Goal: Transaction & Acquisition: Download file/media

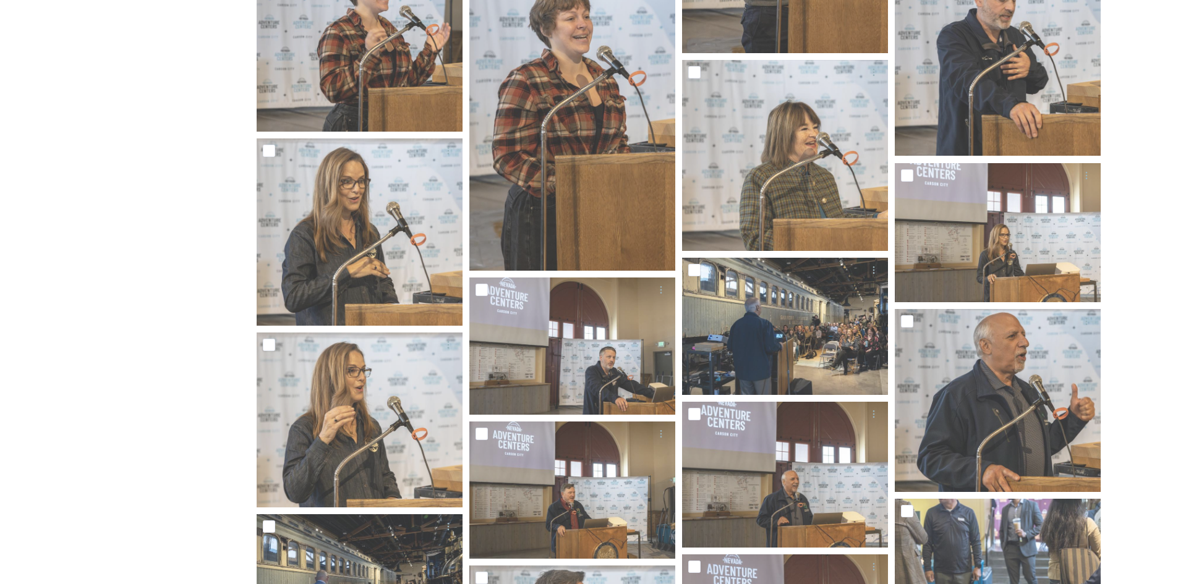
scroll to position [618, 0]
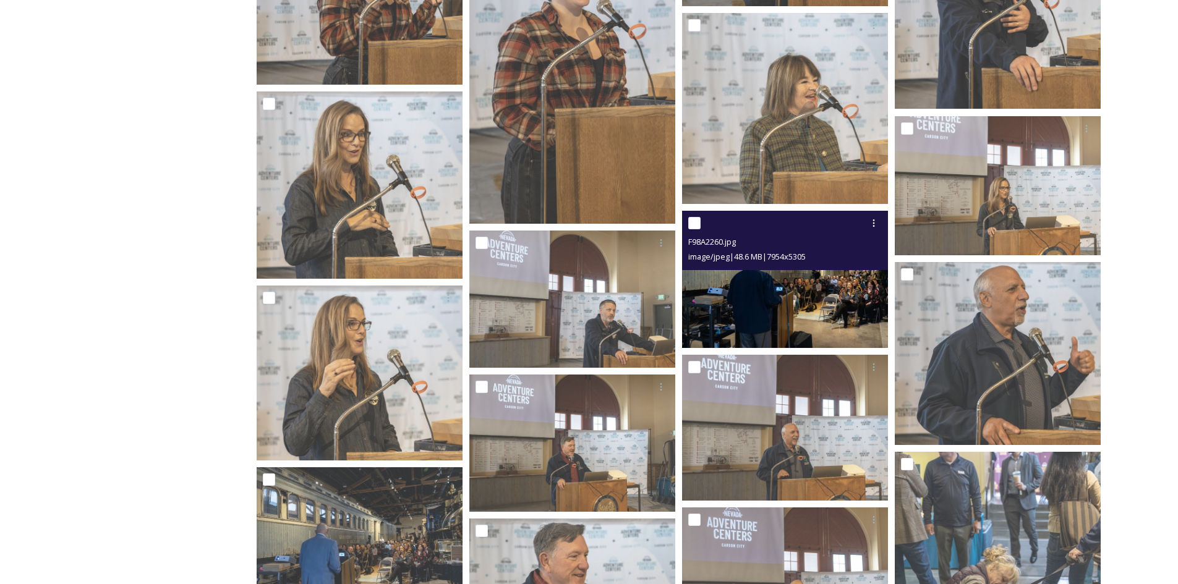
click at [802, 305] on img at bounding box center [785, 279] width 206 height 137
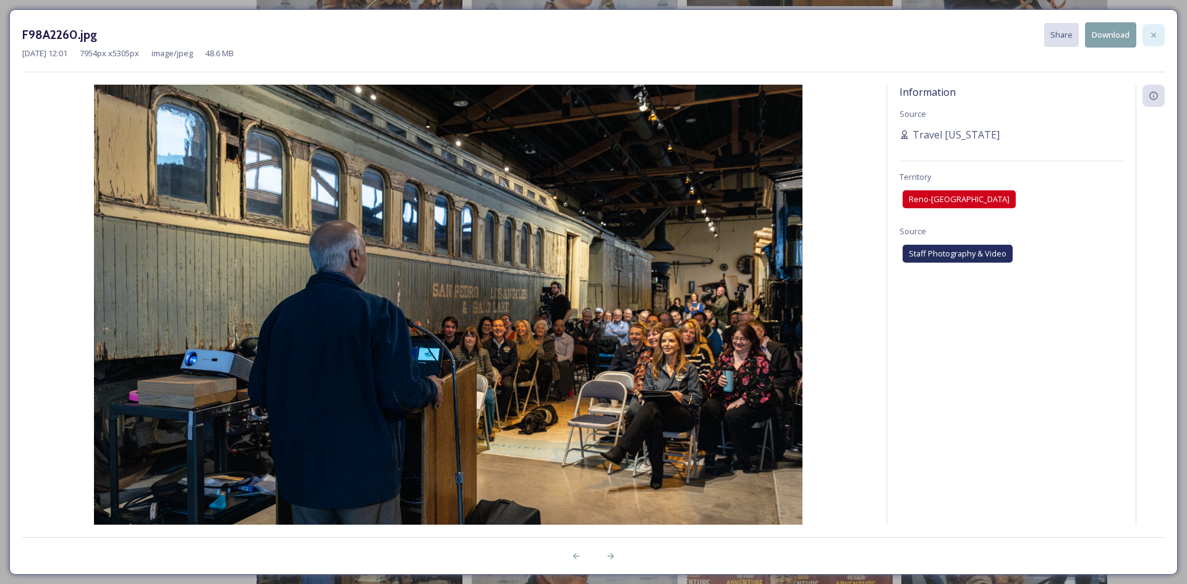
click at [1154, 39] on icon at bounding box center [1154, 35] width 10 height 10
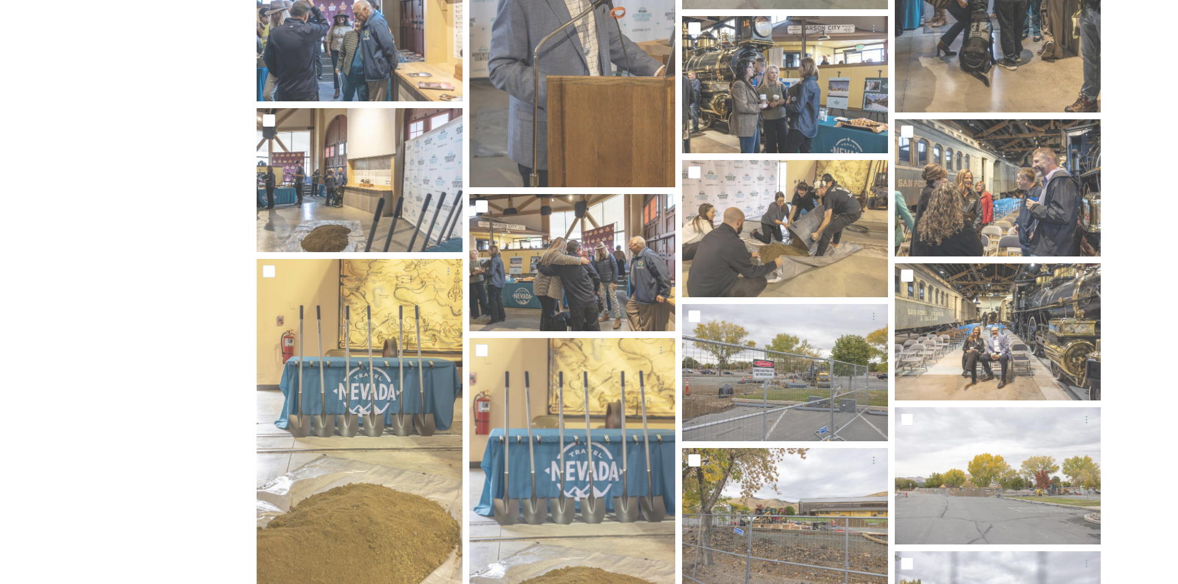
scroll to position [1608, 0]
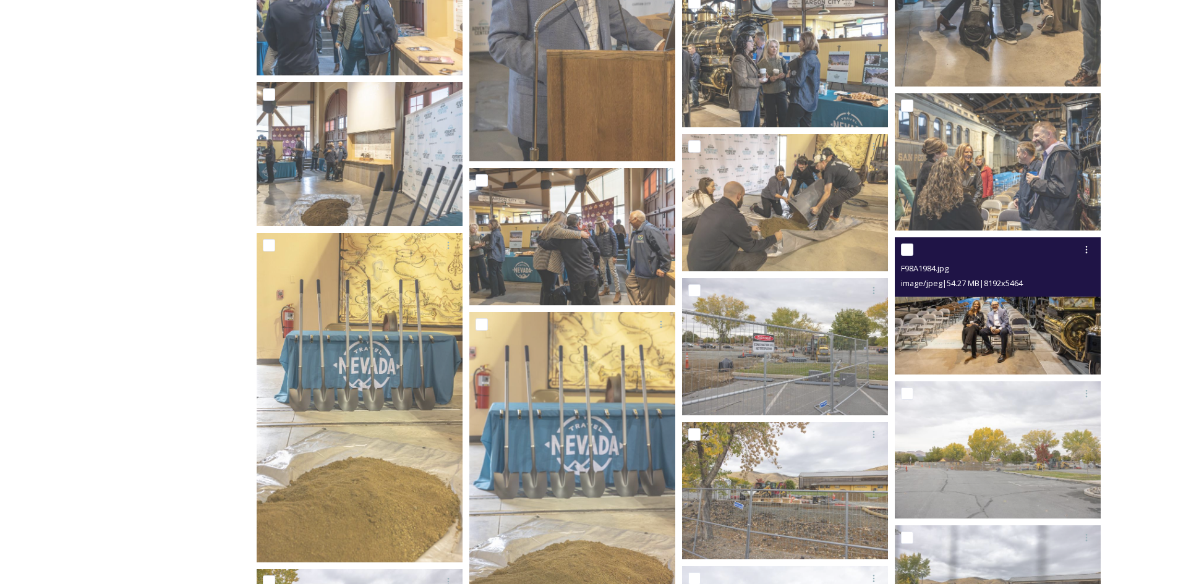
click at [1003, 320] on img at bounding box center [998, 305] width 206 height 137
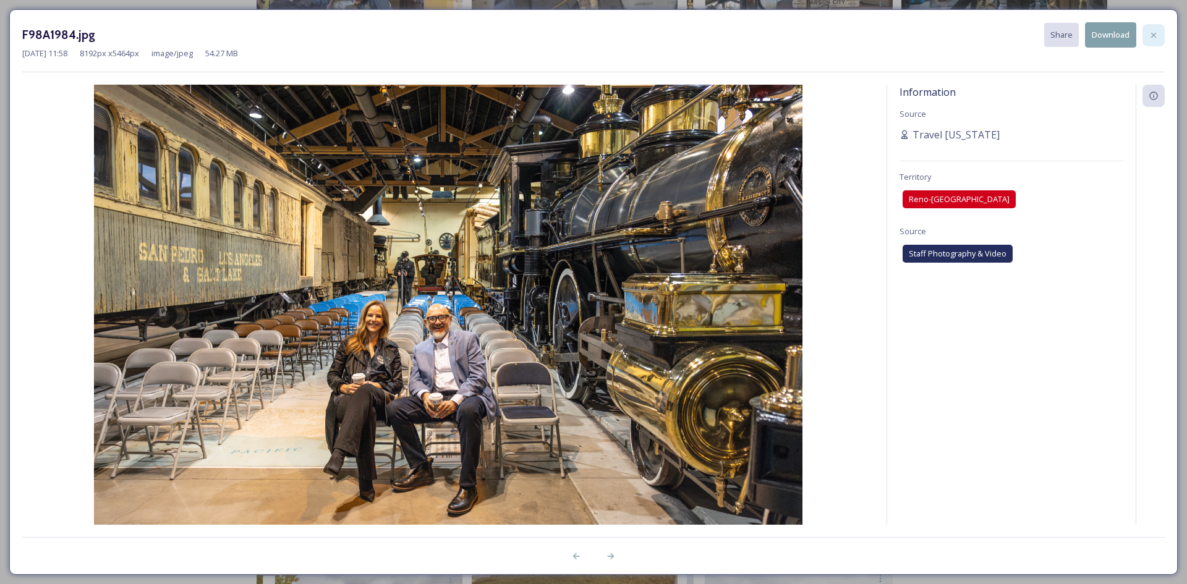
click at [1156, 33] on icon at bounding box center [1153, 34] width 5 height 5
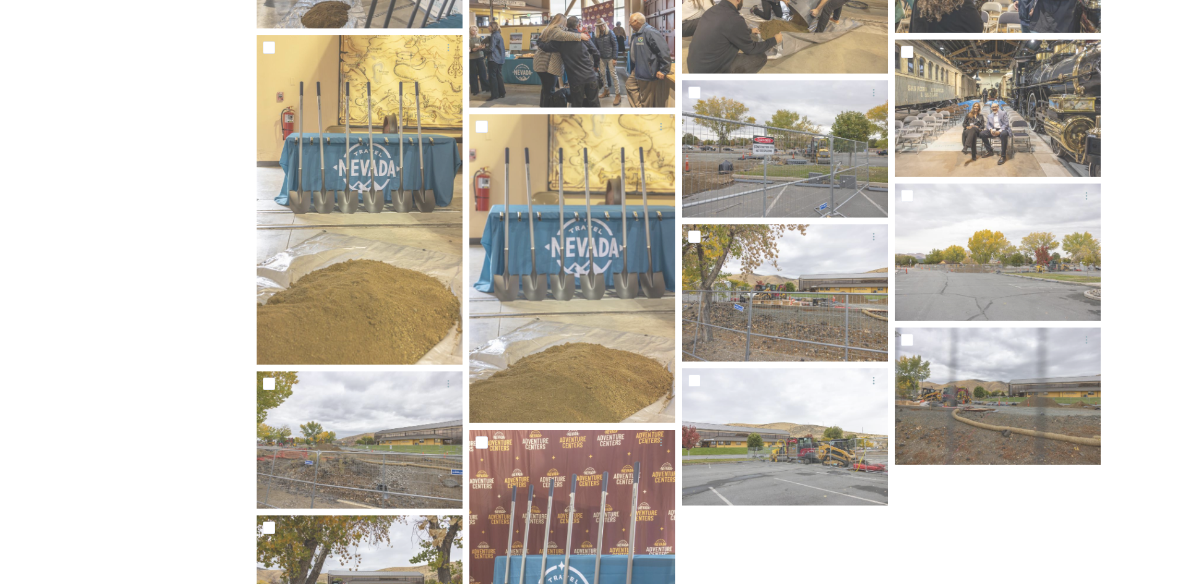
scroll to position [1855, 0]
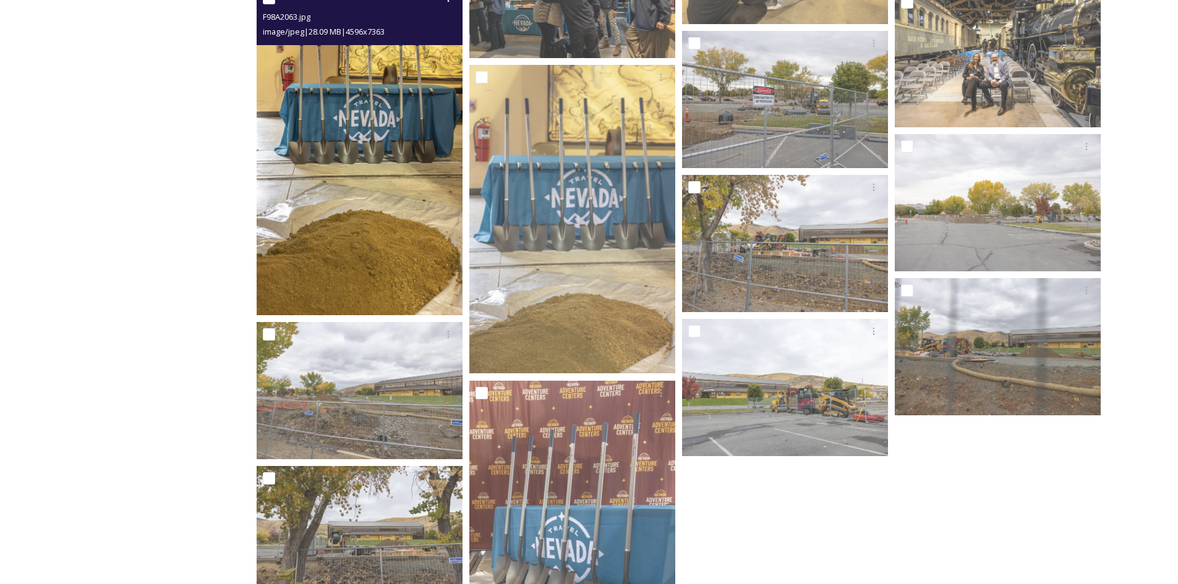
click at [447, 252] on img at bounding box center [360, 151] width 206 height 330
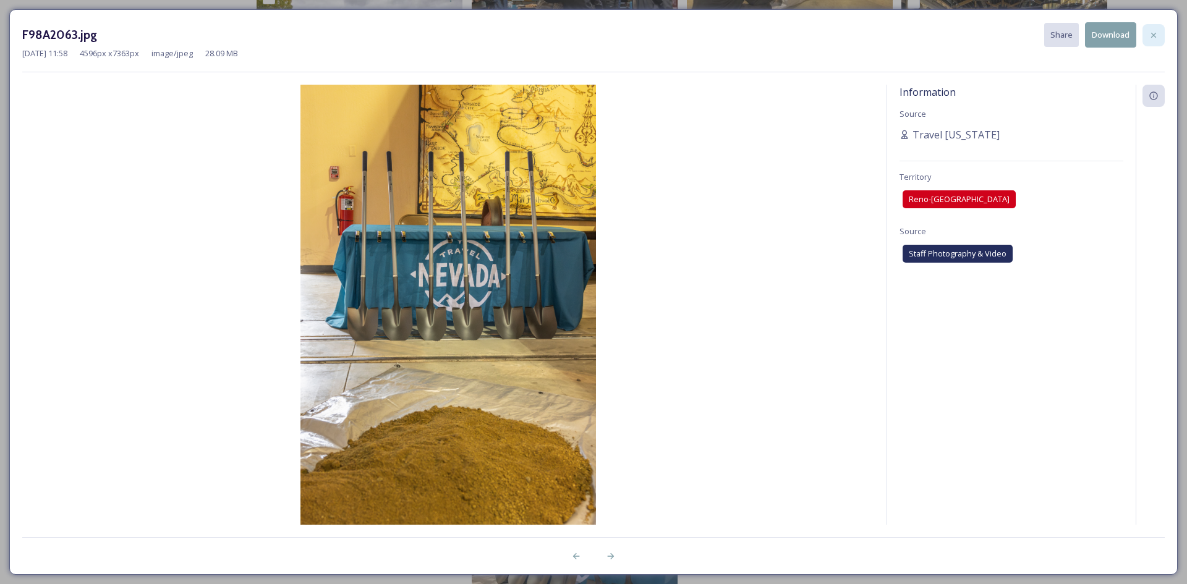
click at [1156, 45] on div at bounding box center [1154, 35] width 22 height 22
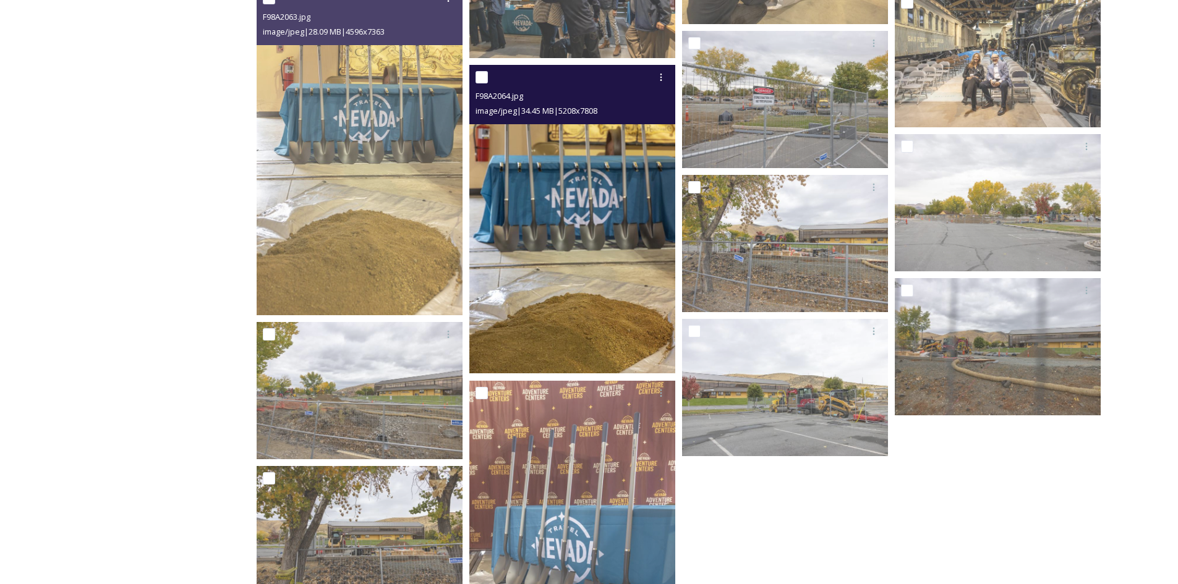
click at [613, 318] on img at bounding box center [572, 219] width 206 height 309
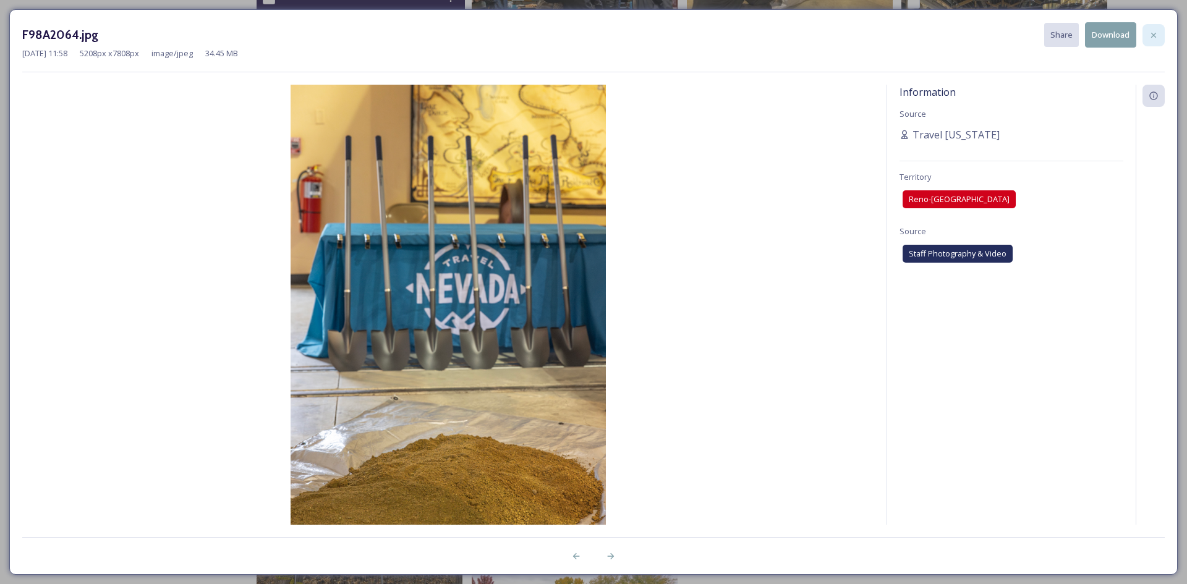
click at [1158, 35] on icon at bounding box center [1154, 35] width 10 height 10
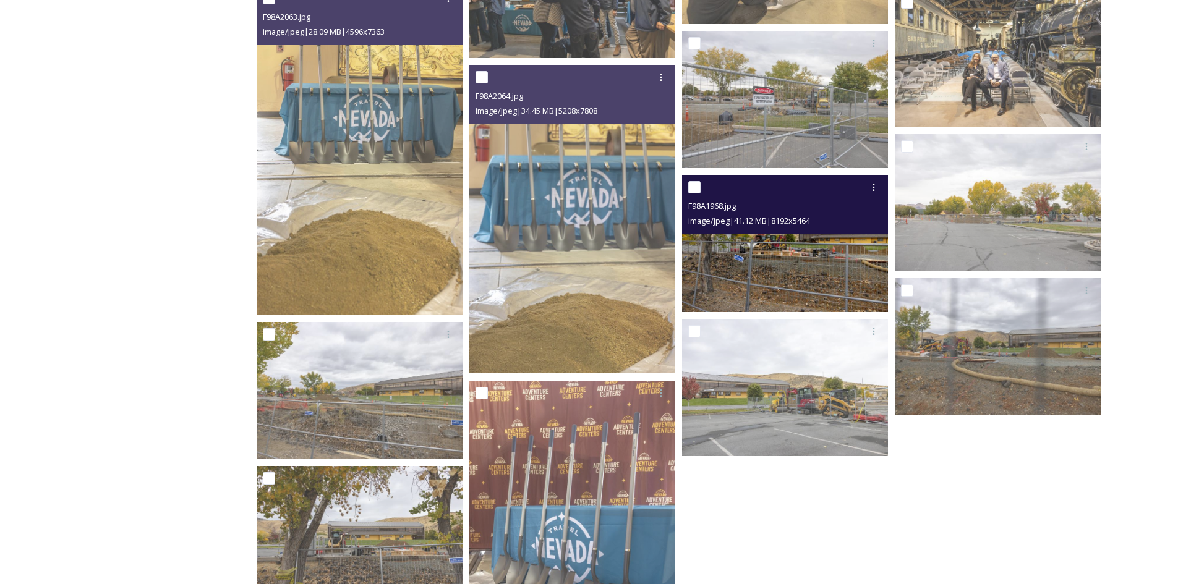
click at [714, 248] on img at bounding box center [785, 243] width 206 height 137
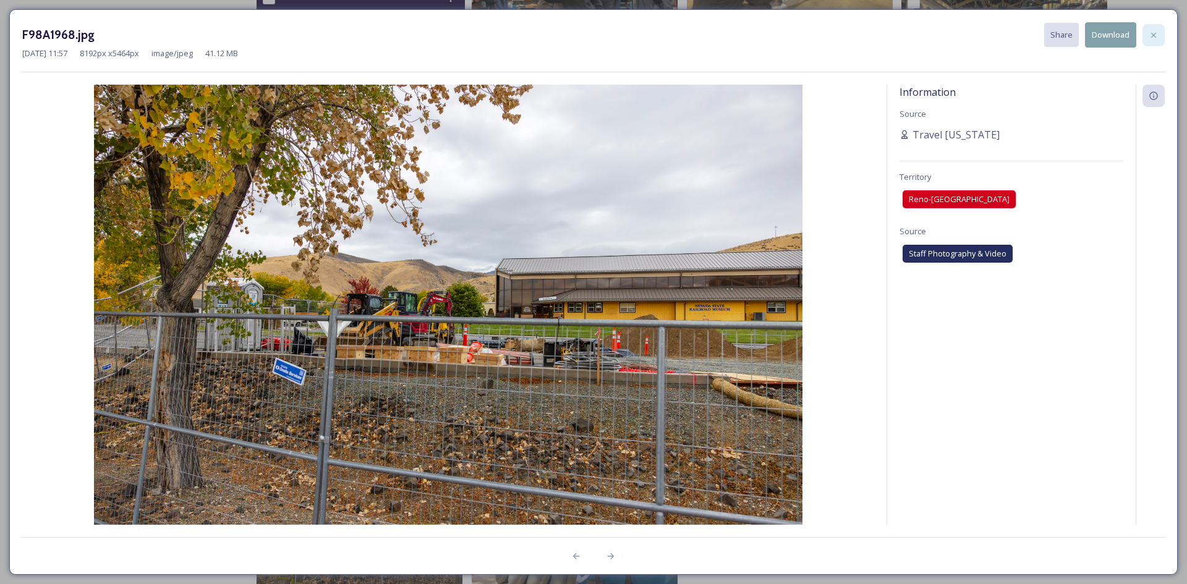
click at [1149, 35] on icon at bounding box center [1154, 35] width 10 height 10
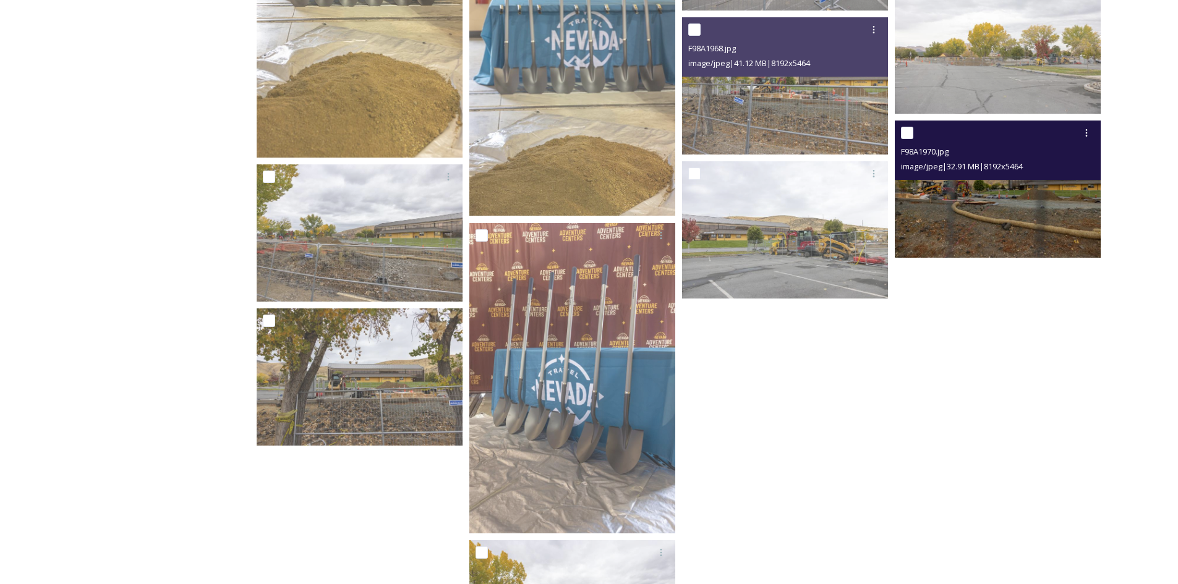
scroll to position [2040, 0]
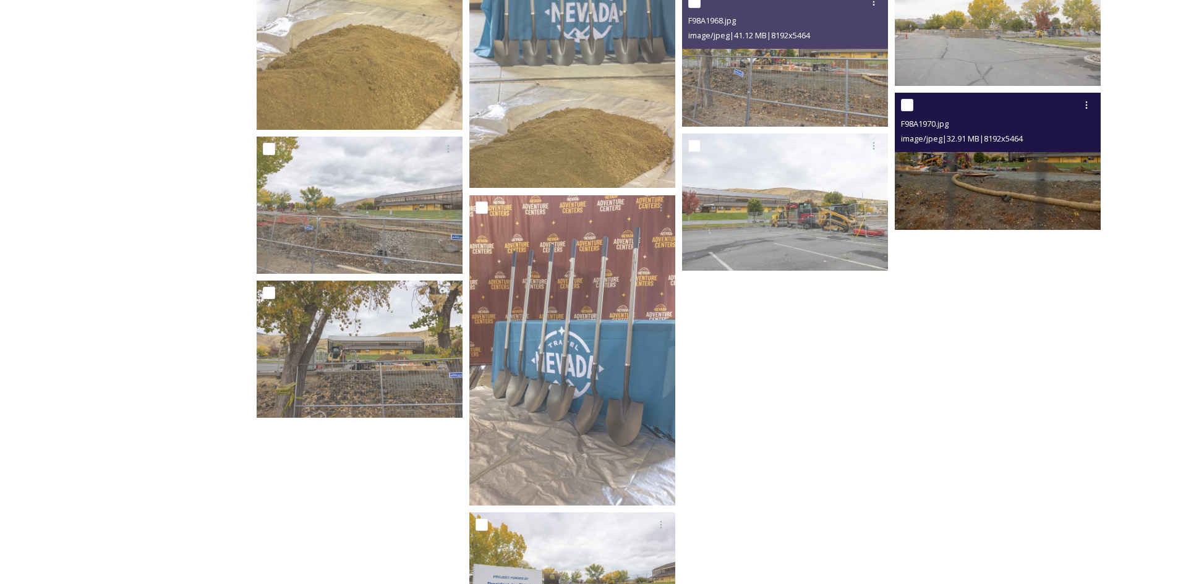
click at [1020, 202] on img at bounding box center [998, 161] width 206 height 137
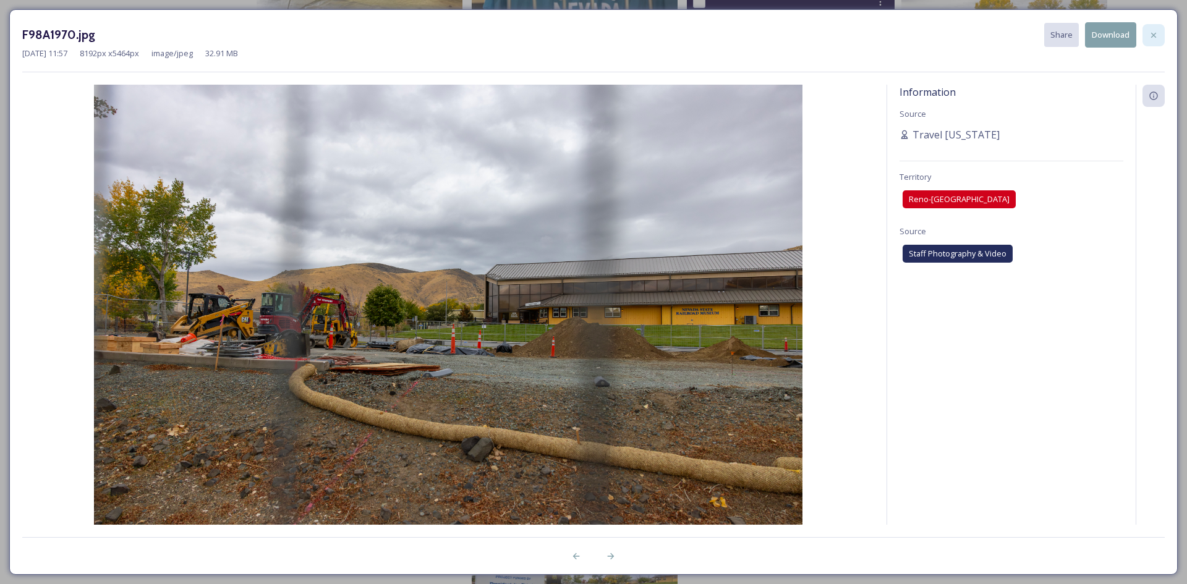
click at [1156, 40] on icon at bounding box center [1154, 35] width 10 height 10
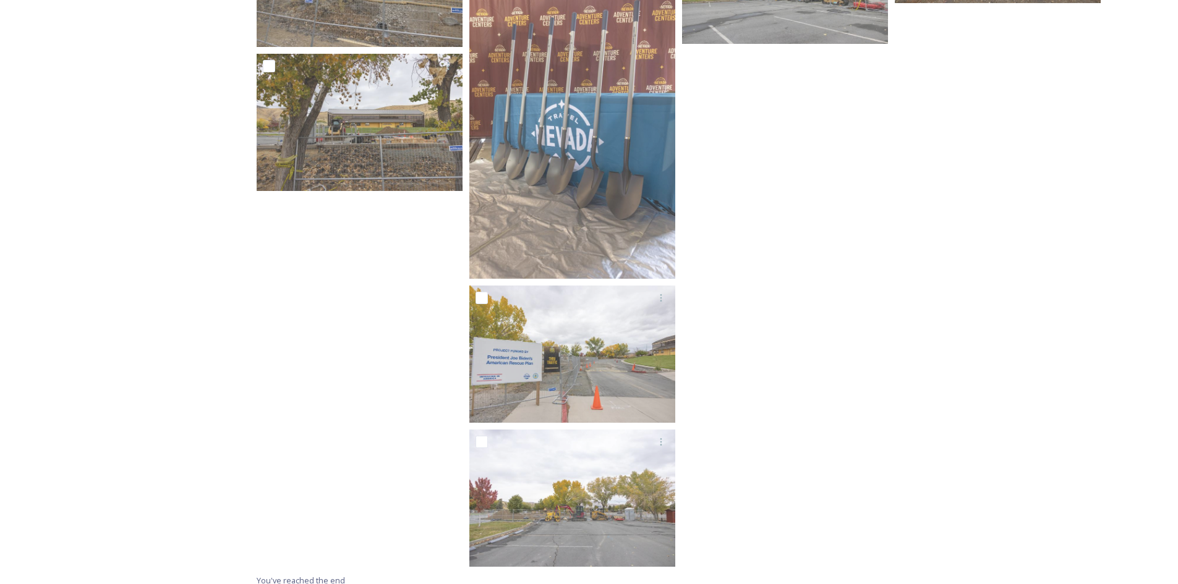
scroll to position [2277, 0]
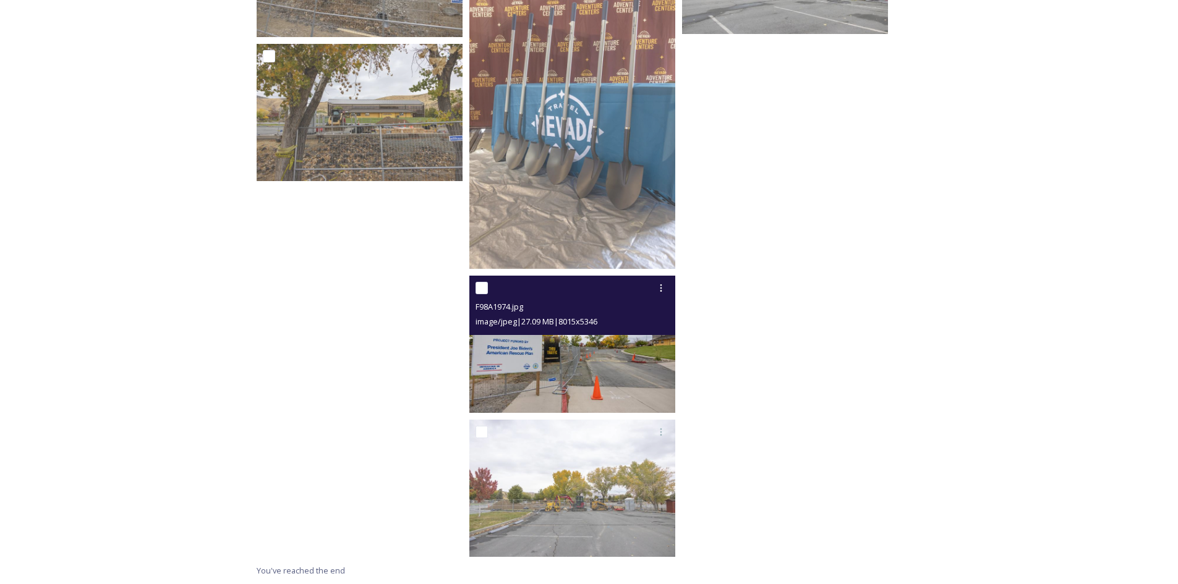
click at [579, 374] on img at bounding box center [572, 344] width 206 height 137
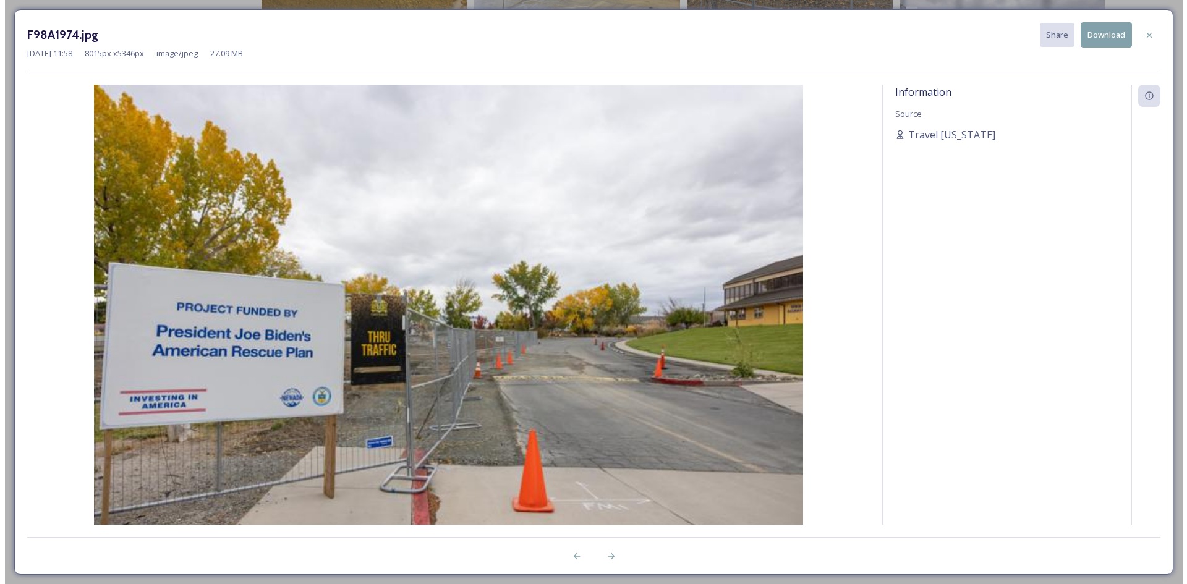
scroll to position [2133, 0]
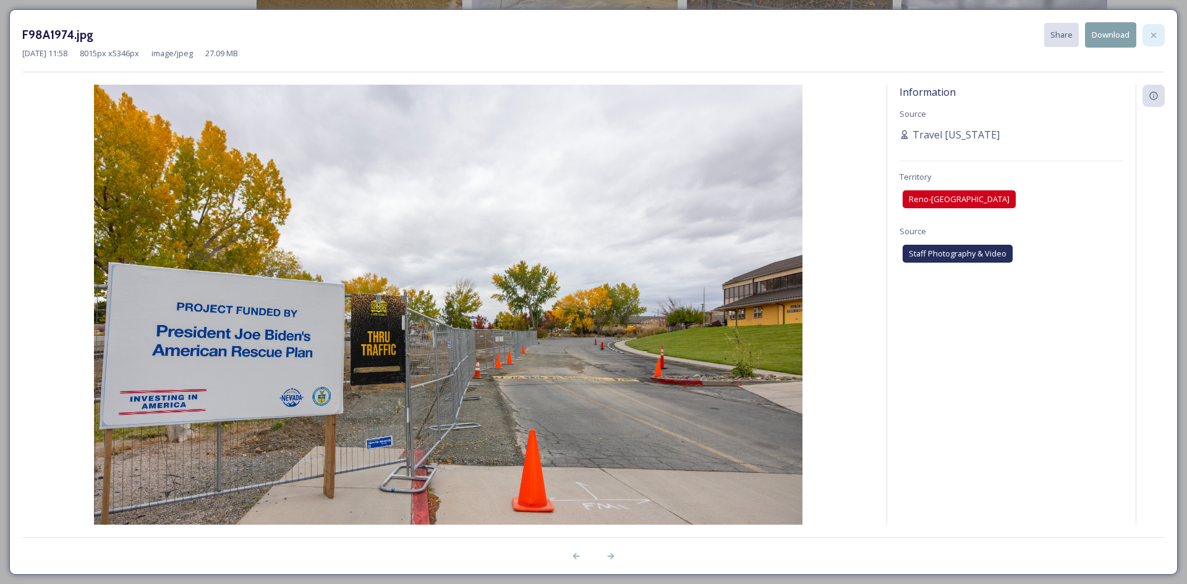
click at [1152, 36] on icon at bounding box center [1153, 34] width 5 height 5
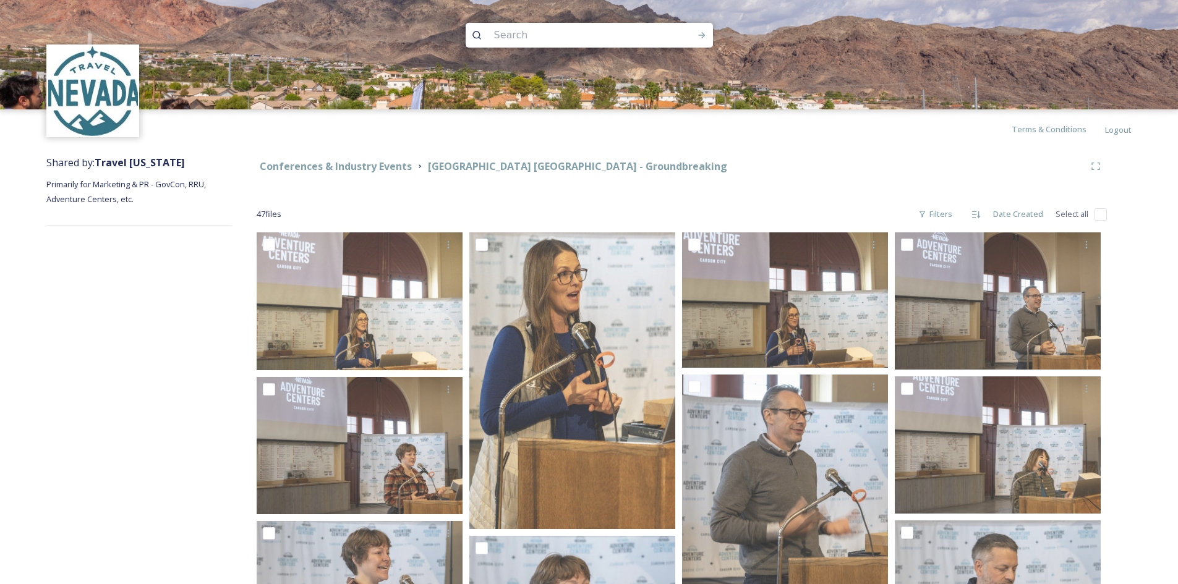
scroll to position [0, 0]
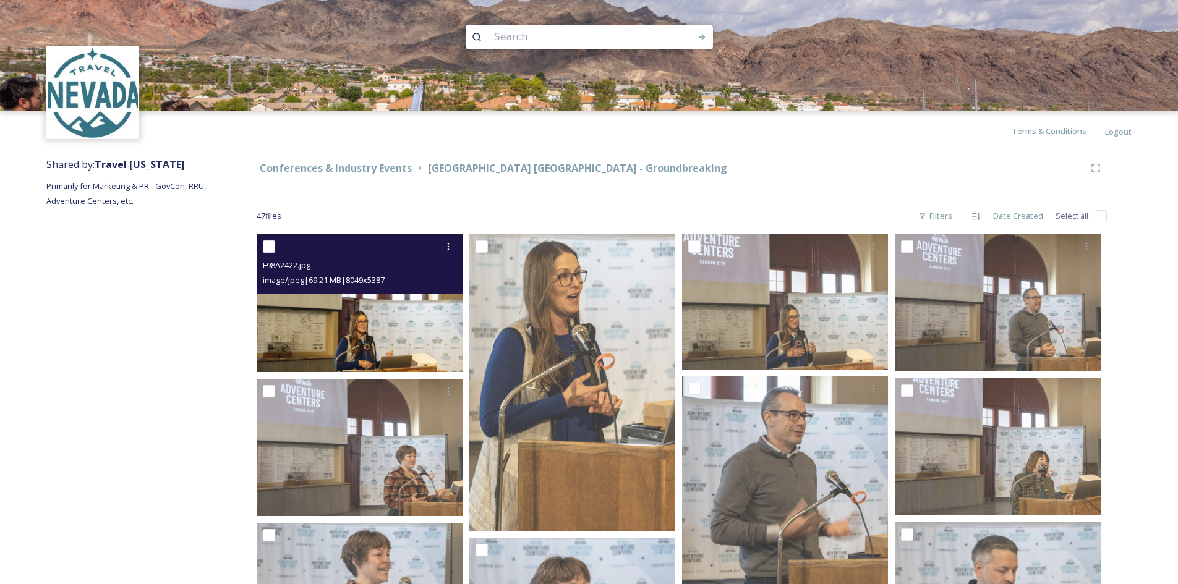
click at [341, 302] on img at bounding box center [360, 303] width 206 height 138
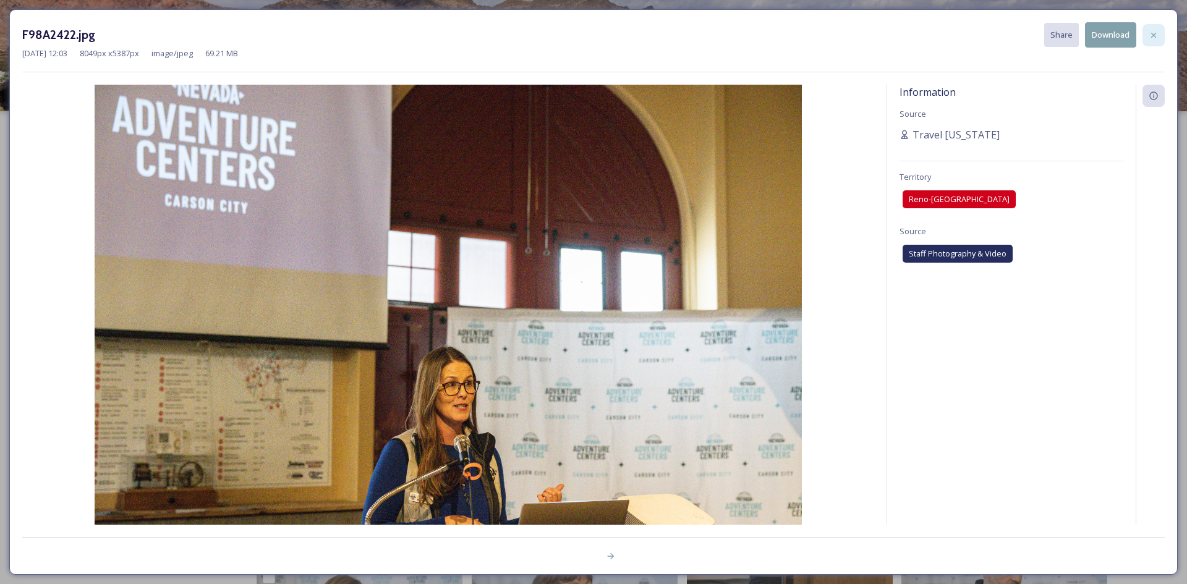
click at [1148, 35] on div at bounding box center [1154, 35] width 22 height 22
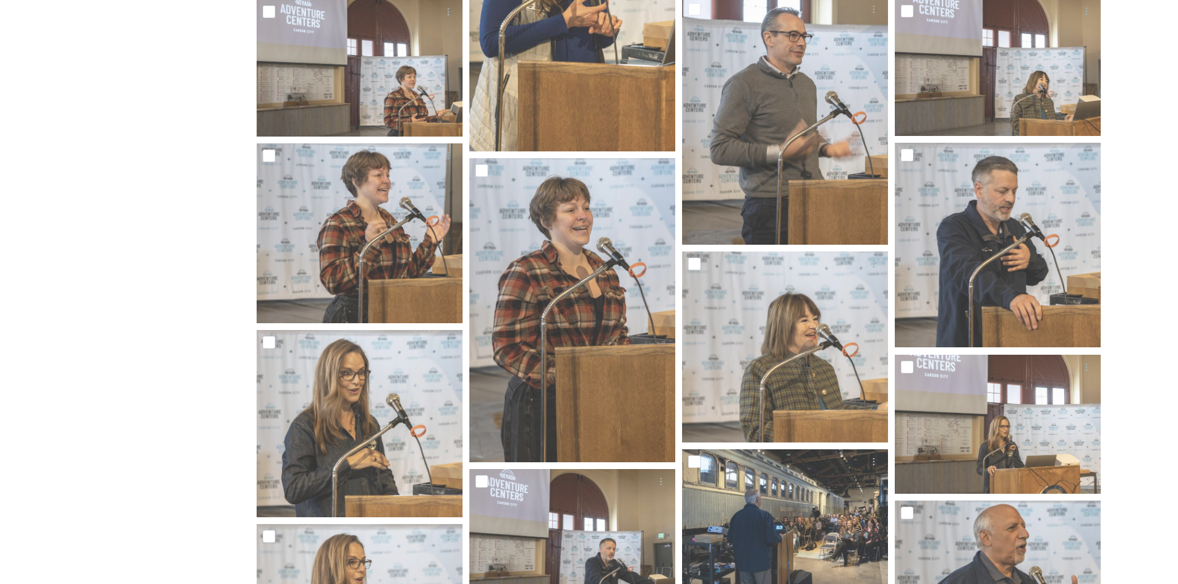
scroll to position [433, 0]
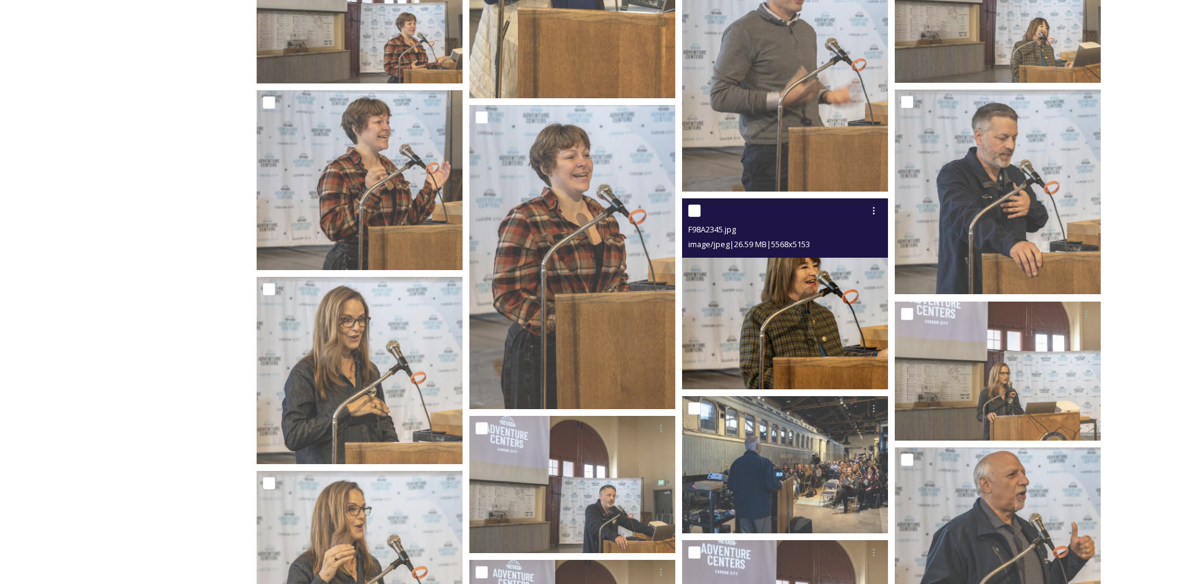
click at [773, 279] on img at bounding box center [785, 293] width 206 height 190
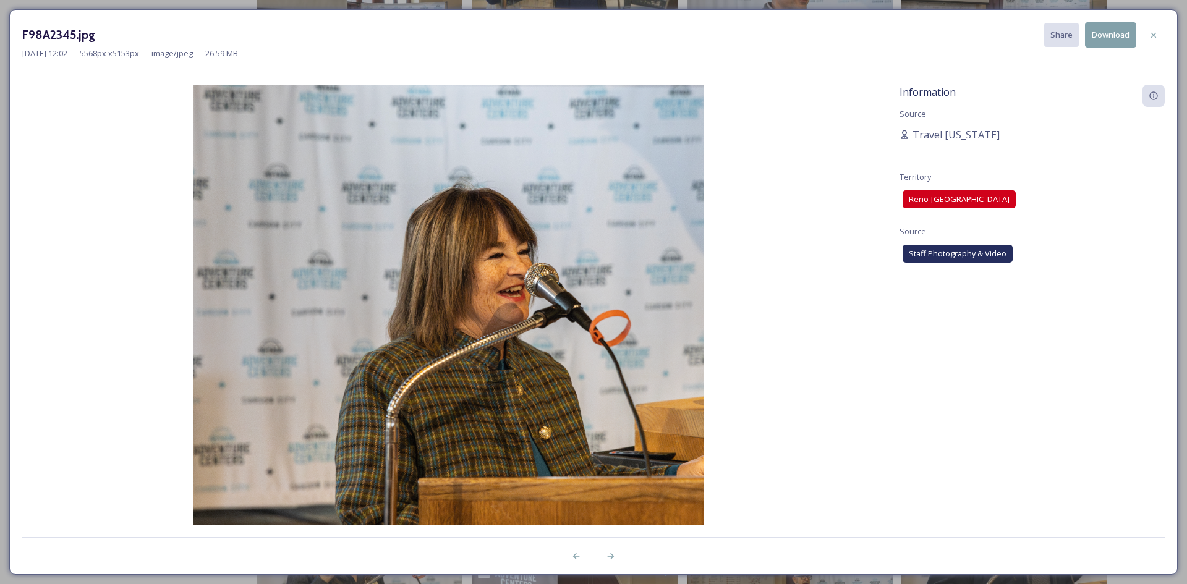
click at [1114, 40] on button "Download" at bounding box center [1110, 34] width 51 height 25
click at [1148, 32] on div at bounding box center [1154, 35] width 22 height 22
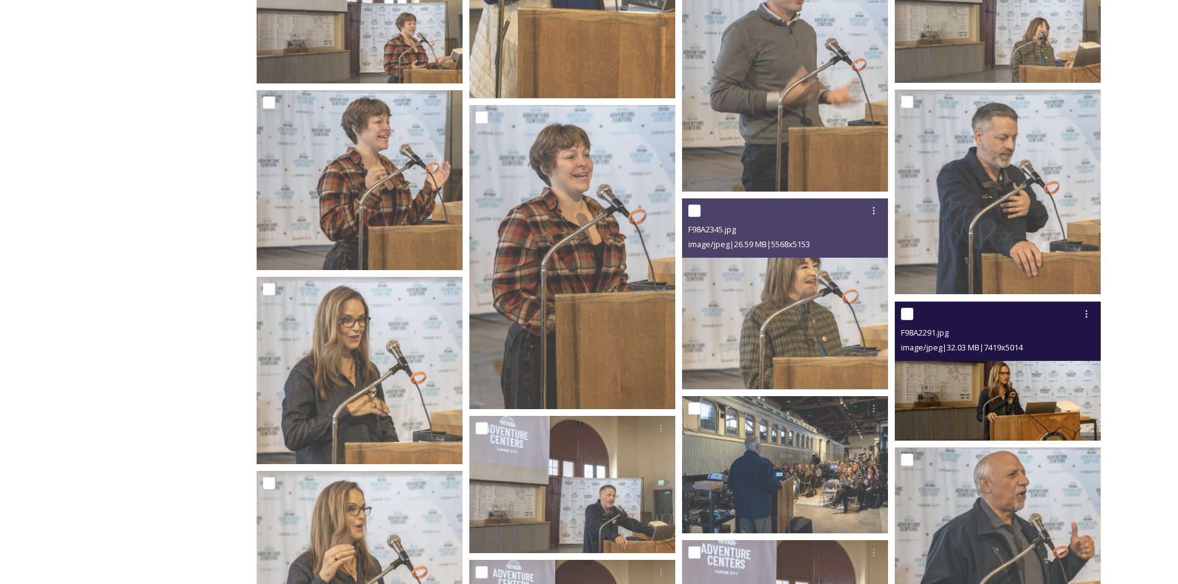
click at [1040, 371] on img at bounding box center [998, 371] width 206 height 139
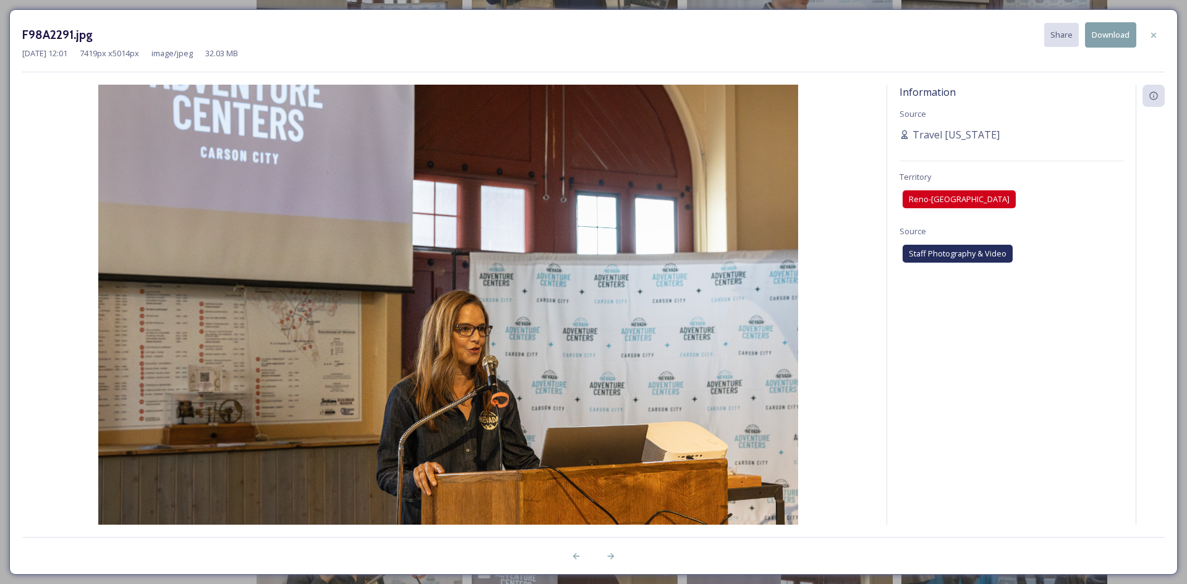
drag, startPoint x: 1156, startPoint y: 33, endPoint x: 1150, endPoint y: 43, distance: 11.7
click at [1156, 34] on icon at bounding box center [1154, 35] width 10 height 10
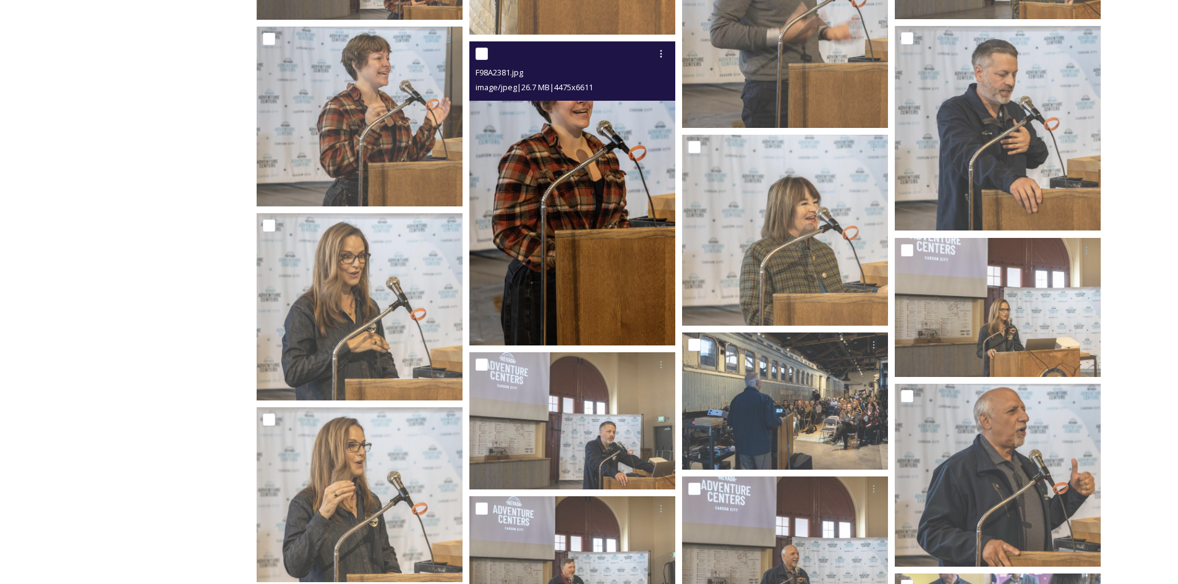
scroll to position [618, 0]
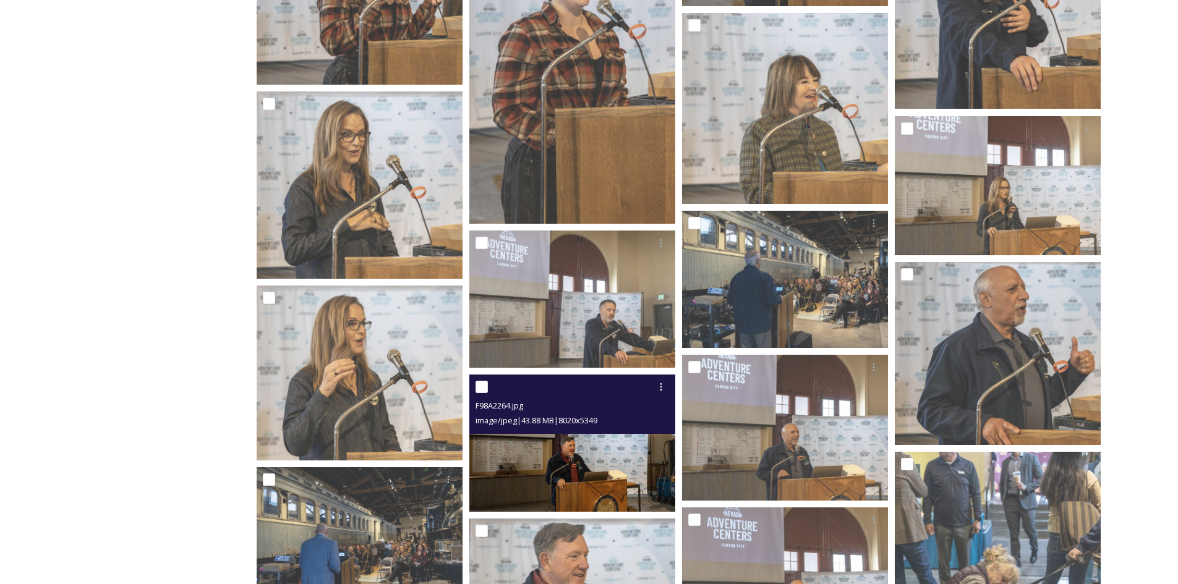
click at [613, 445] on img at bounding box center [572, 443] width 206 height 137
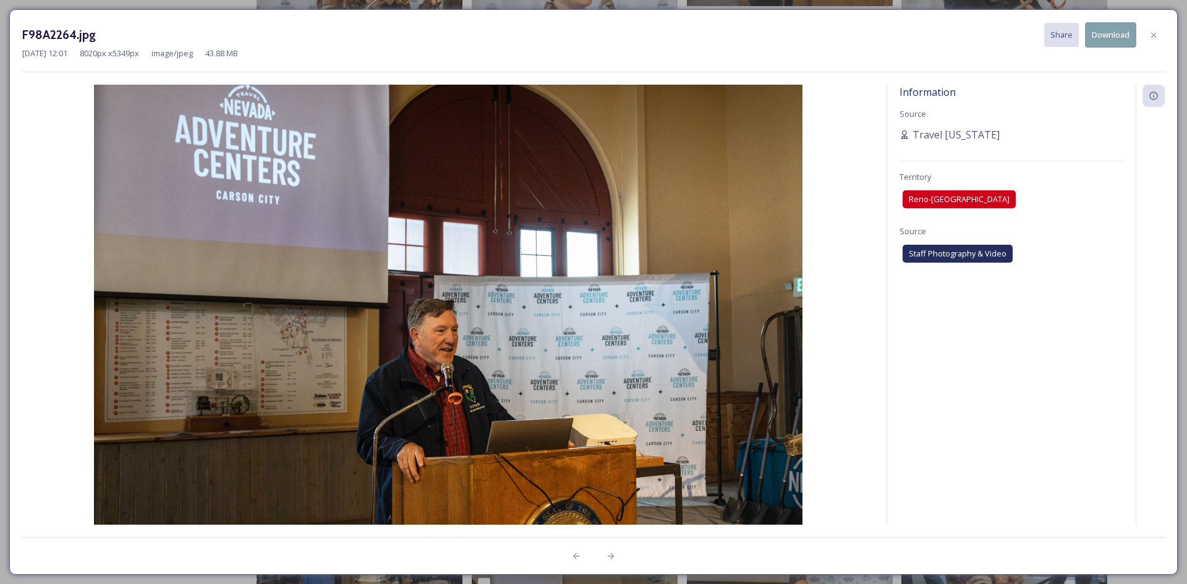
click at [1106, 42] on button "Download" at bounding box center [1110, 34] width 51 height 25
click at [1155, 35] on icon at bounding box center [1154, 35] width 10 height 10
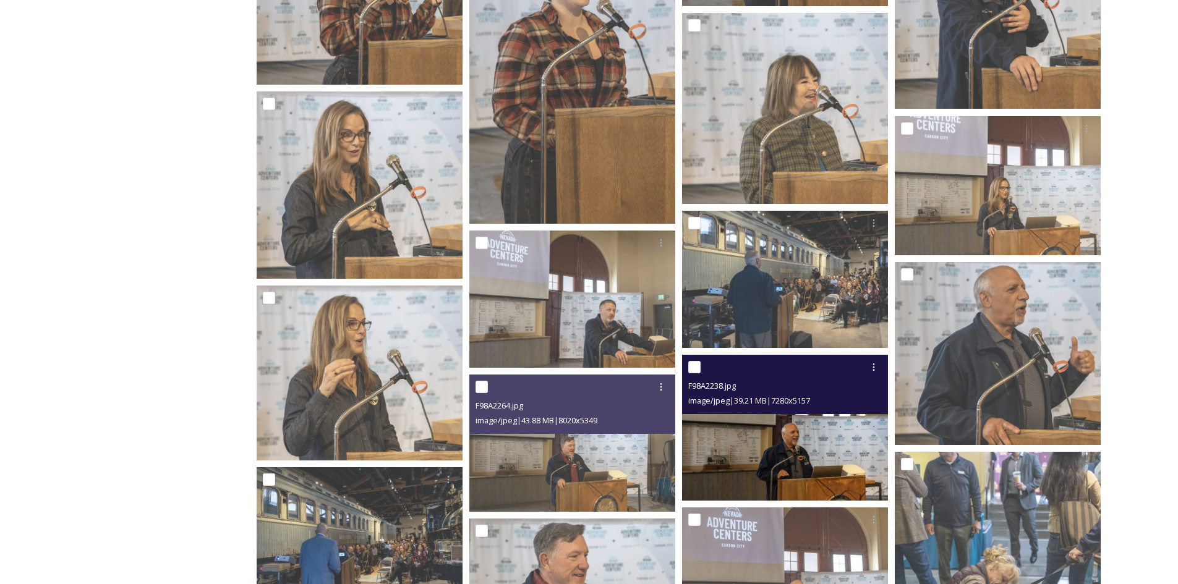
click at [824, 448] on img at bounding box center [785, 428] width 206 height 146
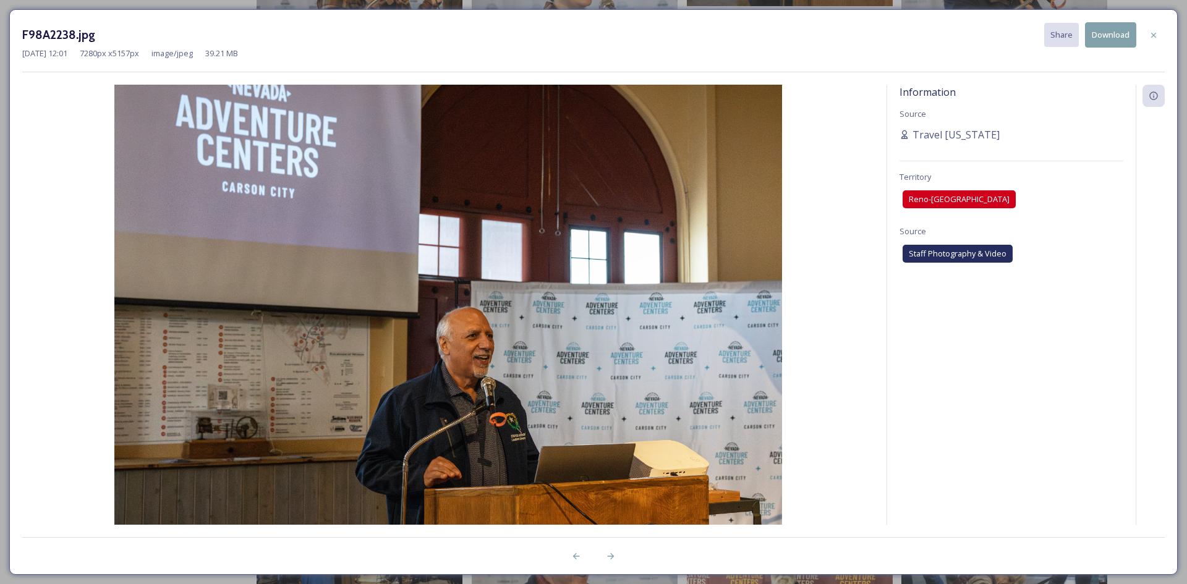
click at [1104, 32] on button "Download" at bounding box center [1110, 34] width 51 height 25
click at [1152, 36] on icon at bounding box center [1154, 35] width 10 height 10
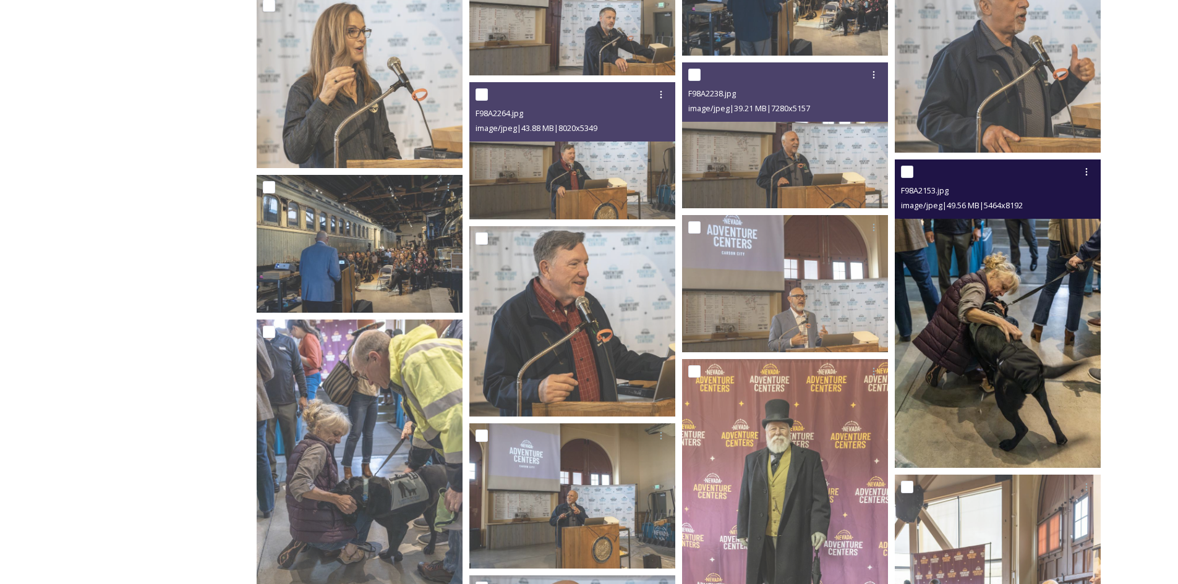
scroll to position [927, 0]
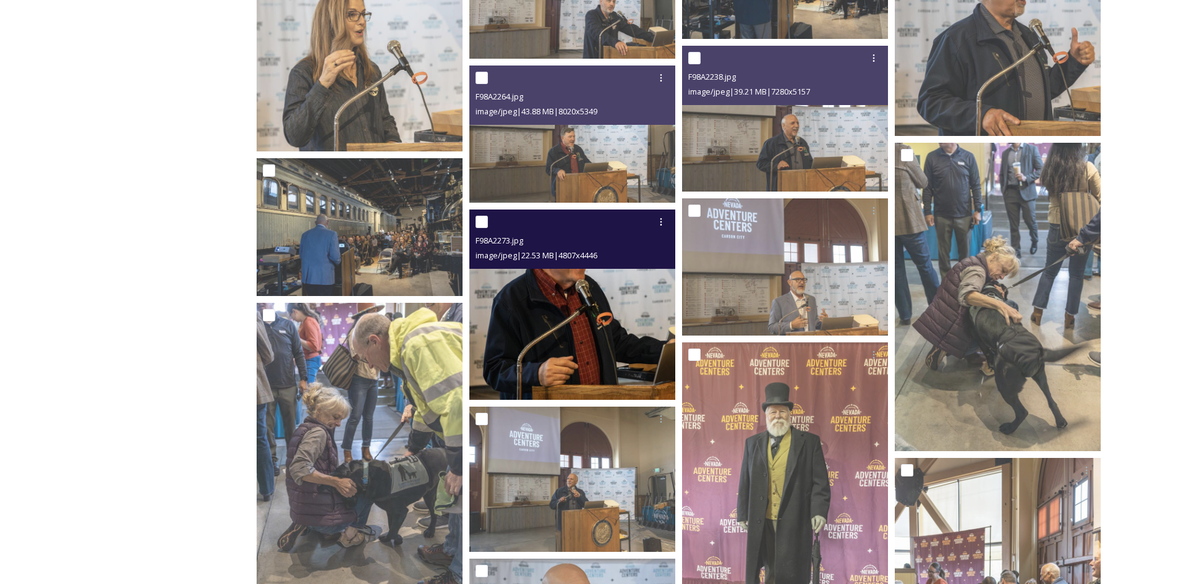
click at [578, 307] on img at bounding box center [572, 305] width 206 height 190
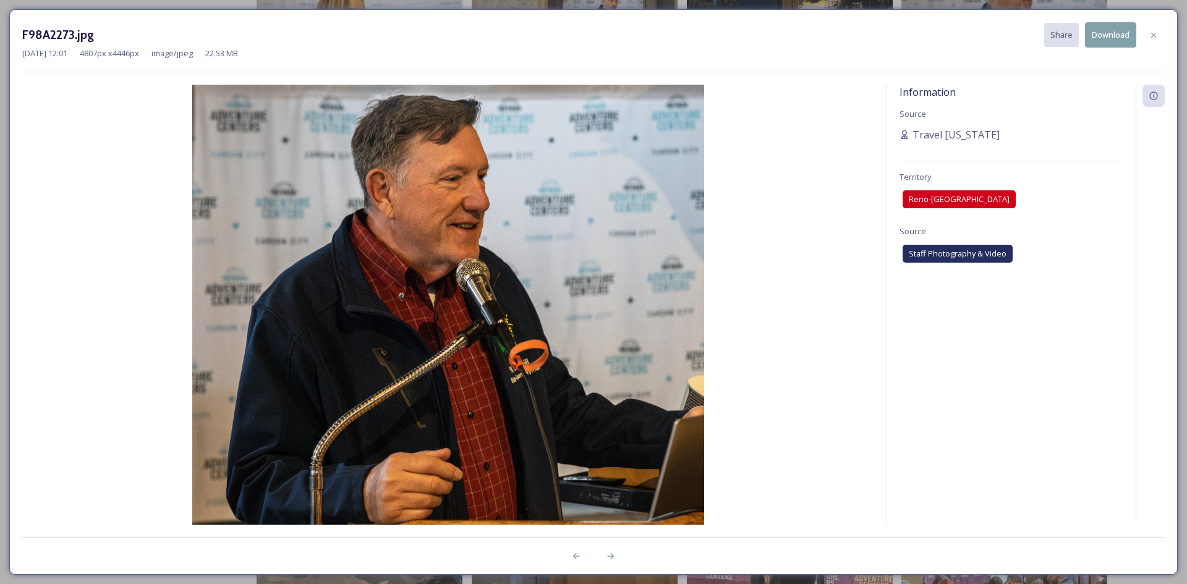
click at [1110, 36] on button "Download" at bounding box center [1110, 34] width 51 height 25
click at [1156, 40] on div at bounding box center [1154, 35] width 22 height 22
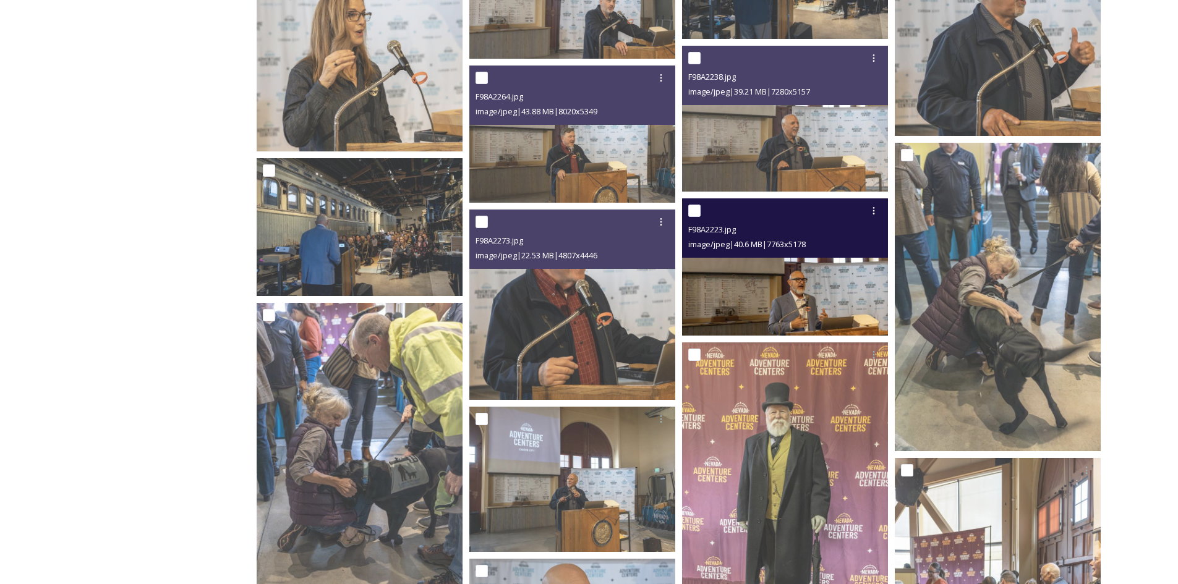
click at [790, 273] on img at bounding box center [785, 266] width 206 height 137
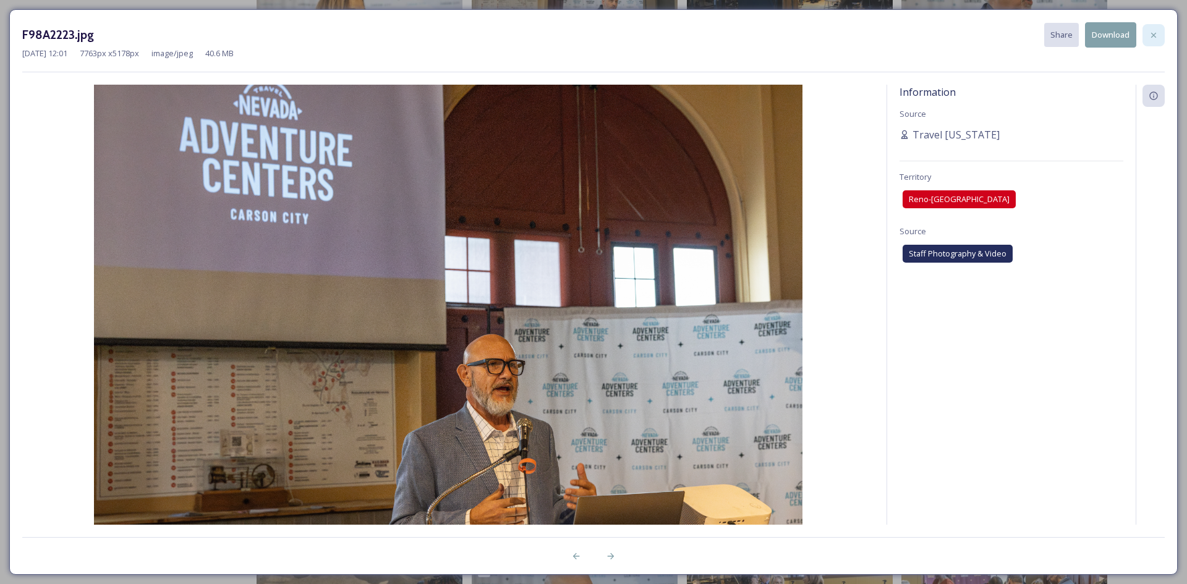
click at [1149, 36] on icon at bounding box center [1154, 35] width 10 height 10
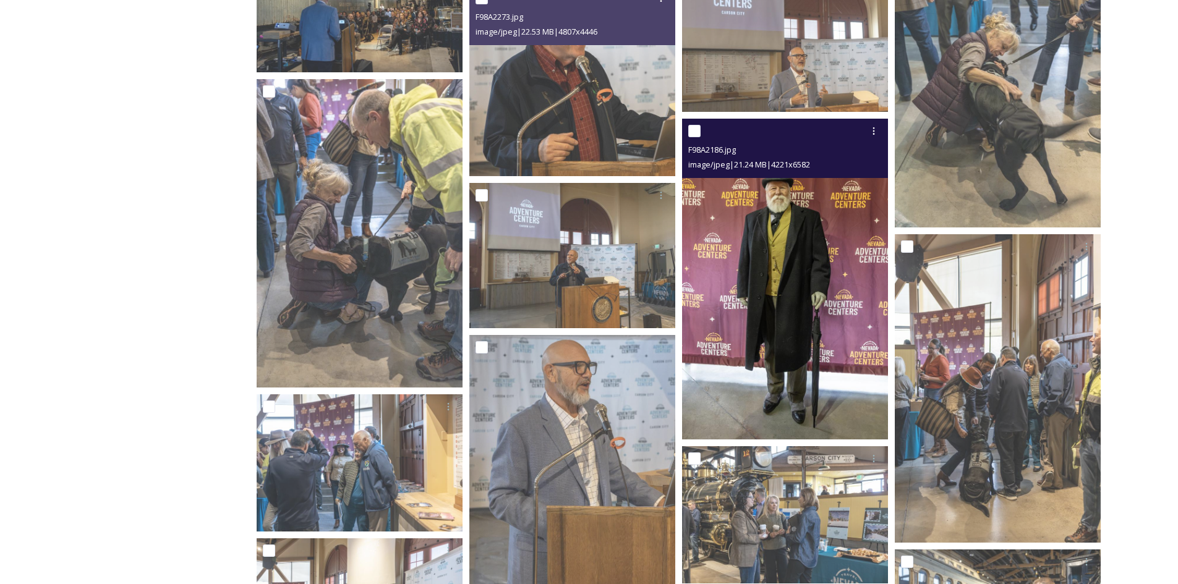
scroll to position [1175, 0]
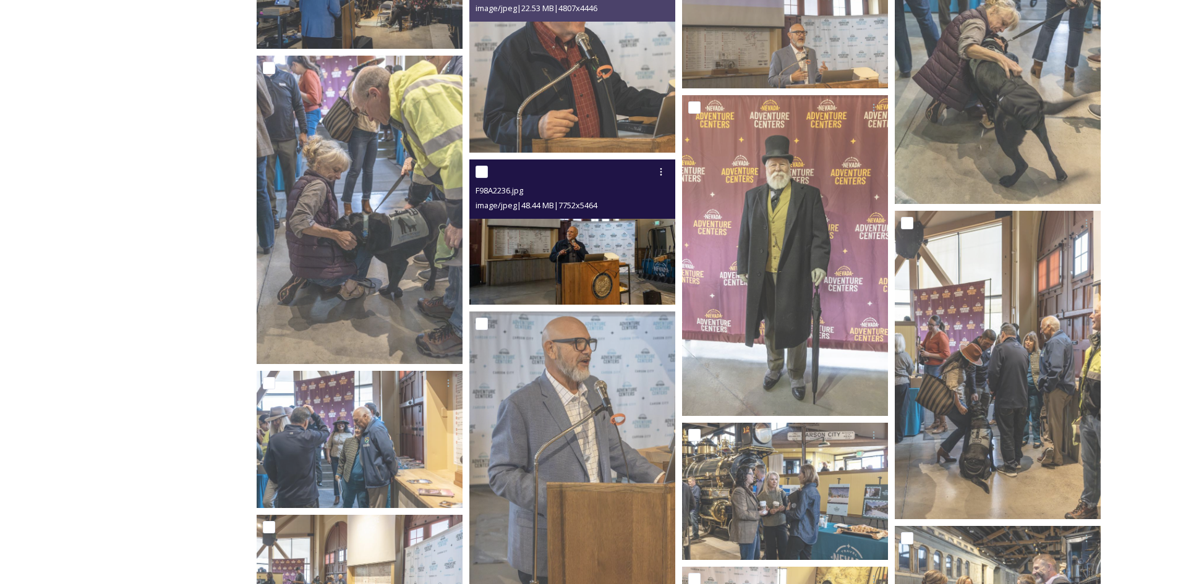
click at [610, 215] on div "F98A2236.jpg image/jpeg | 48.44 MB | 7752 x 5464" at bounding box center [572, 189] width 206 height 59
click at [604, 247] on img at bounding box center [572, 232] width 206 height 145
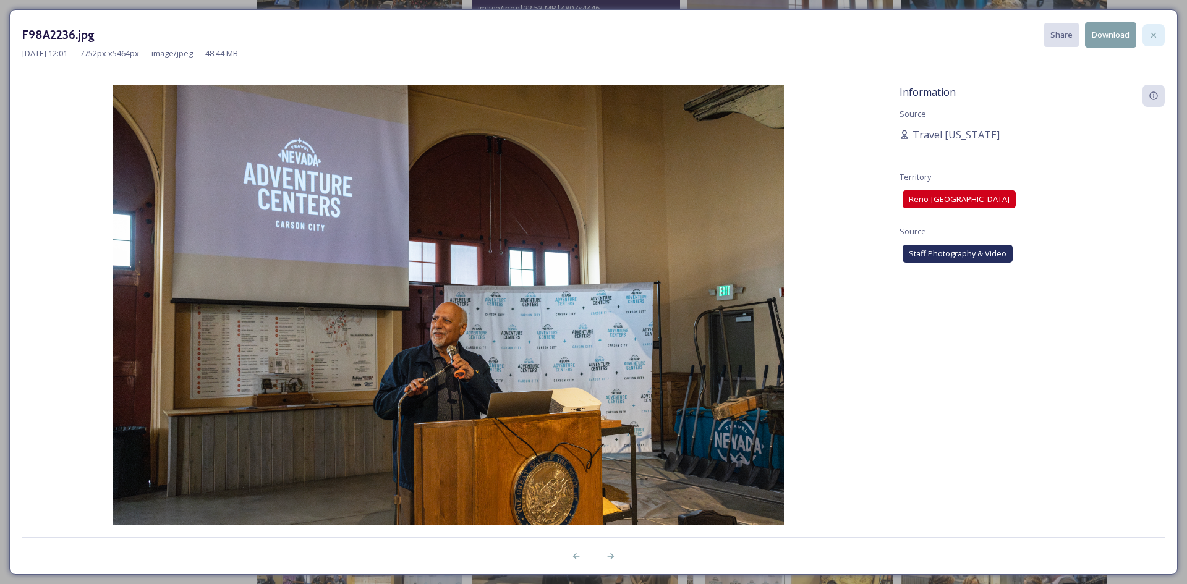
click at [1157, 28] on div at bounding box center [1154, 35] width 22 height 22
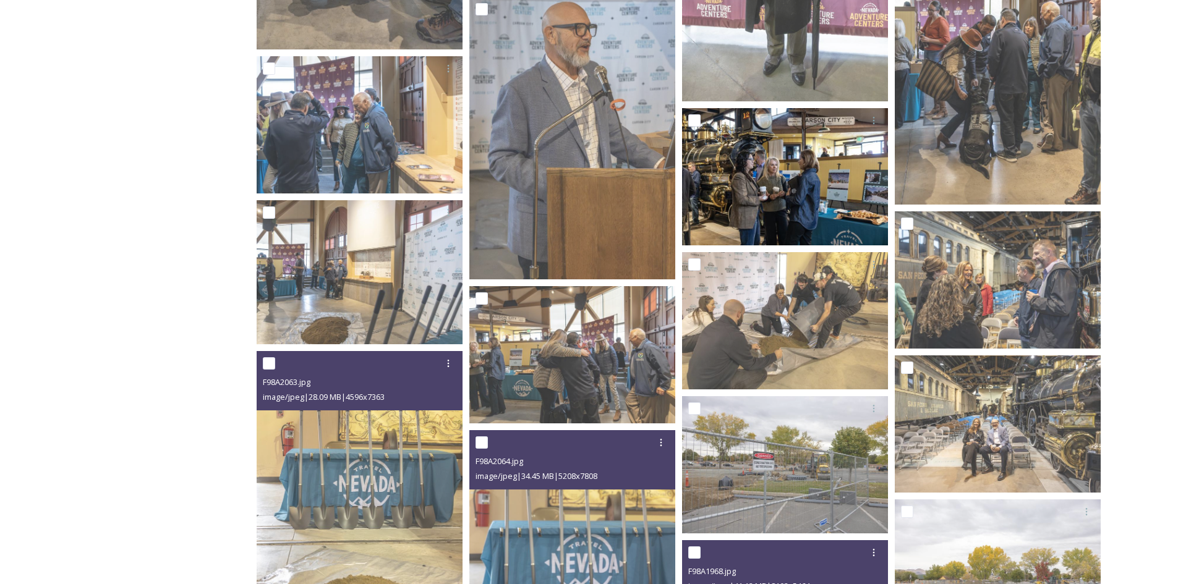
scroll to position [1484, 0]
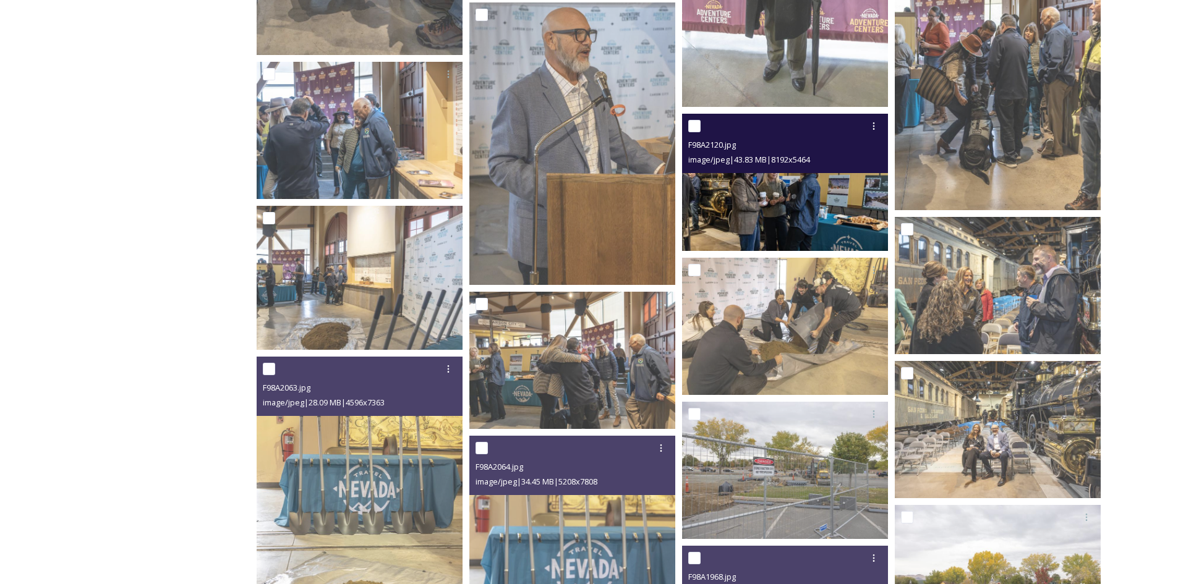
click at [797, 219] on img at bounding box center [785, 182] width 206 height 137
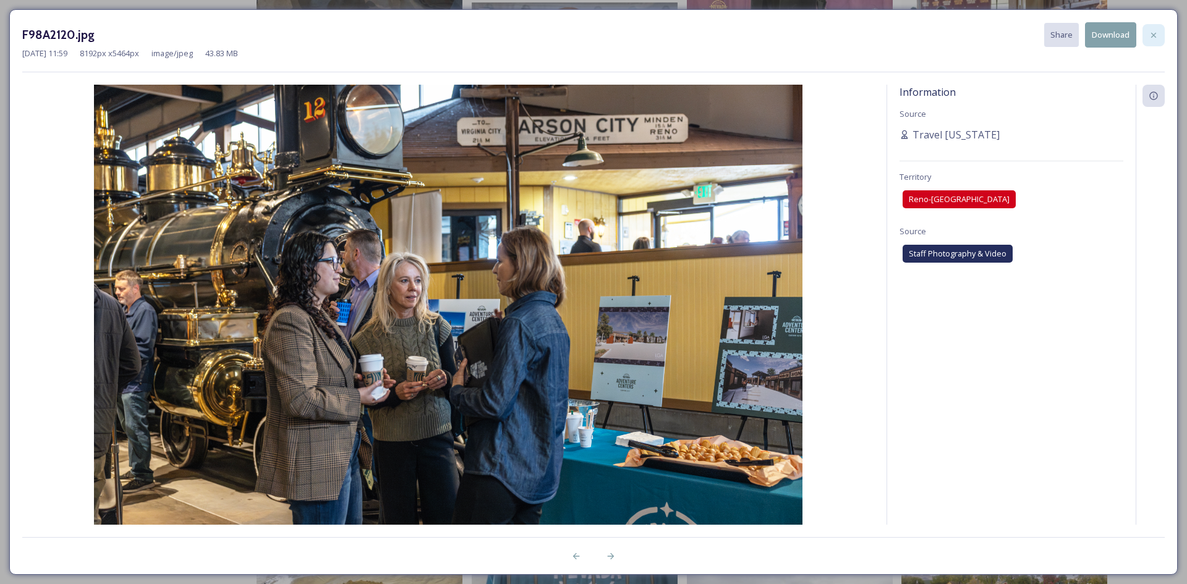
click at [1162, 36] on div at bounding box center [1154, 35] width 22 height 22
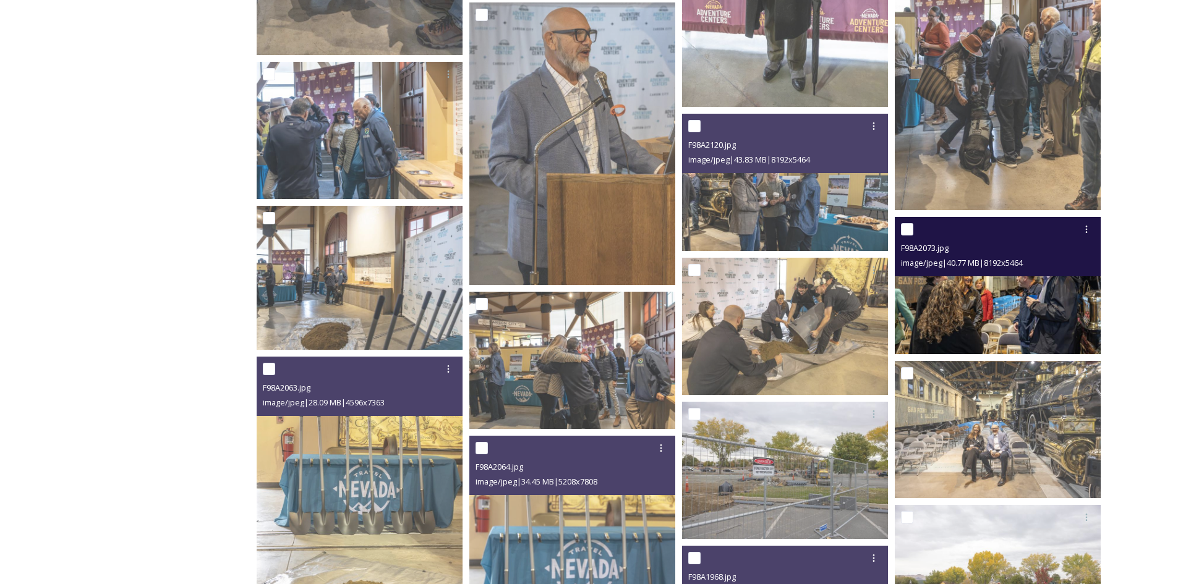
click at [990, 317] on img at bounding box center [998, 285] width 206 height 137
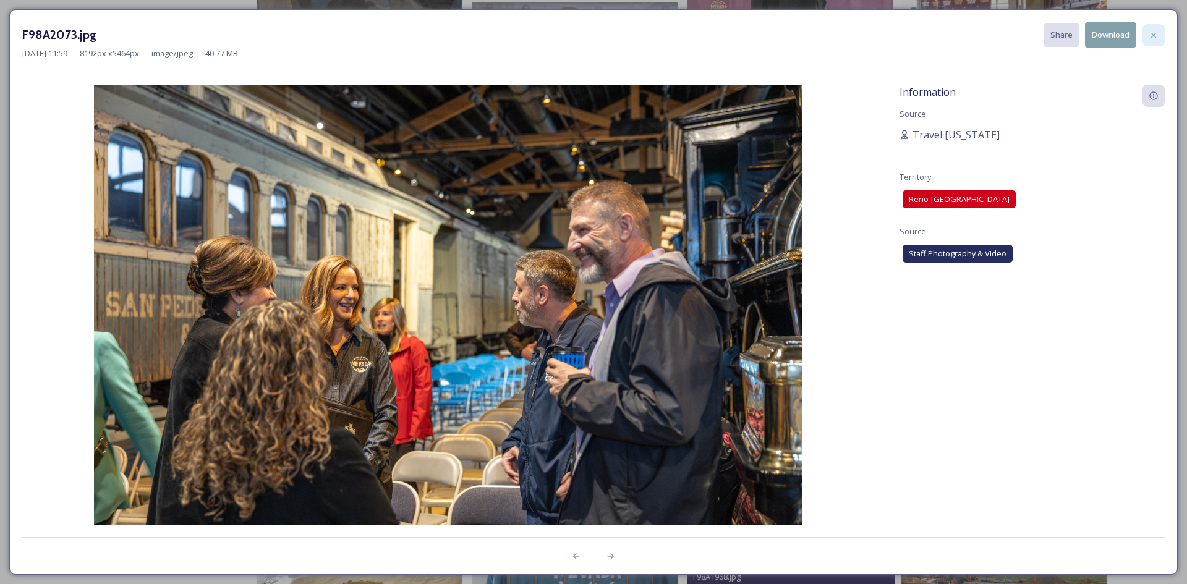
click at [1156, 32] on icon at bounding box center [1154, 35] width 10 height 10
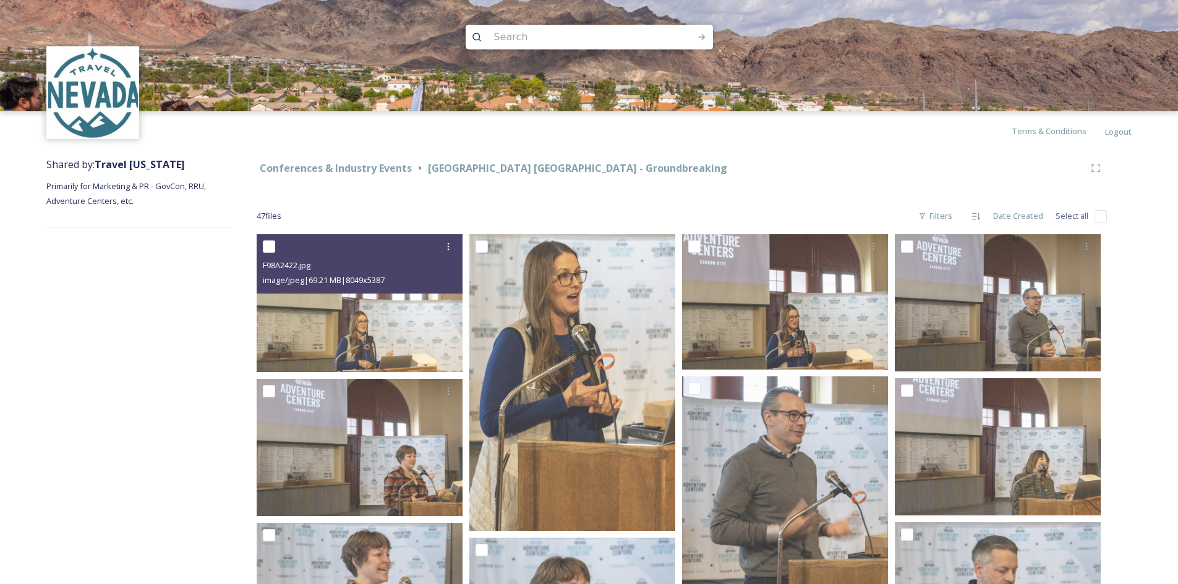
scroll to position [247, 0]
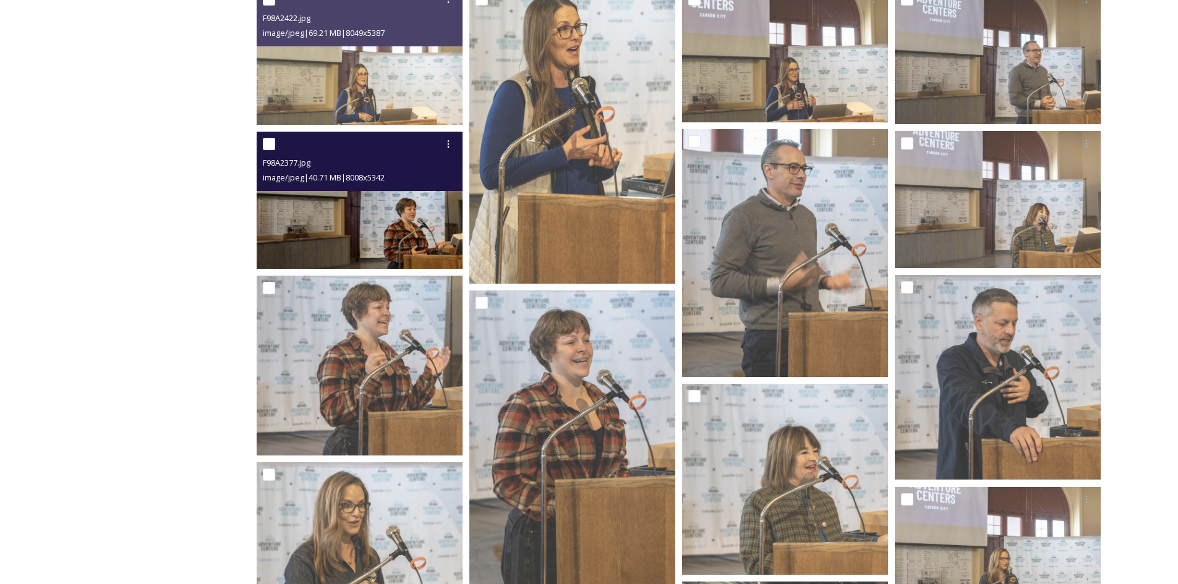
click at [384, 202] on img at bounding box center [360, 200] width 206 height 137
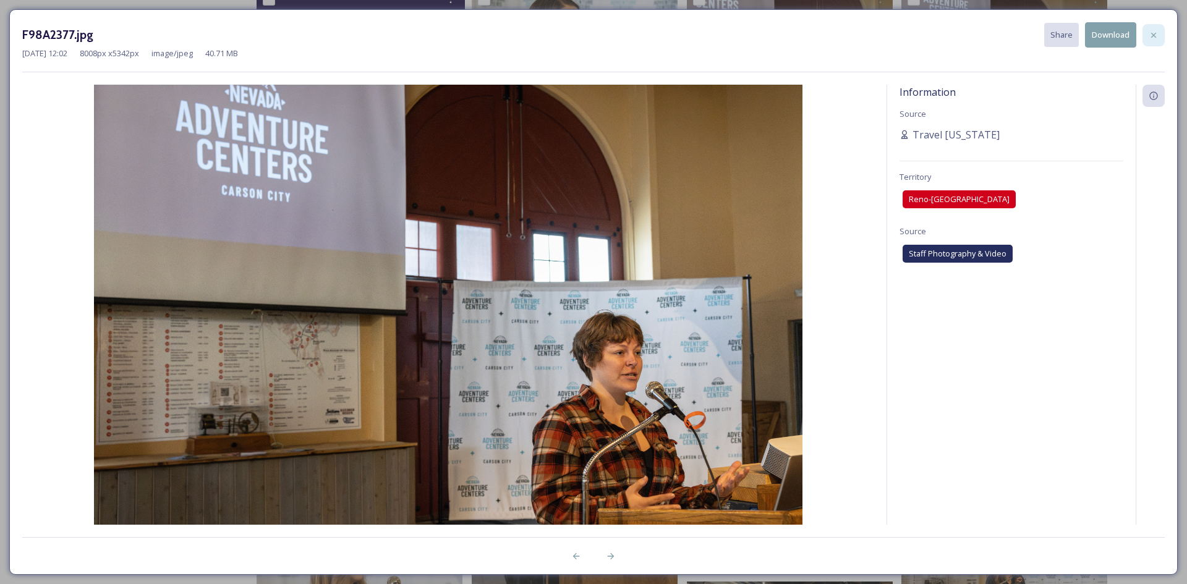
click at [1156, 38] on icon at bounding box center [1154, 35] width 10 height 10
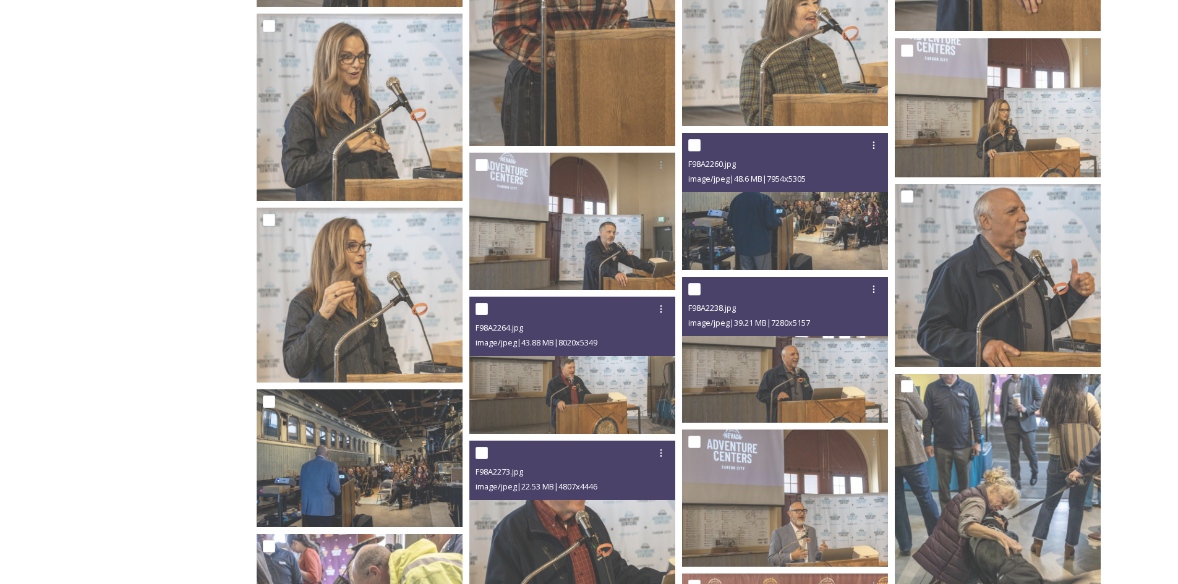
scroll to position [742, 0]
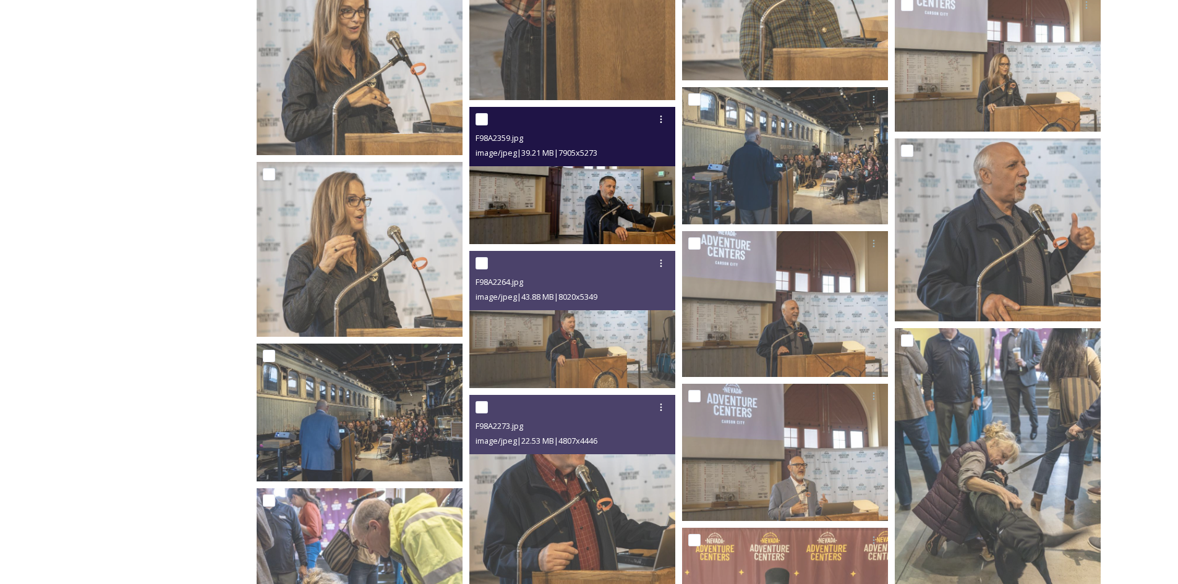
click at [613, 185] on img at bounding box center [572, 175] width 206 height 137
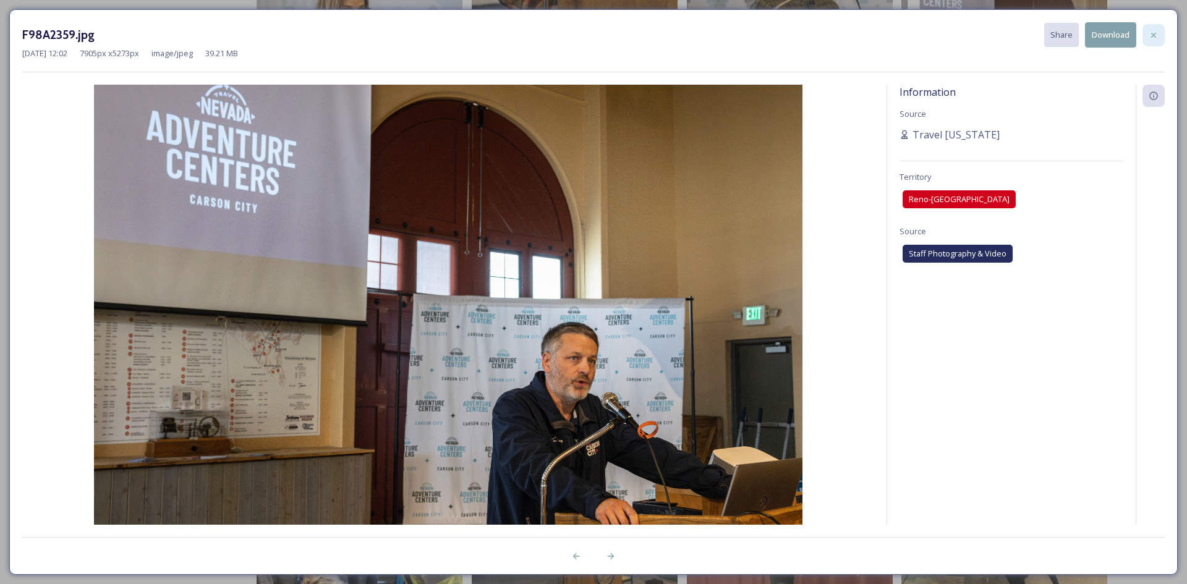
click at [1153, 36] on icon at bounding box center [1153, 34] width 5 height 5
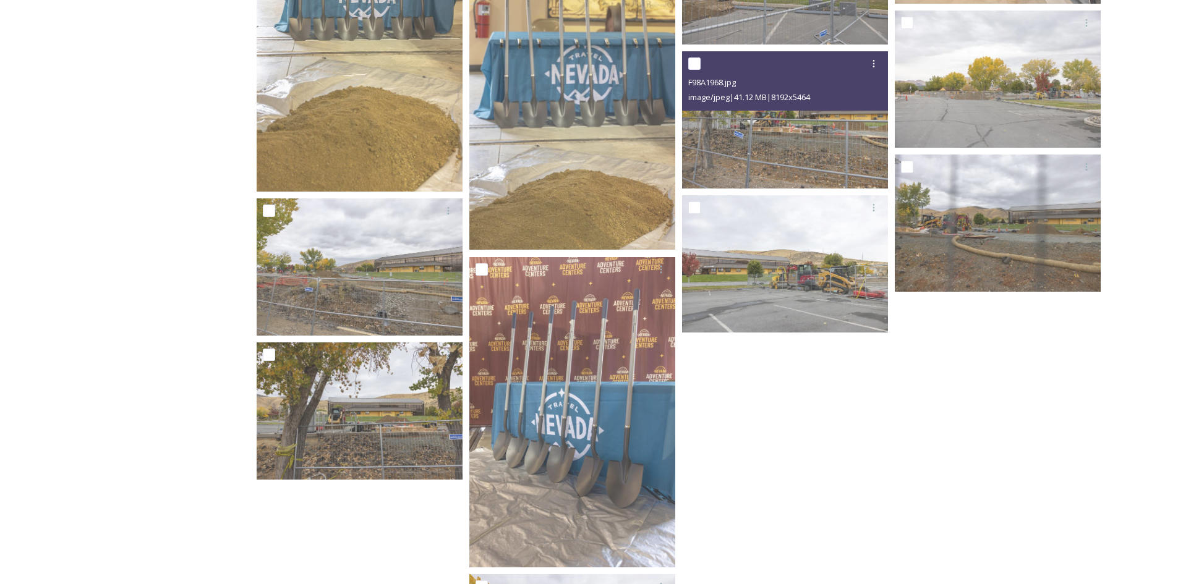
scroll to position [2277, 0]
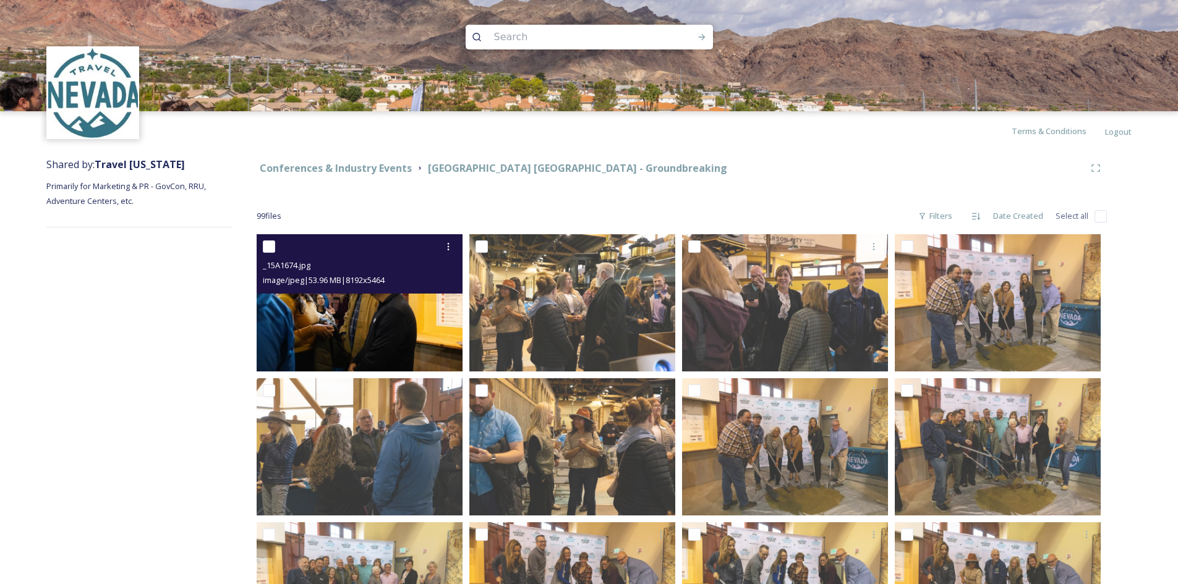
click at [377, 311] on img at bounding box center [360, 302] width 206 height 137
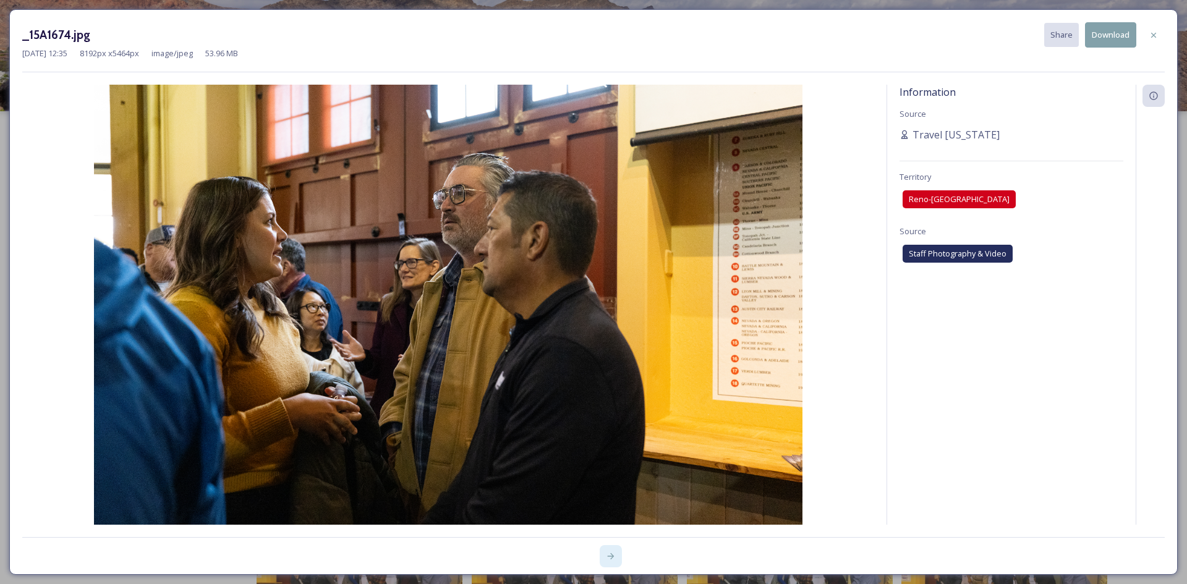
click at [611, 557] on icon at bounding box center [611, 557] width 10 height 10
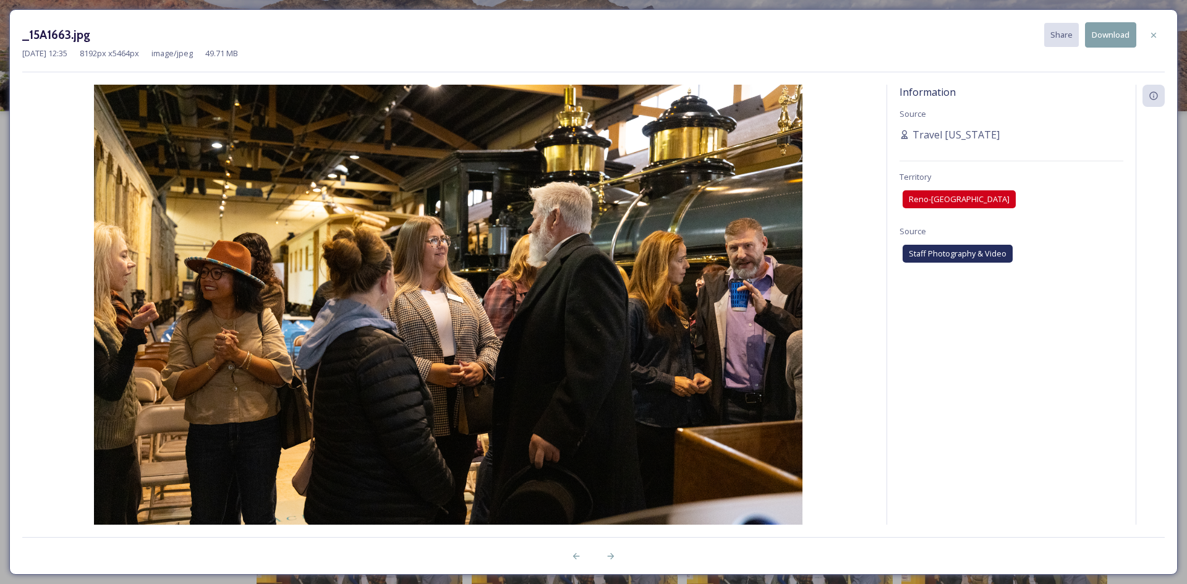
click at [1112, 33] on button "Download" at bounding box center [1110, 34] width 51 height 25
click at [612, 556] on icon at bounding box center [611, 557] width 10 height 10
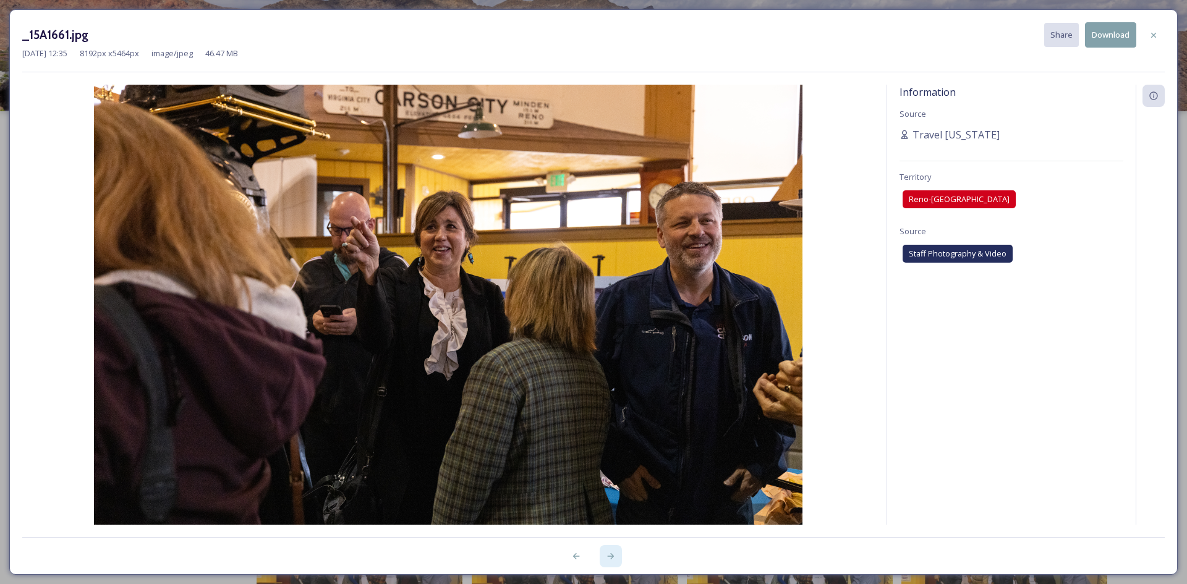
click at [612, 556] on icon at bounding box center [611, 557] width 10 height 10
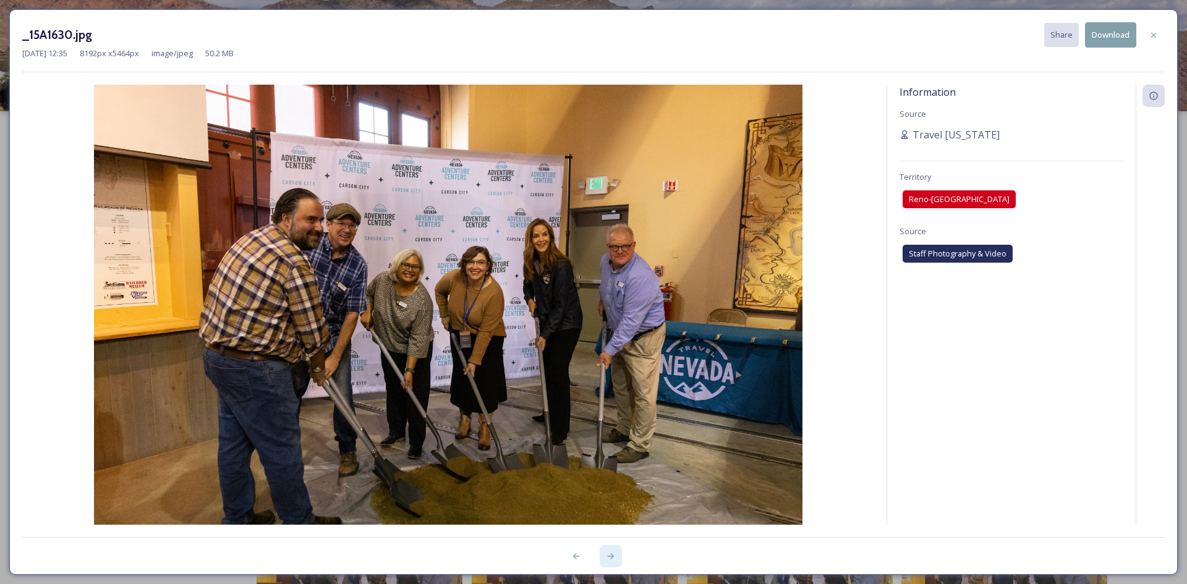
click at [610, 555] on icon at bounding box center [611, 557] width 10 height 10
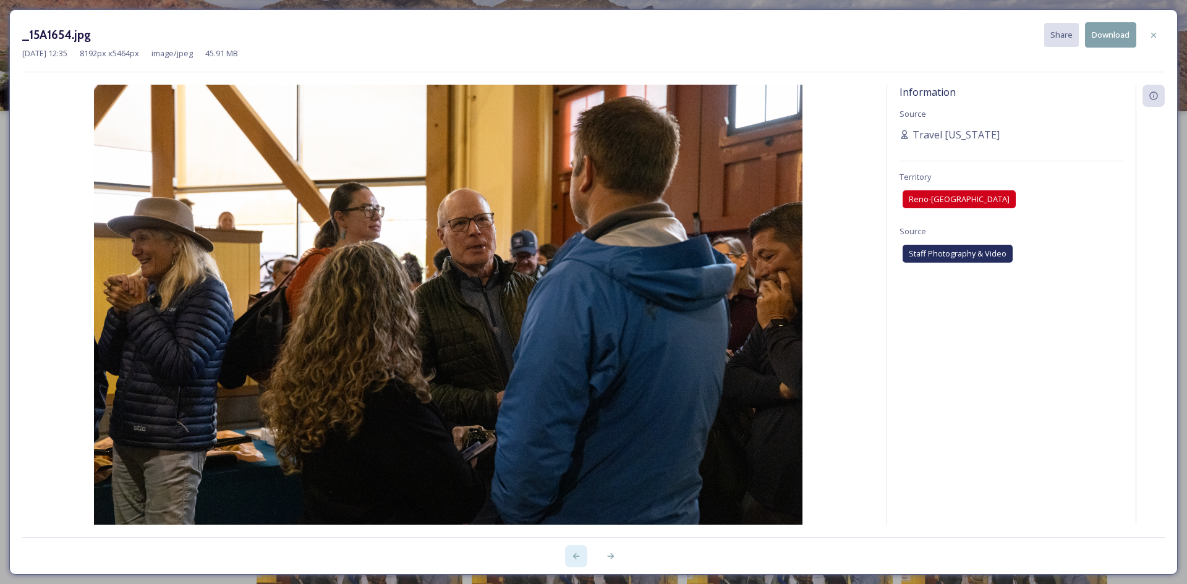
click at [580, 555] on icon at bounding box center [576, 557] width 10 height 10
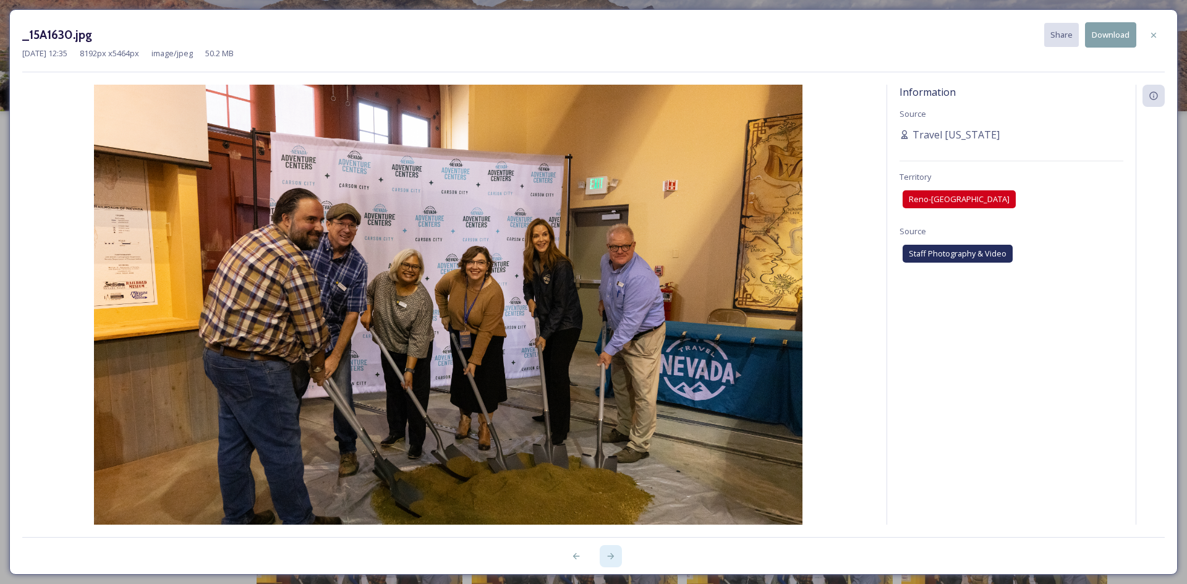
click at [615, 558] on icon at bounding box center [611, 557] width 10 height 10
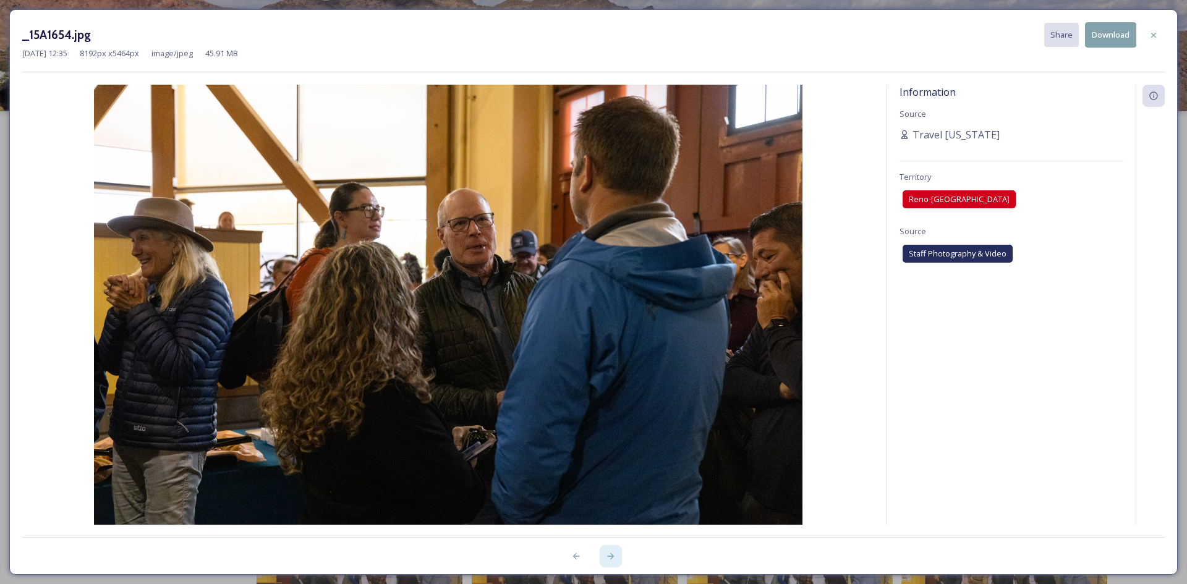
click at [615, 558] on icon at bounding box center [611, 557] width 10 height 10
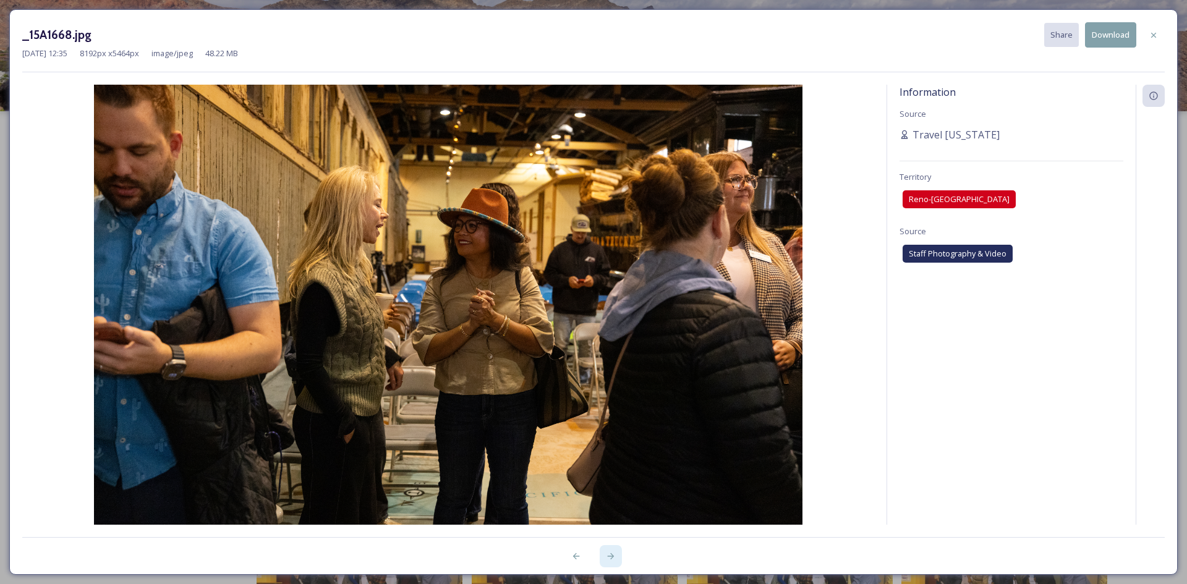
click at [615, 558] on icon at bounding box center [611, 557] width 10 height 10
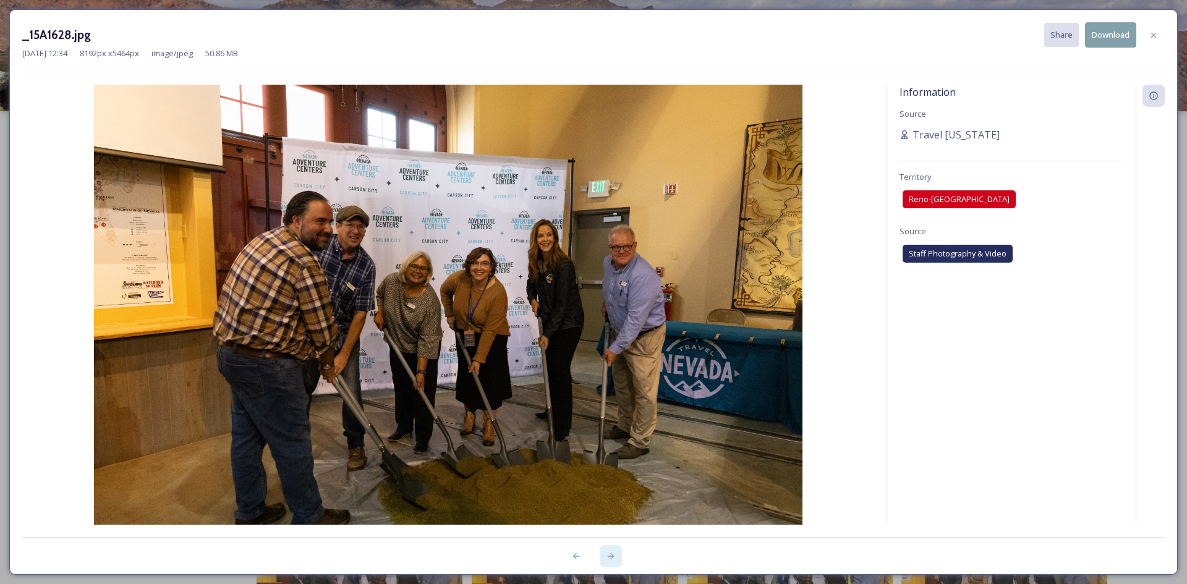
click at [615, 558] on icon at bounding box center [611, 557] width 10 height 10
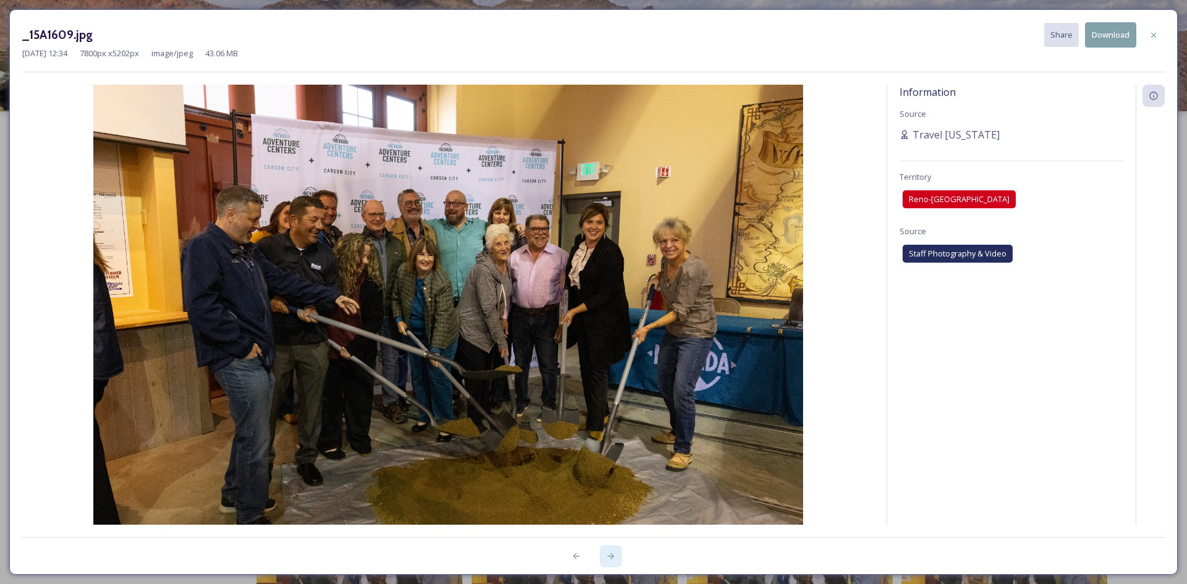
click at [615, 558] on icon at bounding box center [611, 557] width 10 height 10
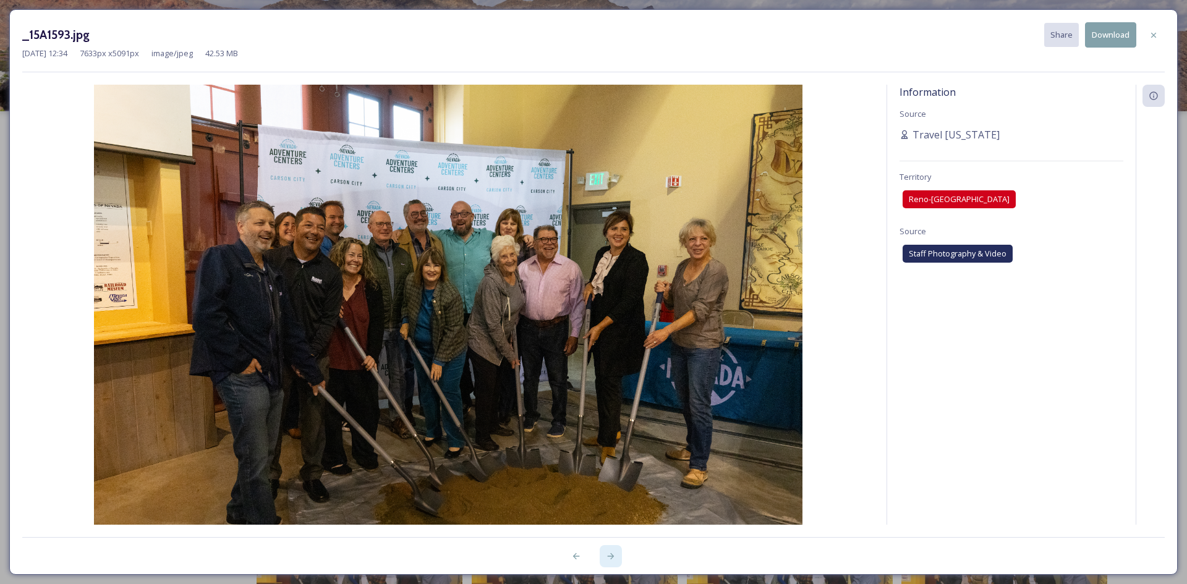
click at [615, 558] on icon at bounding box center [611, 557] width 10 height 10
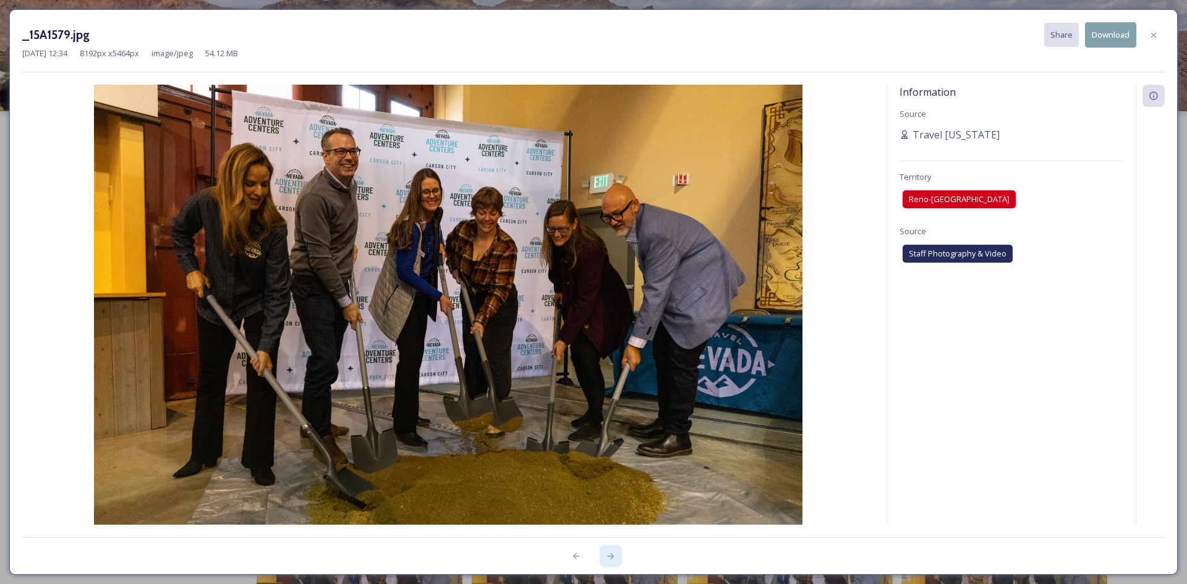
click at [615, 558] on icon at bounding box center [611, 557] width 10 height 10
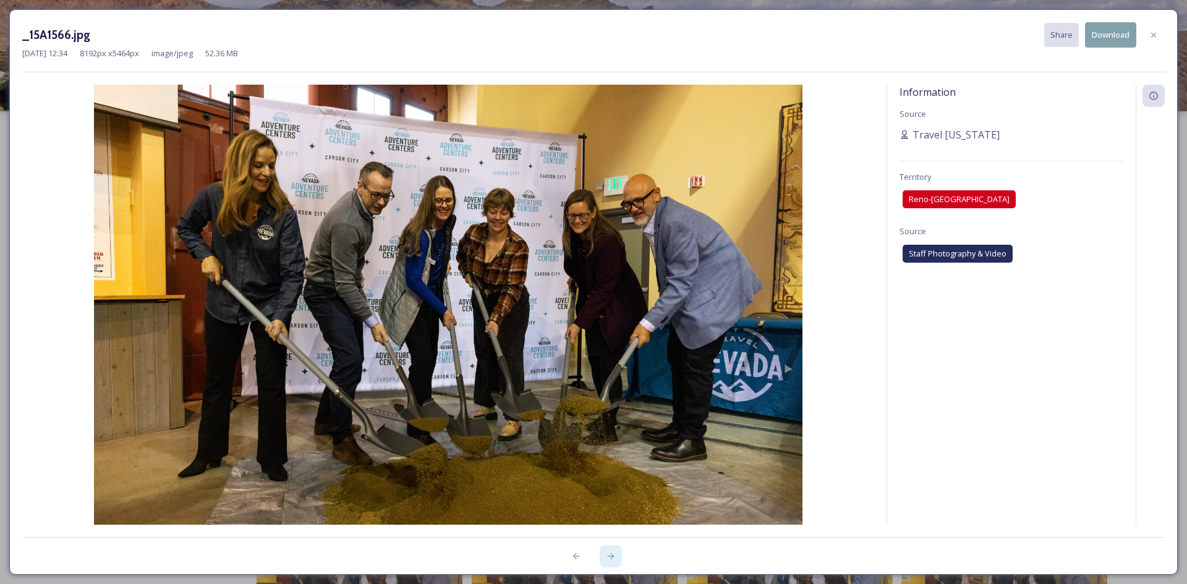
click at [615, 558] on icon at bounding box center [611, 557] width 10 height 10
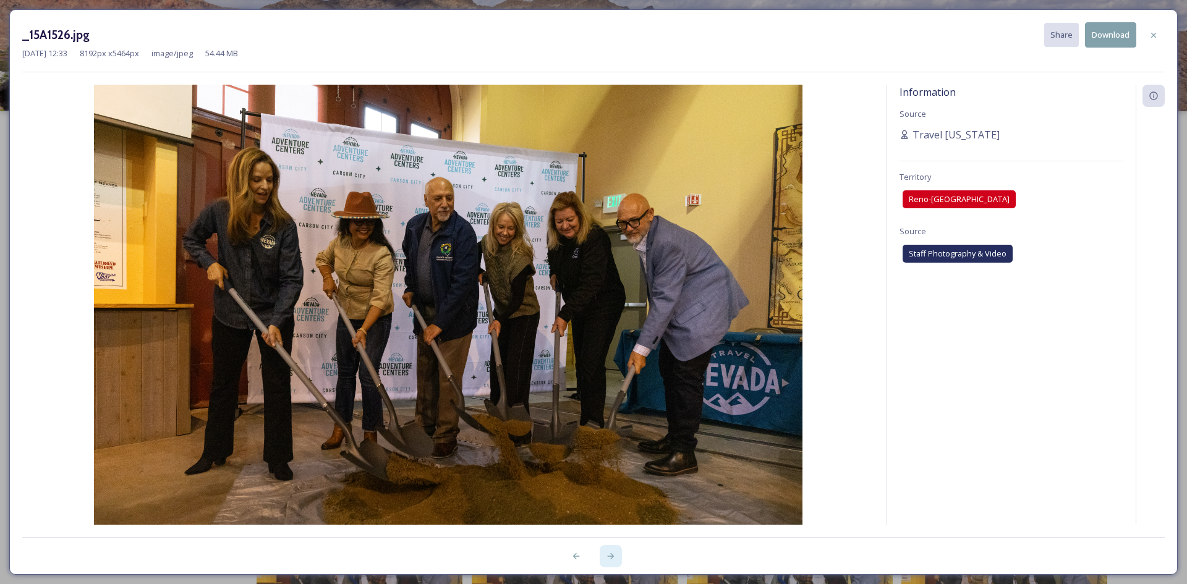
click at [613, 559] on icon at bounding box center [611, 557] width 10 height 10
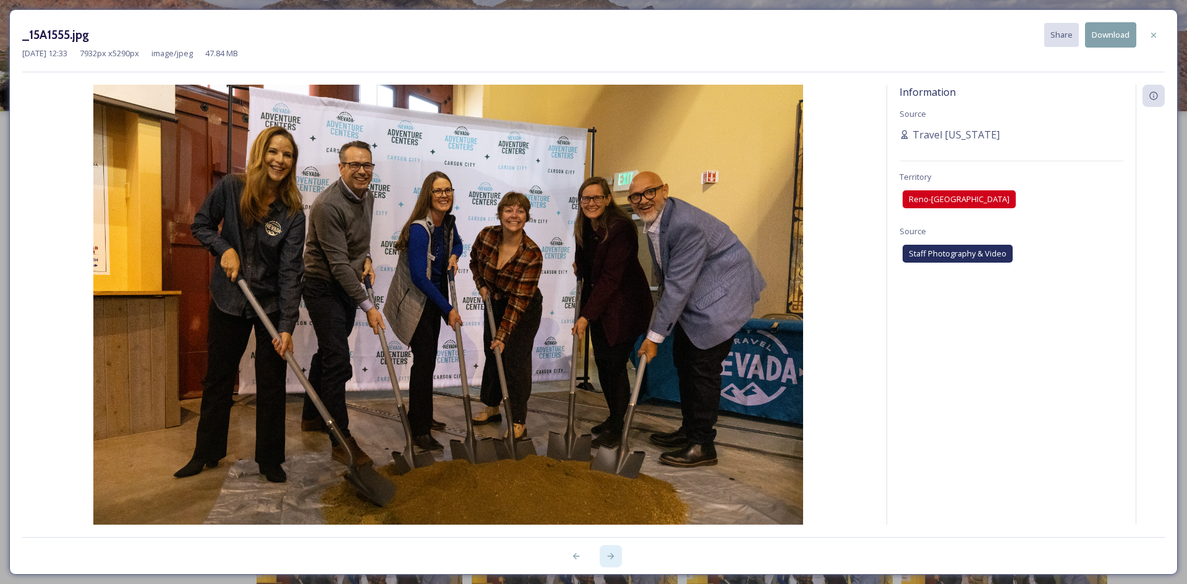
click at [613, 559] on icon at bounding box center [611, 557] width 10 height 10
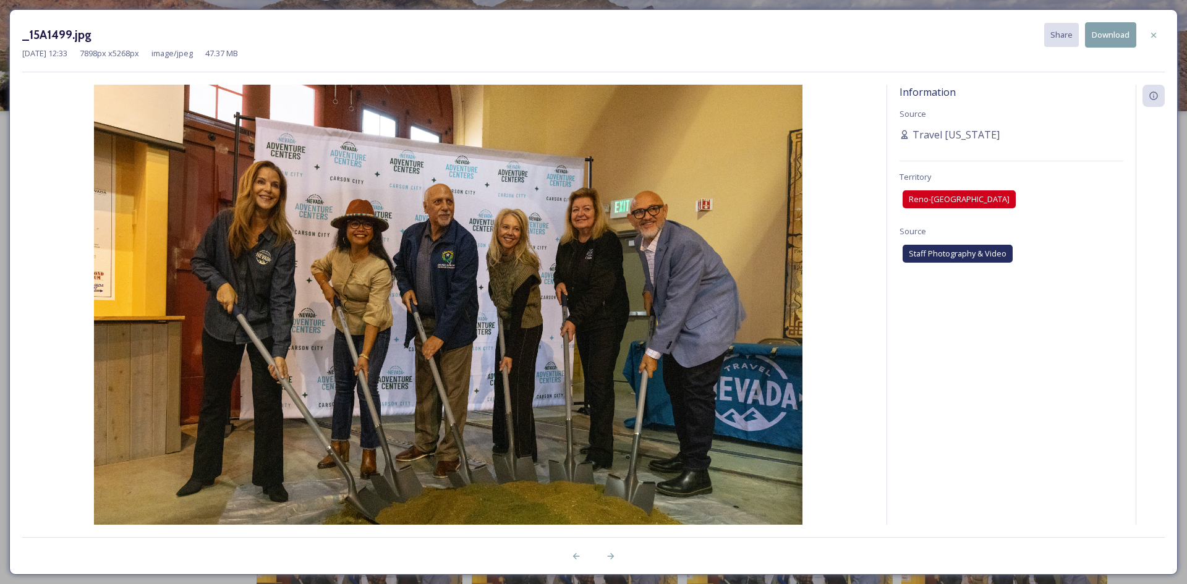
click at [1104, 38] on button "Download" at bounding box center [1110, 34] width 51 height 25
click at [612, 555] on icon at bounding box center [611, 557] width 10 height 10
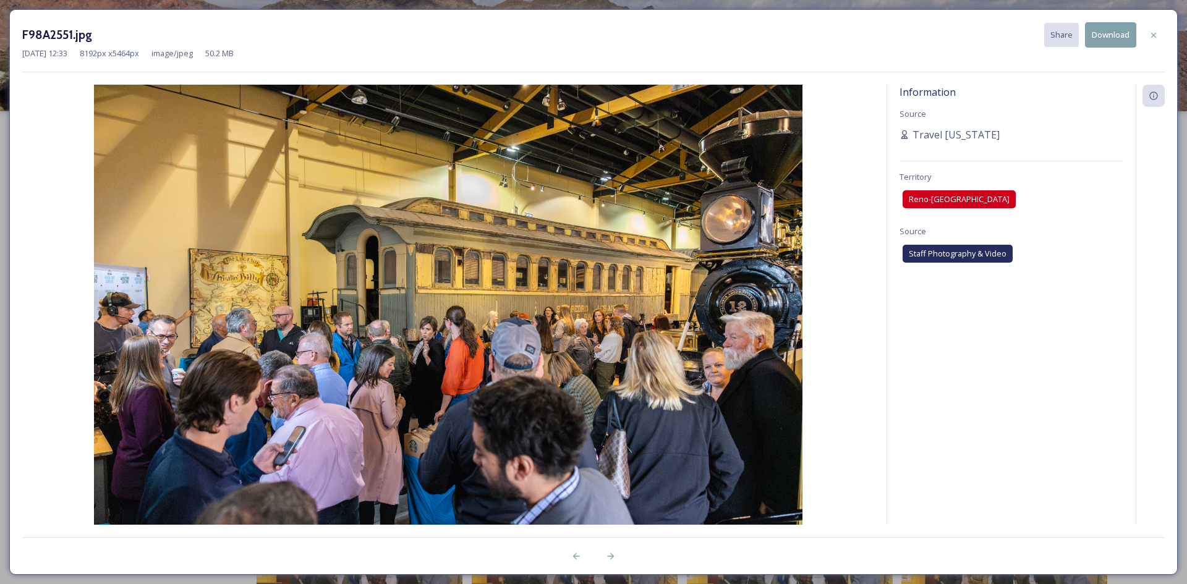
click at [1104, 37] on button "Download" at bounding box center [1110, 34] width 51 height 25
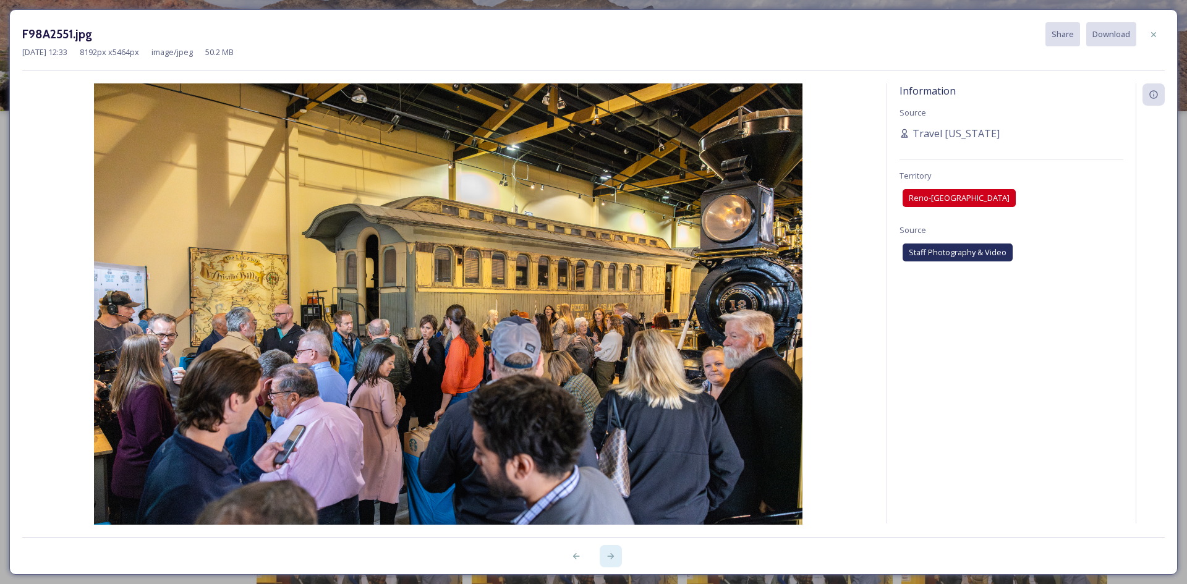
click at [616, 557] on div at bounding box center [611, 556] width 22 height 22
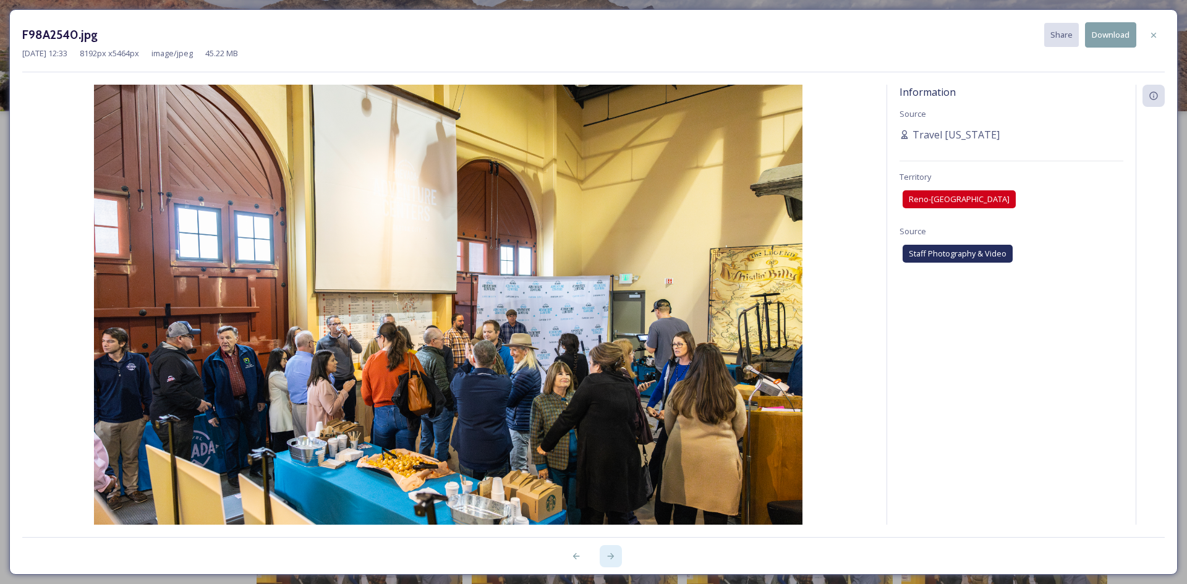
click at [614, 557] on icon at bounding box center [611, 557] width 10 height 10
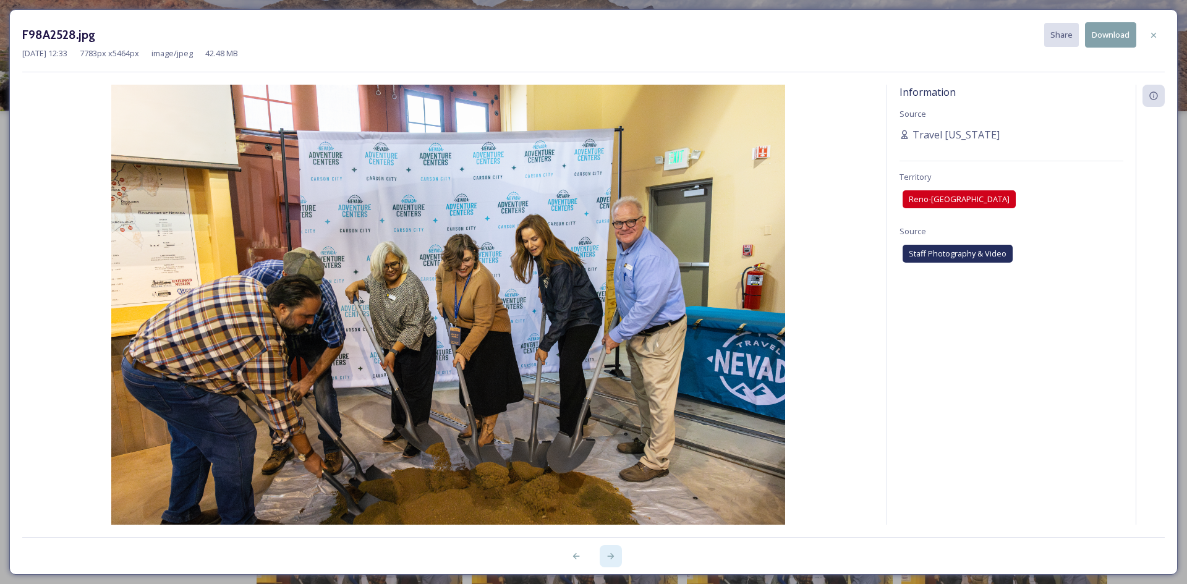
click at [614, 557] on icon at bounding box center [611, 557] width 10 height 10
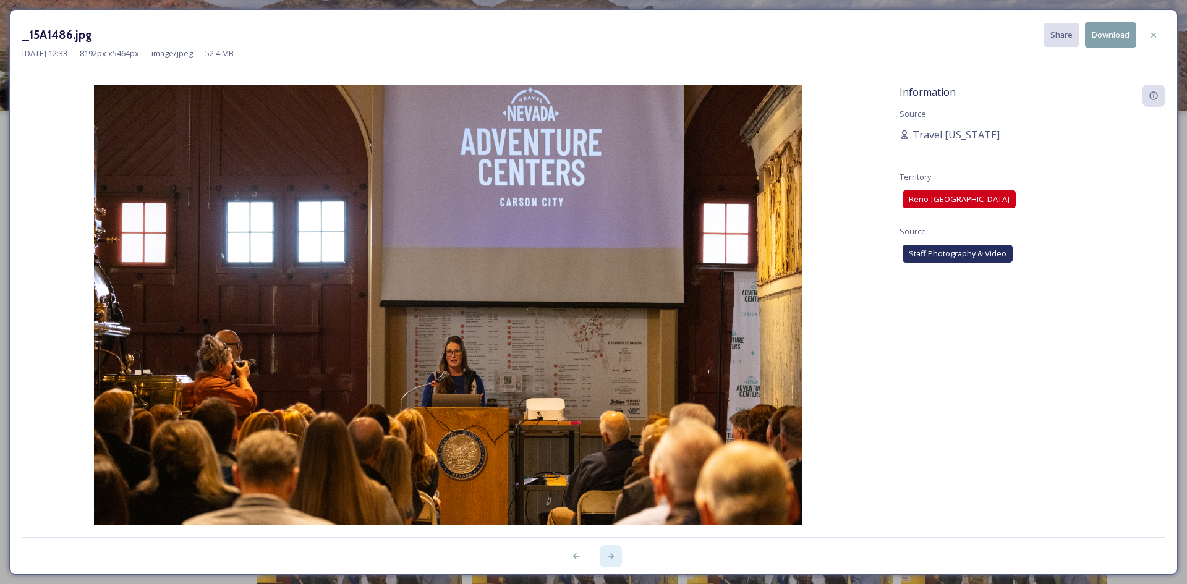
click at [614, 557] on icon at bounding box center [611, 557] width 10 height 10
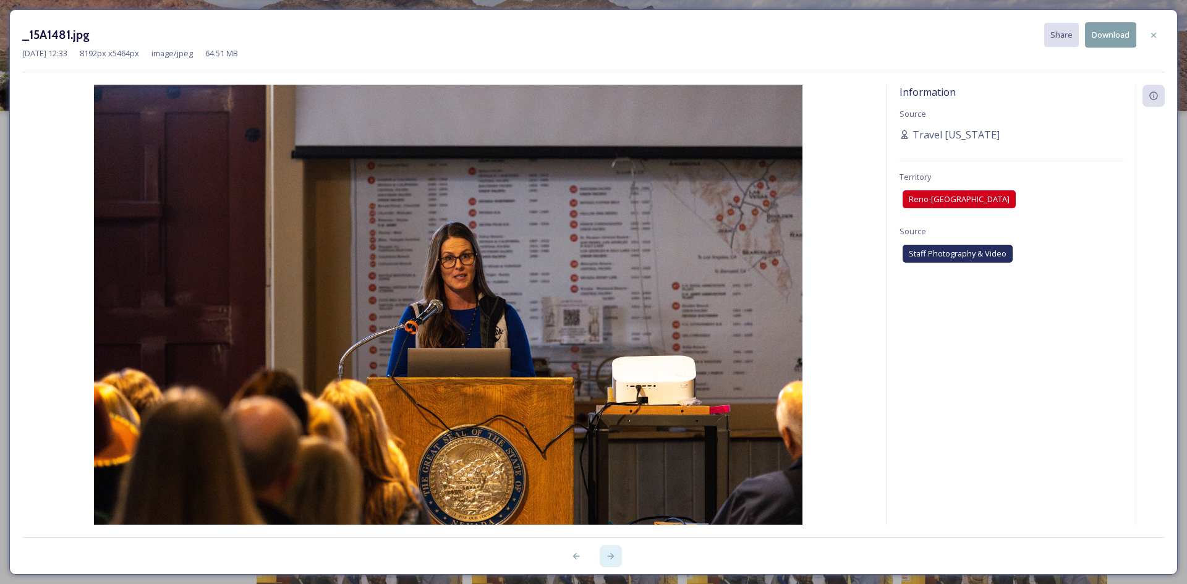
click at [614, 557] on icon at bounding box center [611, 557] width 10 height 10
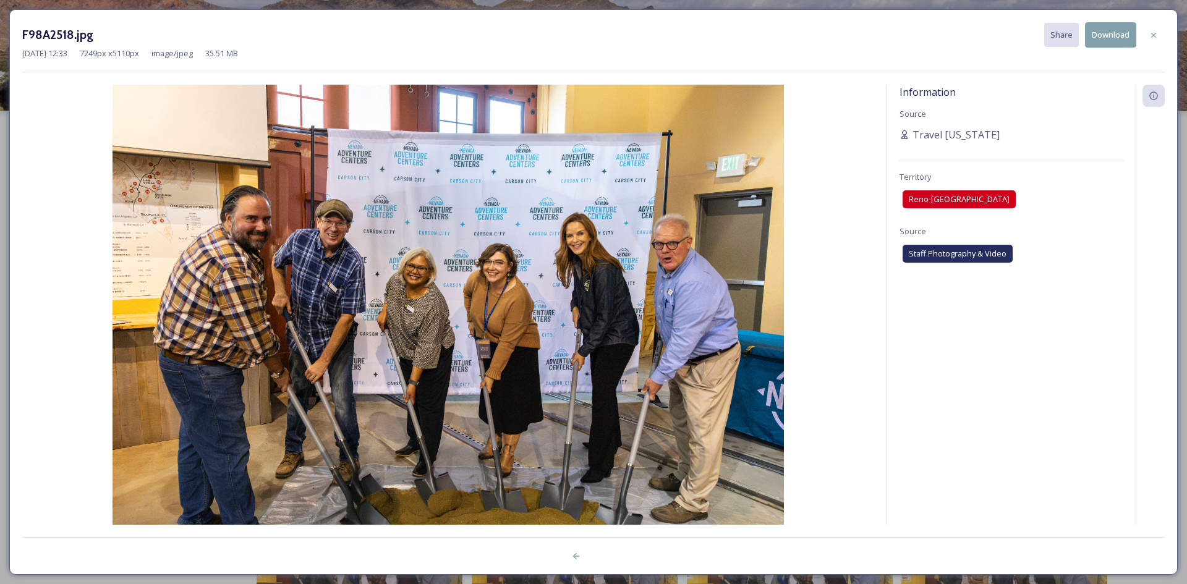
click at [614, 557] on div at bounding box center [593, 549] width 1143 height 25
click at [1159, 36] on div at bounding box center [1154, 35] width 22 height 22
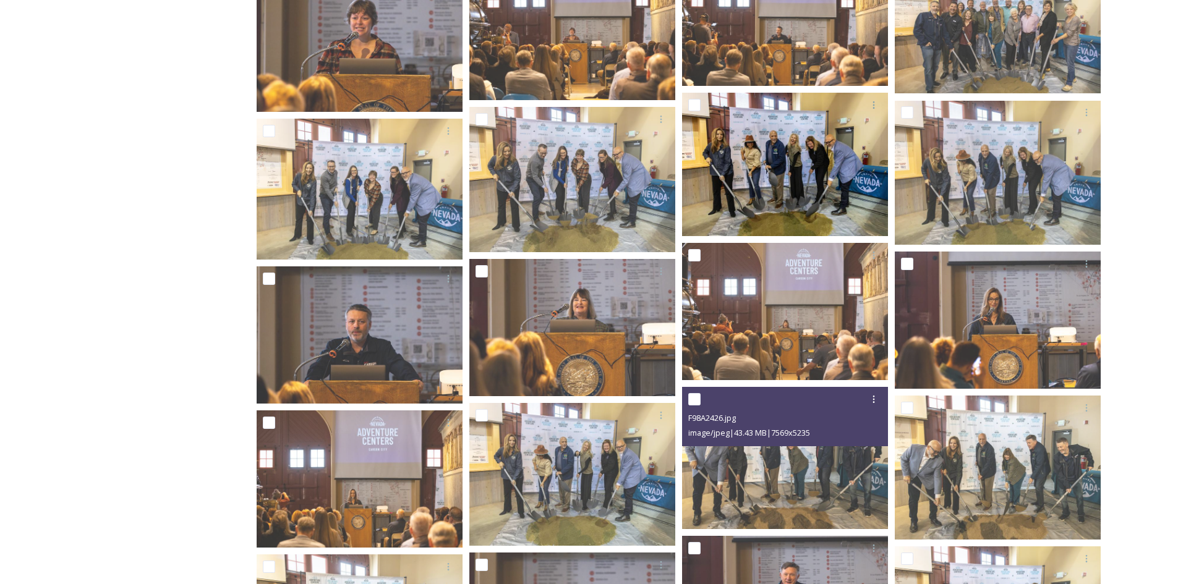
scroll to position [1219, 0]
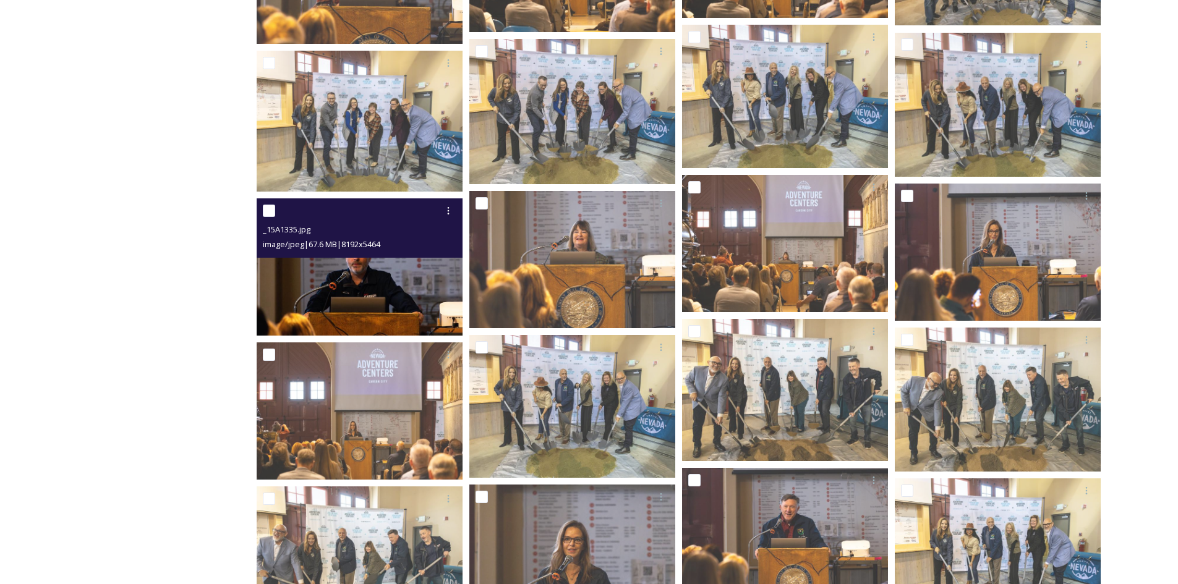
click at [373, 281] on img at bounding box center [360, 266] width 206 height 137
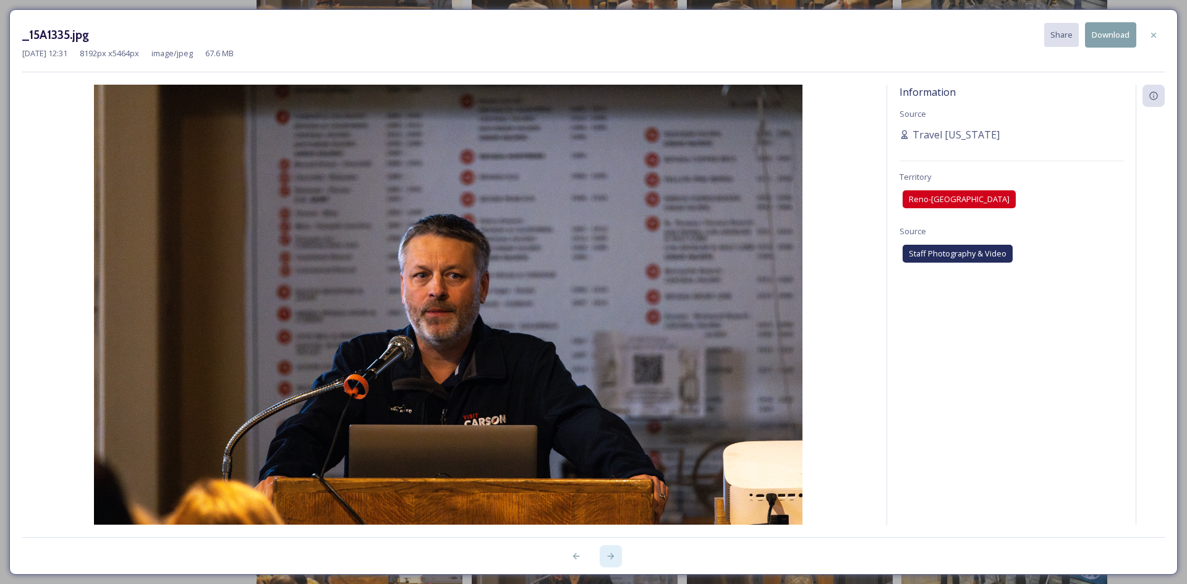
click at [612, 560] on icon at bounding box center [611, 557] width 10 height 10
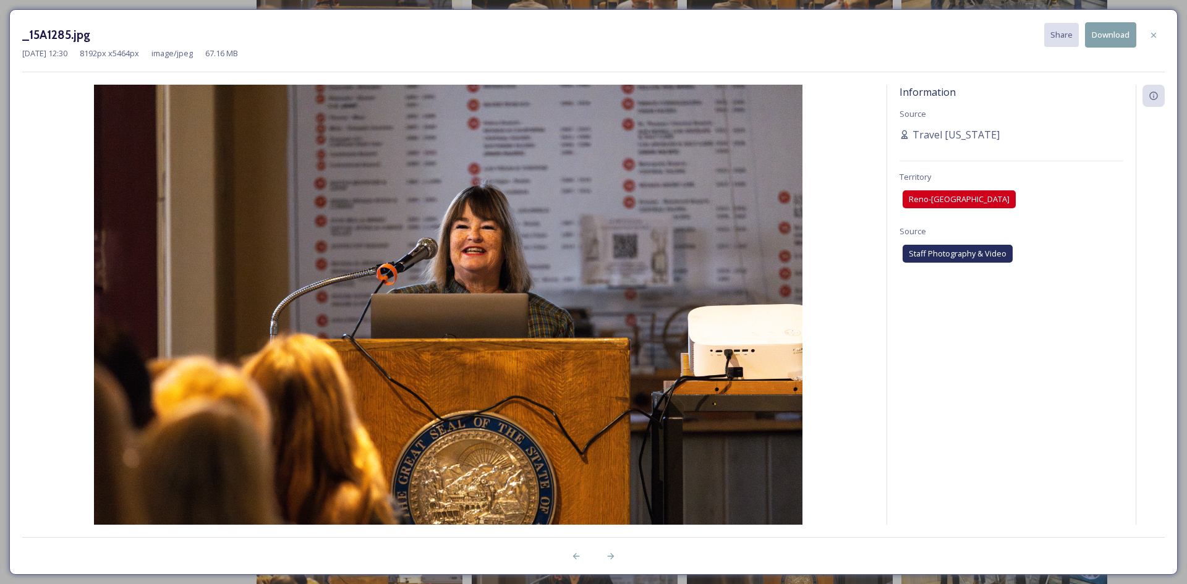
click at [1110, 30] on button "Download" at bounding box center [1110, 34] width 51 height 25
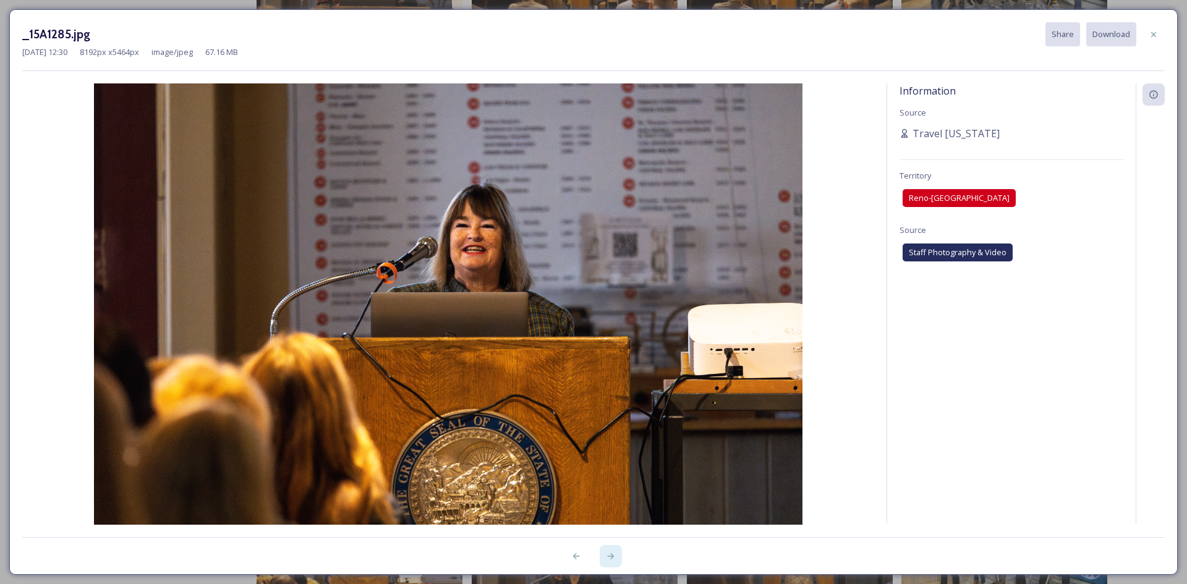
click at [611, 558] on icon at bounding box center [611, 557] width 10 height 10
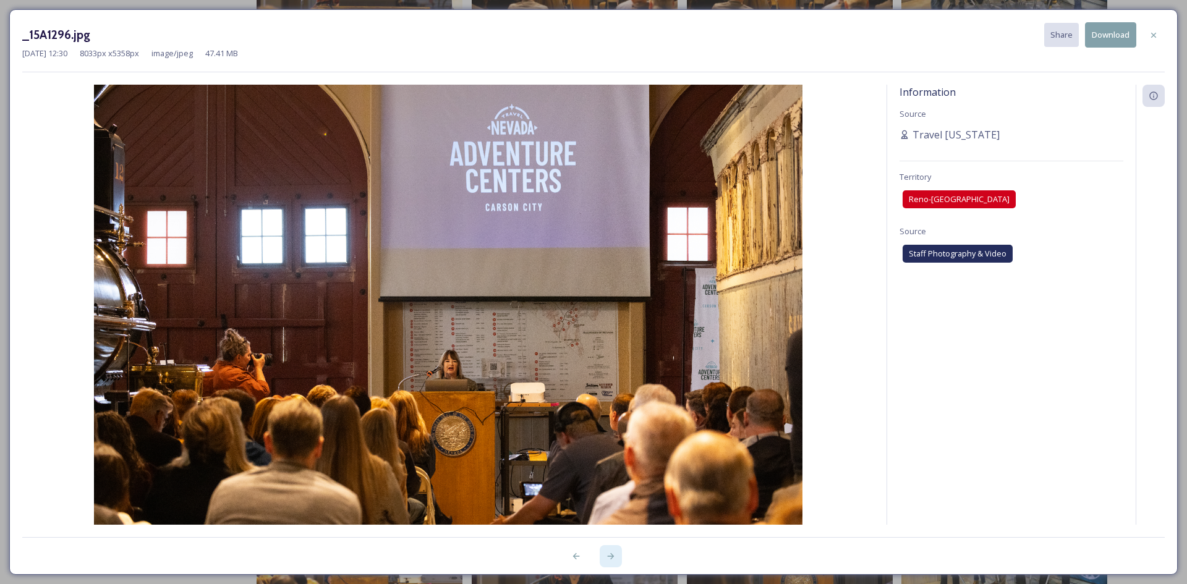
click at [611, 558] on icon at bounding box center [611, 557] width 10 height 10
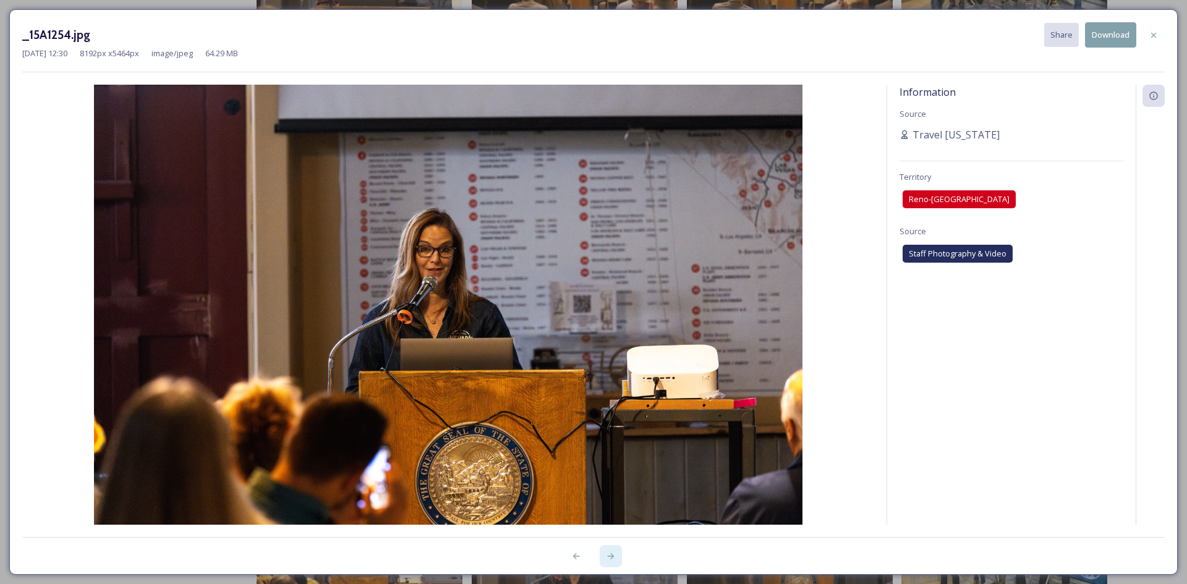
click at [611, 558] on icon at bounding box center [611, 557] width 10 height 10
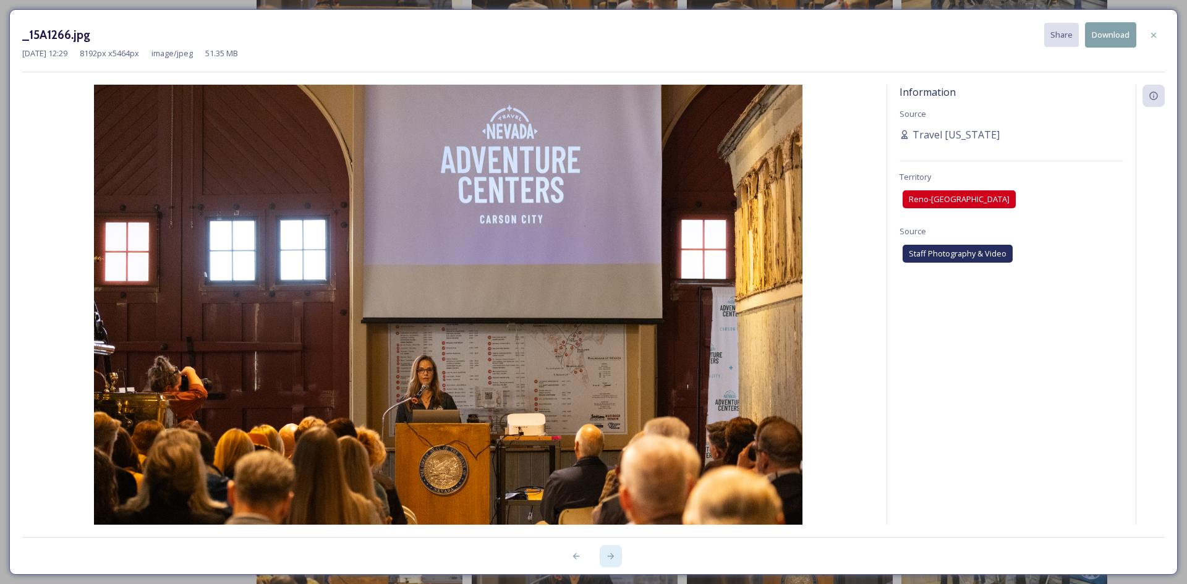
click at [611, 558] on icon at bounding box center [611, 557] width 10 height 10
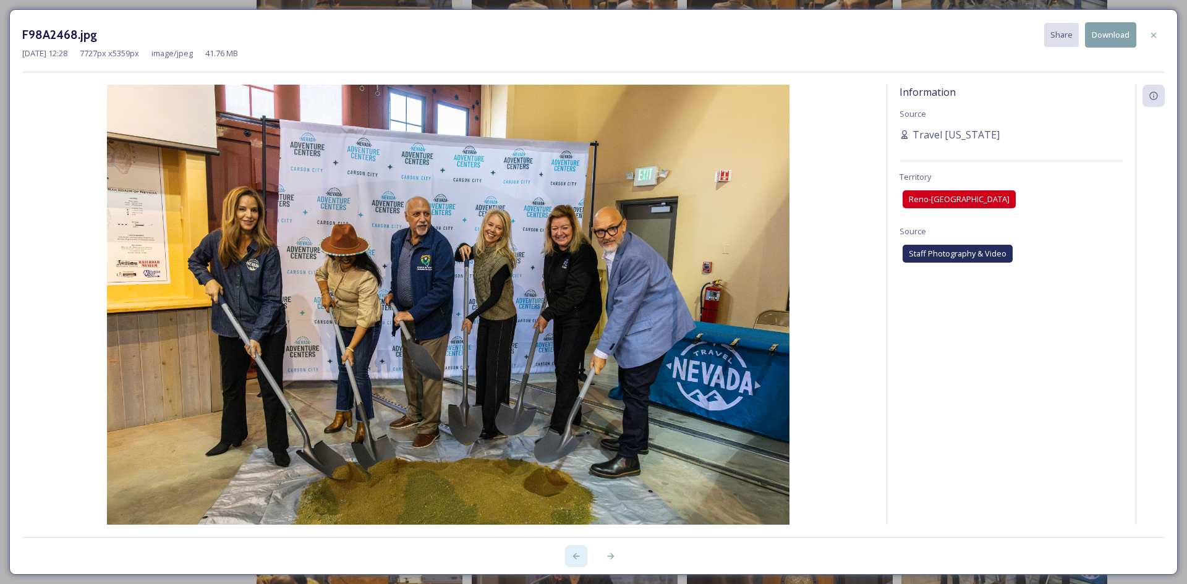
click at [580, 558] on icon at bounding box center [576, 557] width 10 height 10
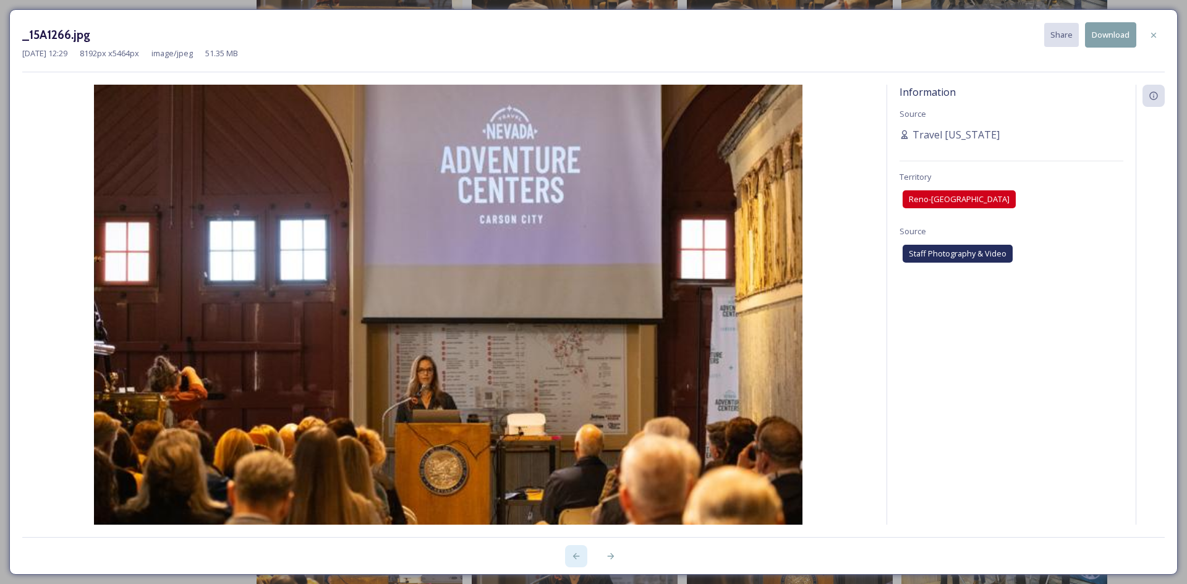
click at [580, 558] on icon at bounding box center [576, 557] width 10 height 10
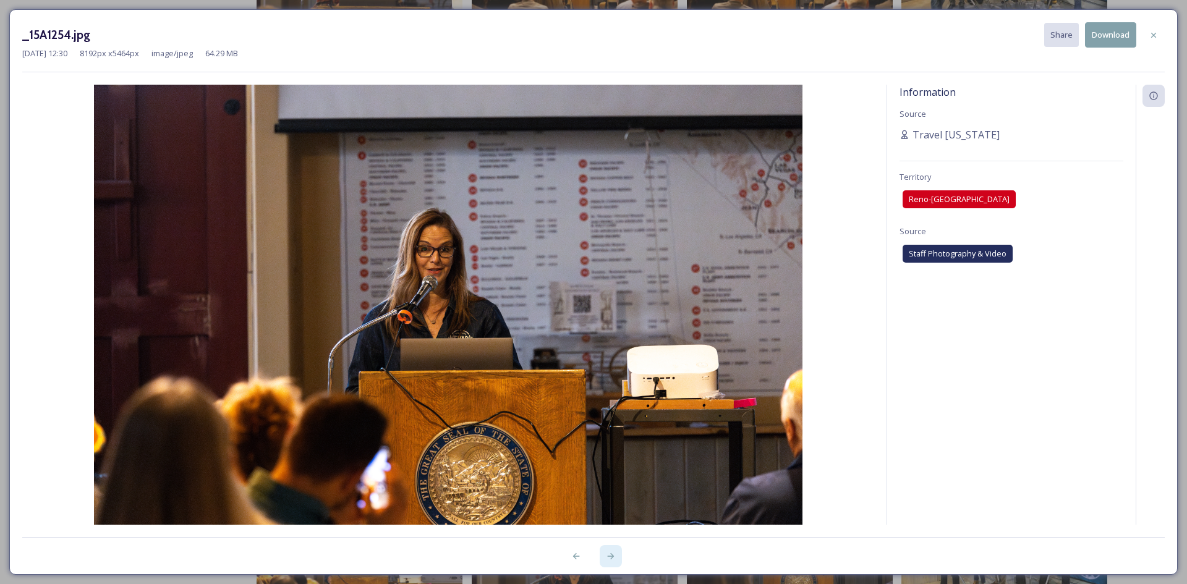
click at [613, 551] on div at bounding box center [611, 556] width 22 height 22
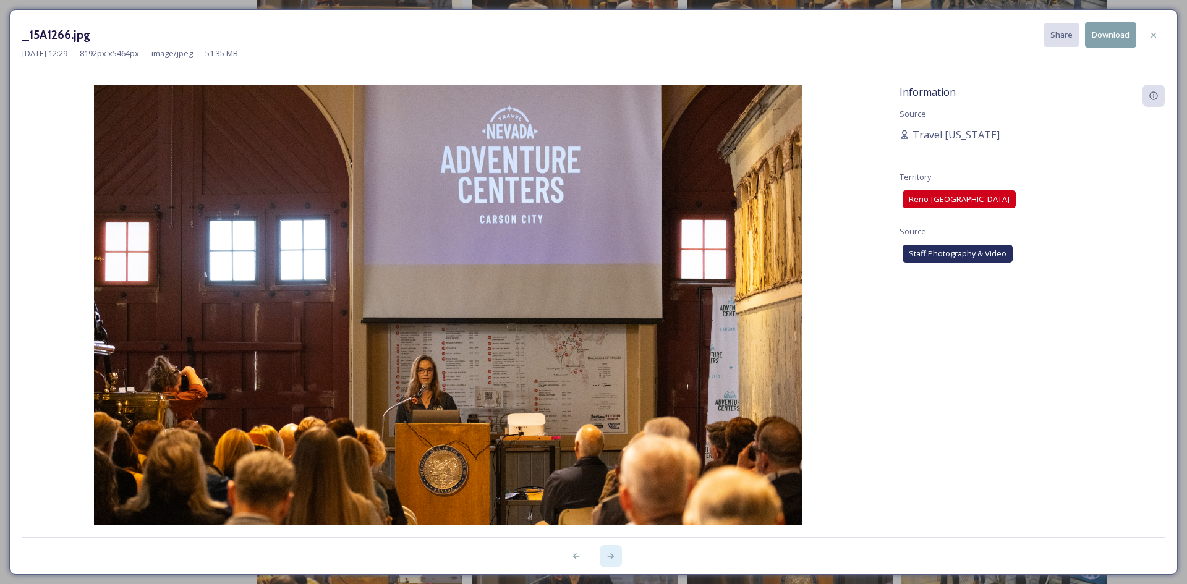
click at [613, 551] on div at bounding box center [611, 556] width 22 height 22
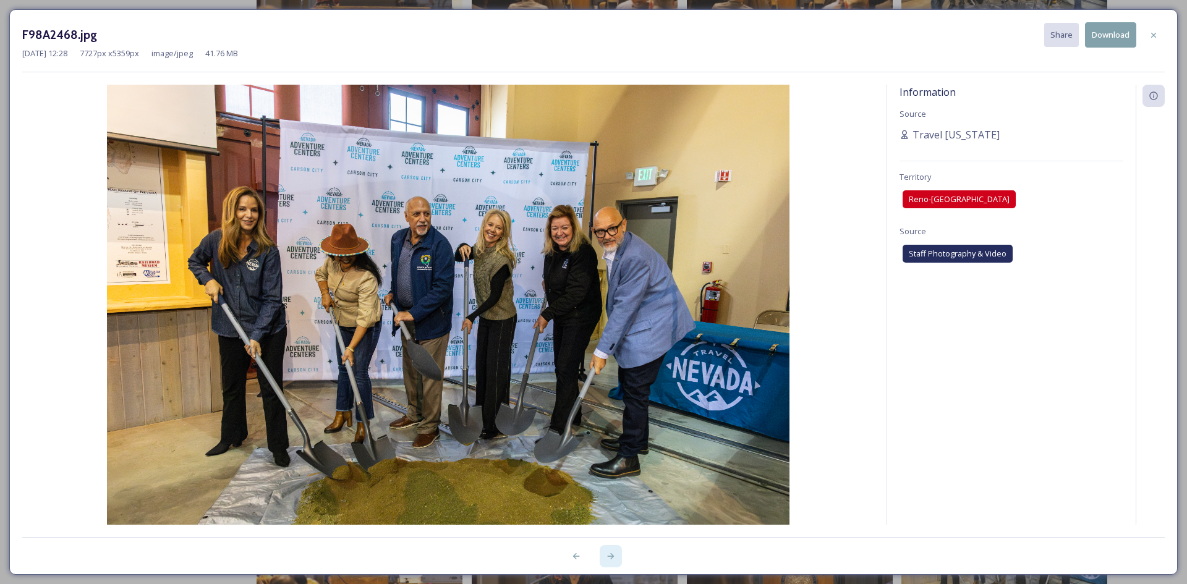
click at [613, 551] on div at bounding box center [611, 556] width 22 height 22
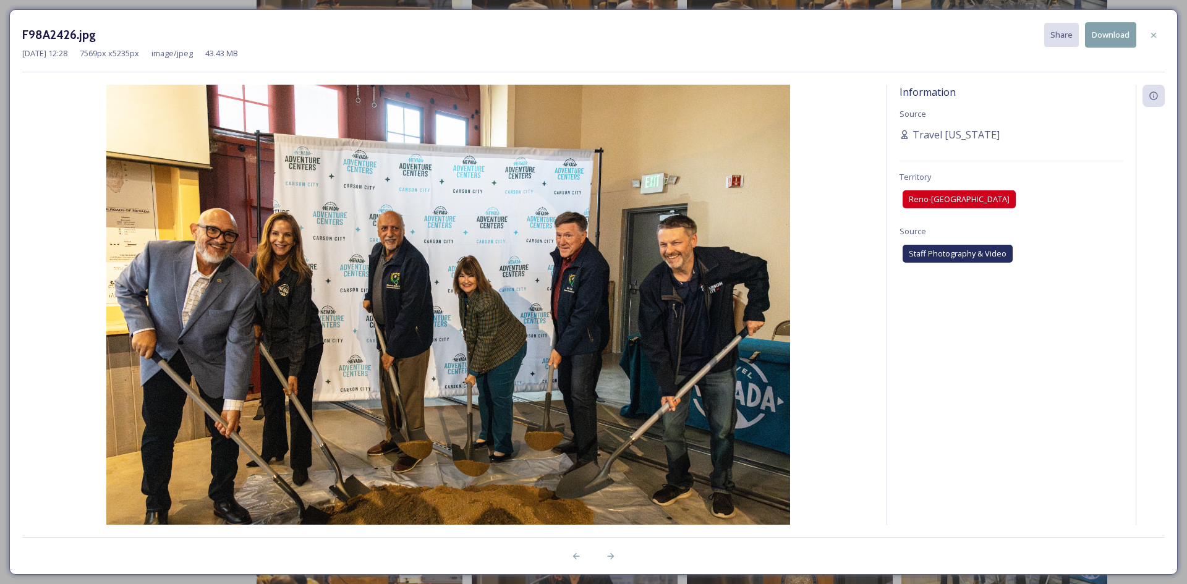
click at [1115, 30] on button "Download" at bounding box center [1110, 34] width 51 height 25
click at [613, 560] on icon at bounding box center [611, 557] width 10 height 10
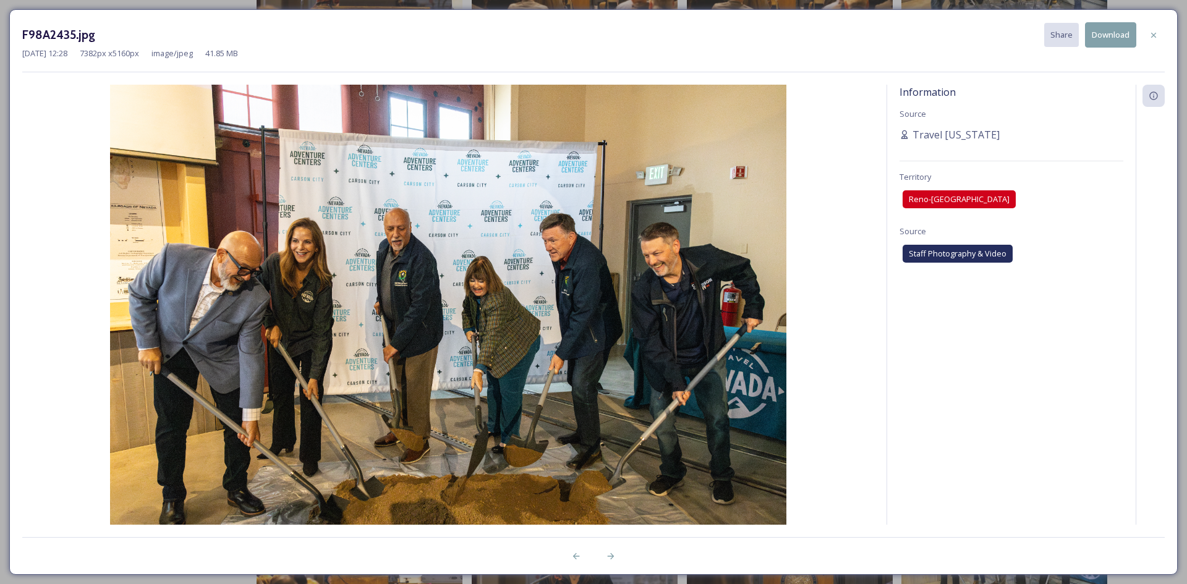
click at [1101, 44] on button "Download" at bounding box center [1110, 34] width 51 height 25
click at [617, 557] on div at bounding box center [611, 556] width 22 height 22
click at [617, 556] on div at bounding box center [611, 556] width 22 height 22
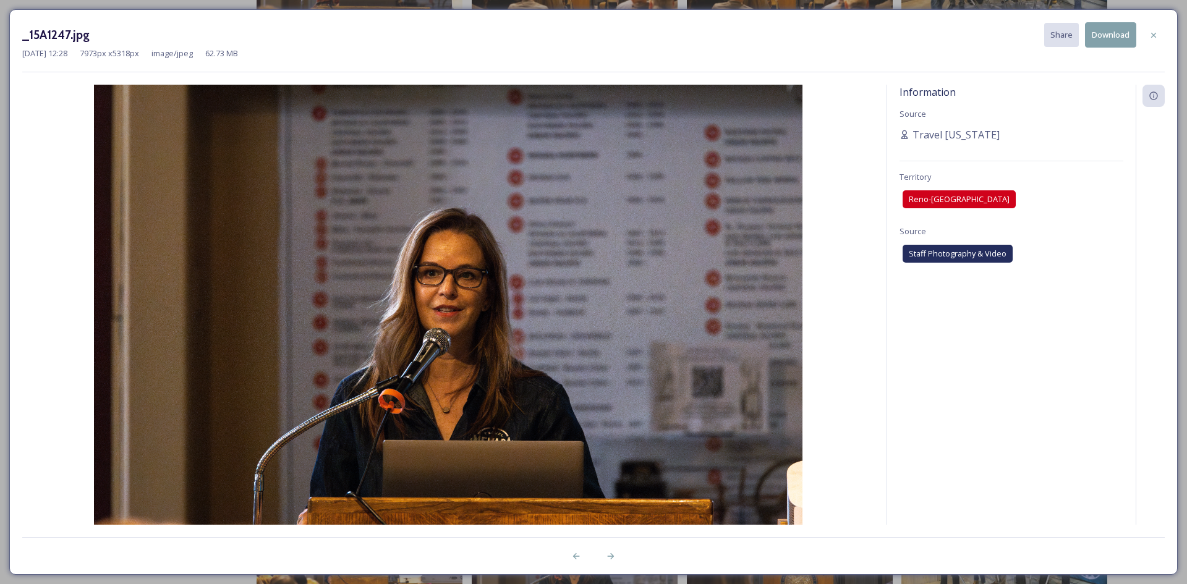
click at [1122, 38] on button "Download" at bounding box center [1110, 34] width 51 height 25
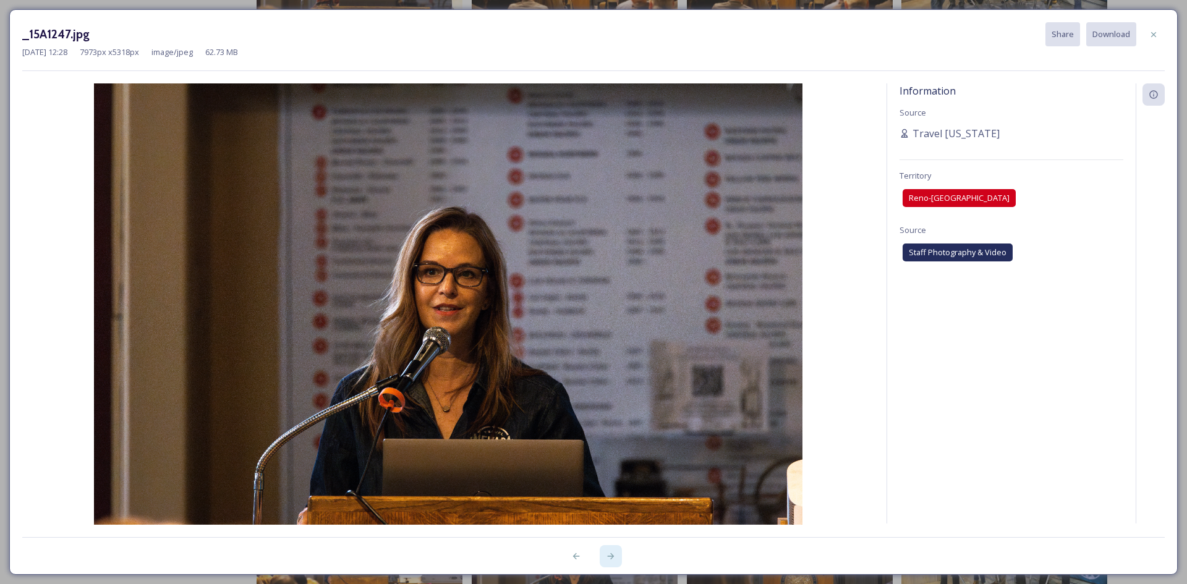
click at [607, 557] on icon at bounding box center [611, 557] width 10 height 10
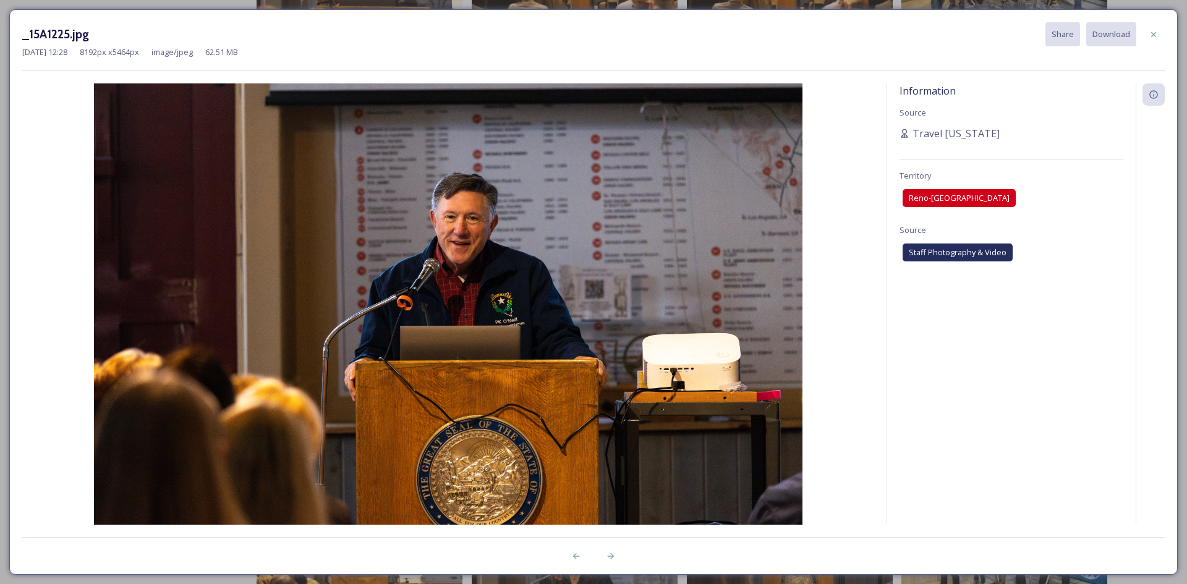
click at [884, 475] on div "Information Source Travel Nevada Territory Reno-Tahoe Territory Source Staff Ph…" at bounding box center [593, 303] width 1143 height 441
click at [605, 556] on div at bounding box center [611, 556] width 22 height 22
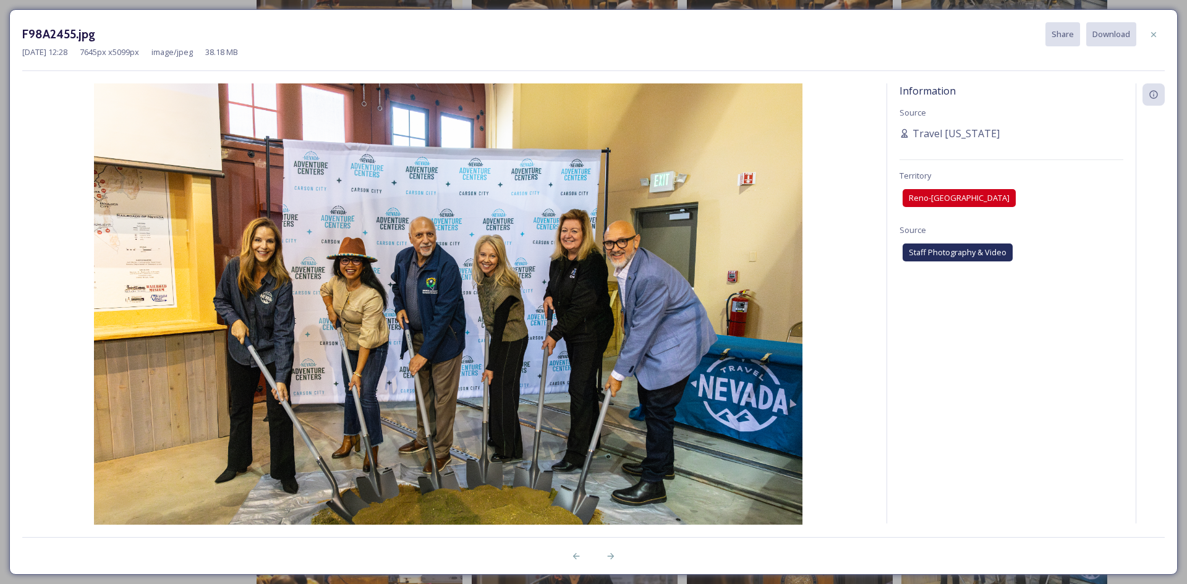
click at [1029, 432] on div "Information Source Travel Nevada Territory Reno-Tahoe Territory Source Staff Ph…" at bounding box center [1011, 303] width 249 height 440
click at [1165, 38] on div "F98A2455.jpg Share Download Oct 14 2025 12:28 7645 px x 5099 px image/jpeg 38.1…" at bounding box center [593, 292] width 1169 height 566
click at [1151, 34] on icon at bounding box center [1154, 35] width 10 height 10
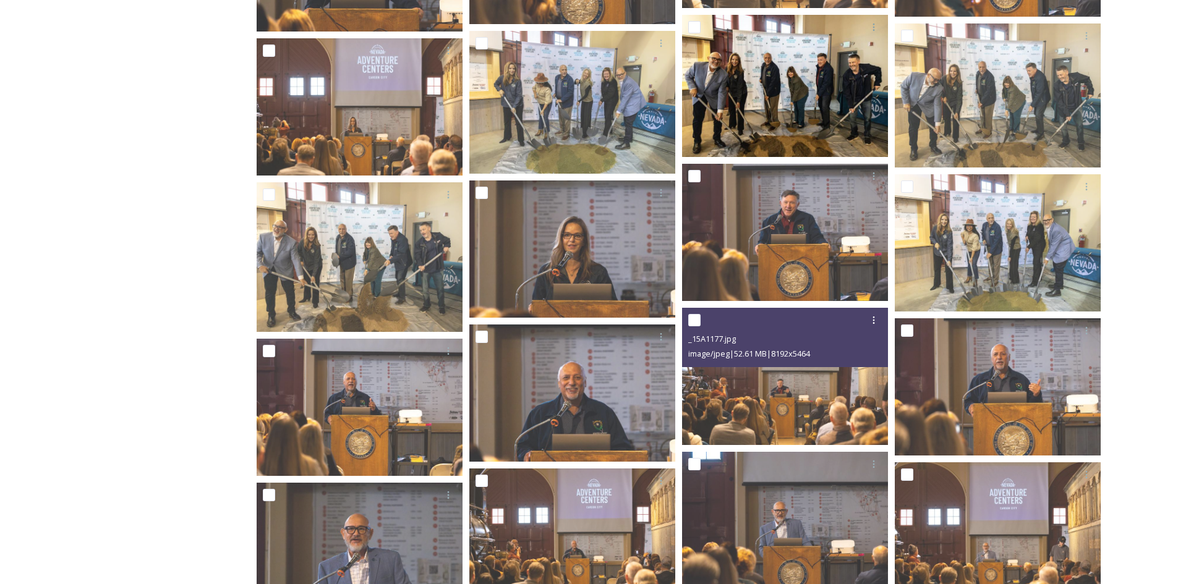
scroll to position [1528, 0]
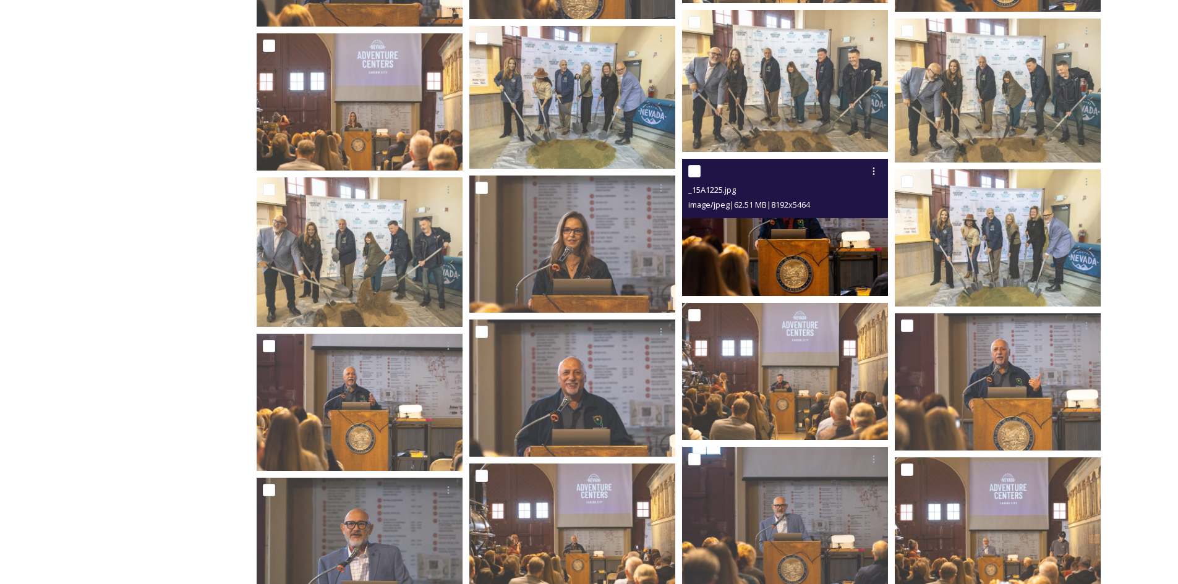
click at [765, 235] on img at bounding box center [785, 227] width 206 height 137
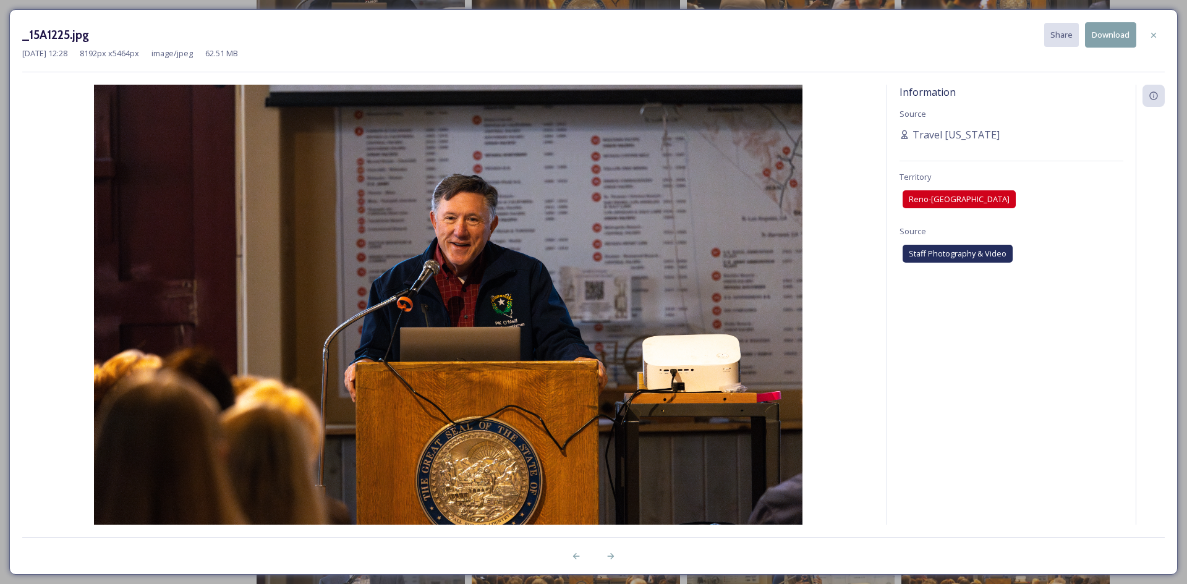
click at [1105, 39] on button "Download" at bounding box center [1110, 34] width 51 height 25
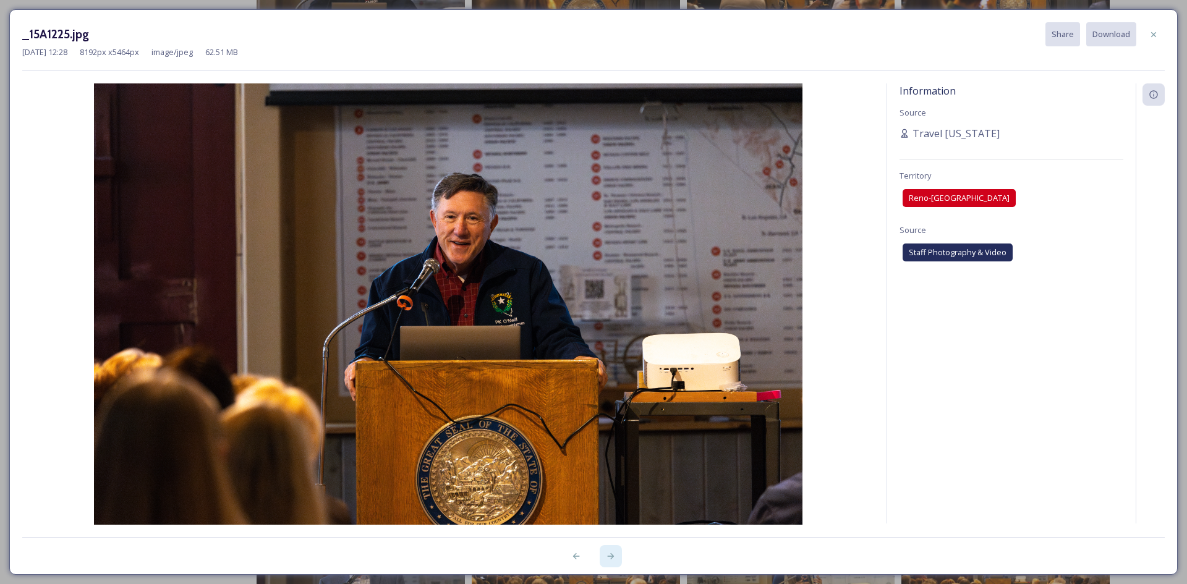
click at [613, 555] on icon at bounding box center [611, 557] width 10 height 10
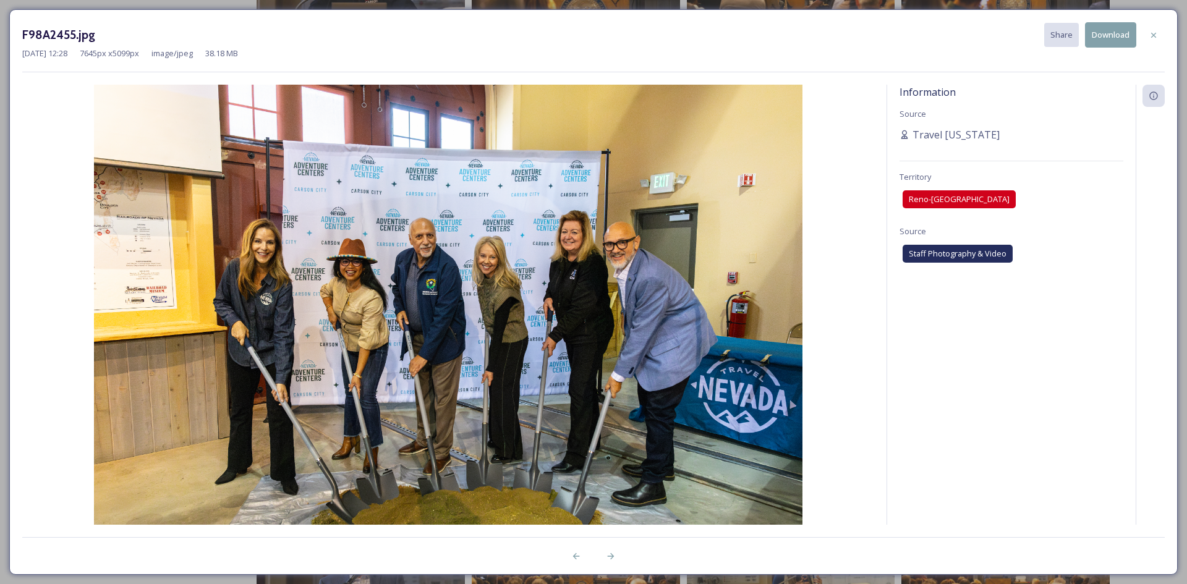
click at [1077, 97] on div "Information Source Travel Nevada Territory Reno-Tahoe Territory Source Staff Ph…" at bounding box center [1011, 305] width 249 height 440
click at [1104, 33] on button "Download" at bounding box center [1110, 34] width 51 height 25
click at [615, 556] on icon at bounding box center [611, 557] width 10 height 10
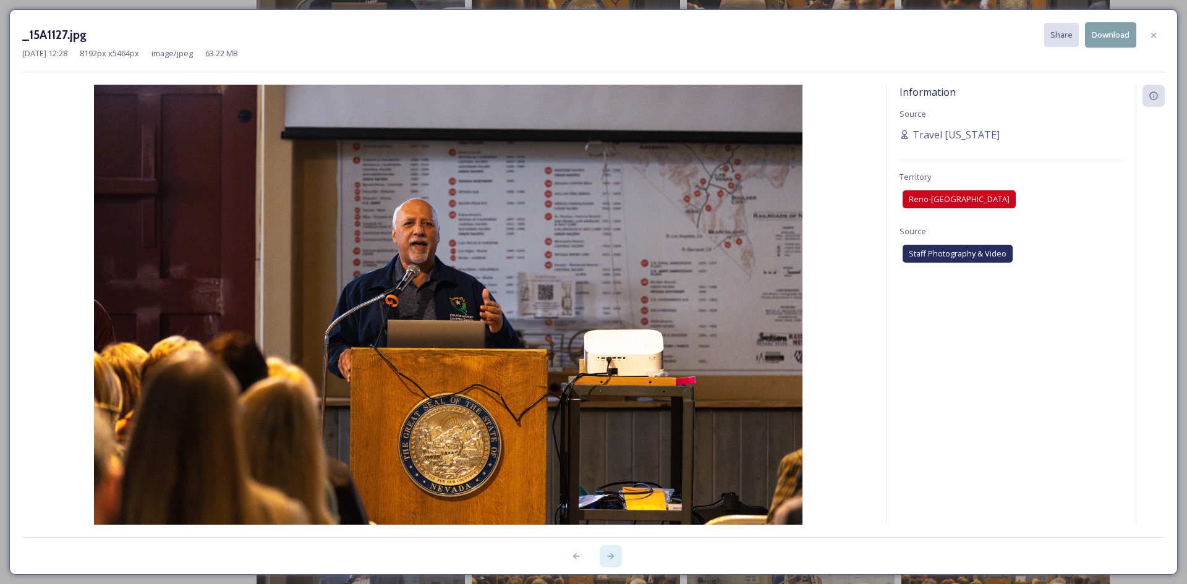
click at [618, 553] on div at bounding box center [611, 556] width 22 height 22
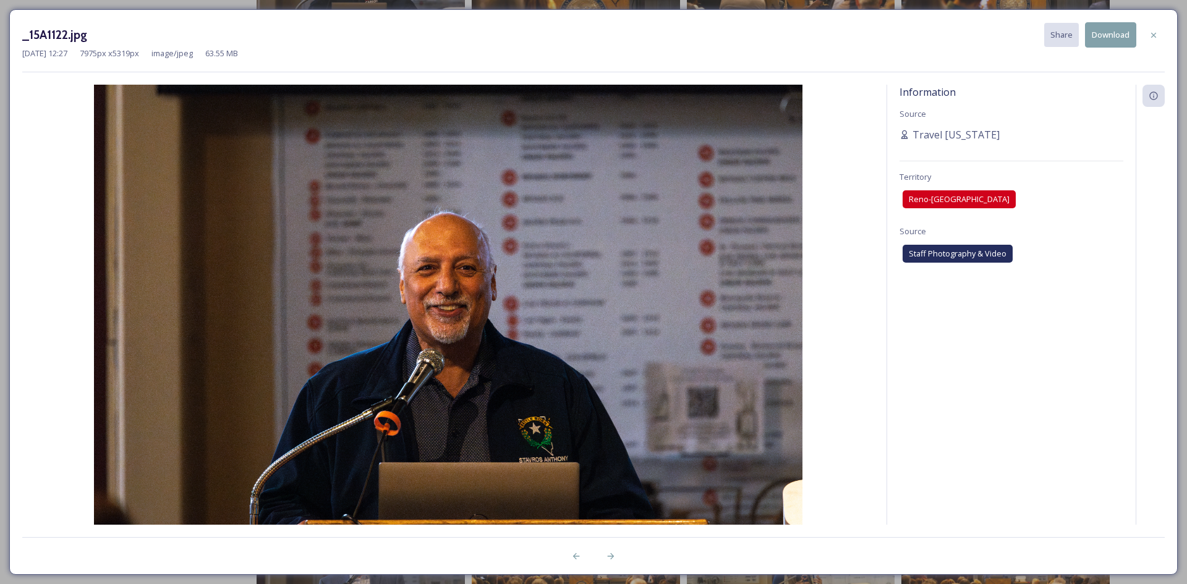
click at [1099, 38] on button "Download" at bounding box center [1110, 34] width 51 height 25
click at [581, 555] on div at bounding box center [576, 556] width 22 height 22
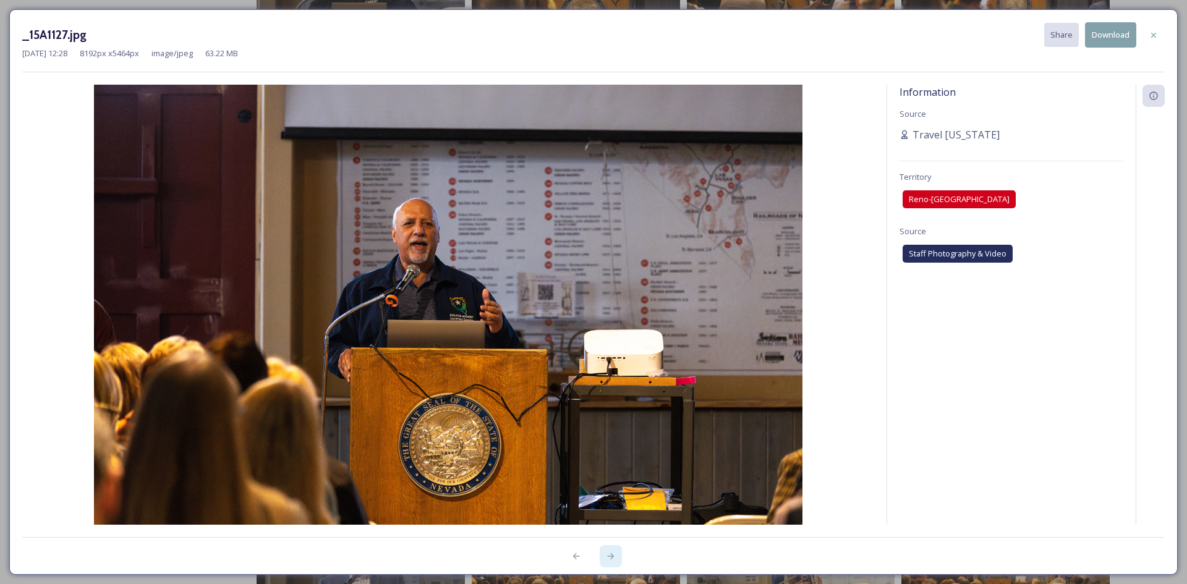
click at [609, 554] on icon at bounding box center [611, 557] width 10 height 10
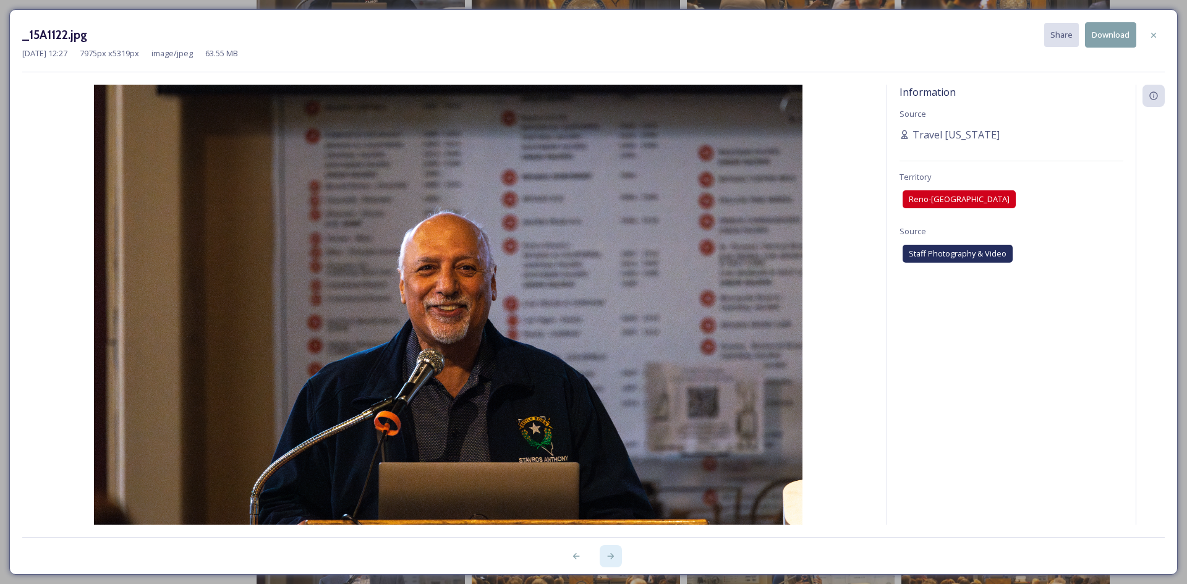
click at [610, 557] on icon at bounding box center [611, 557] width 10 height 10
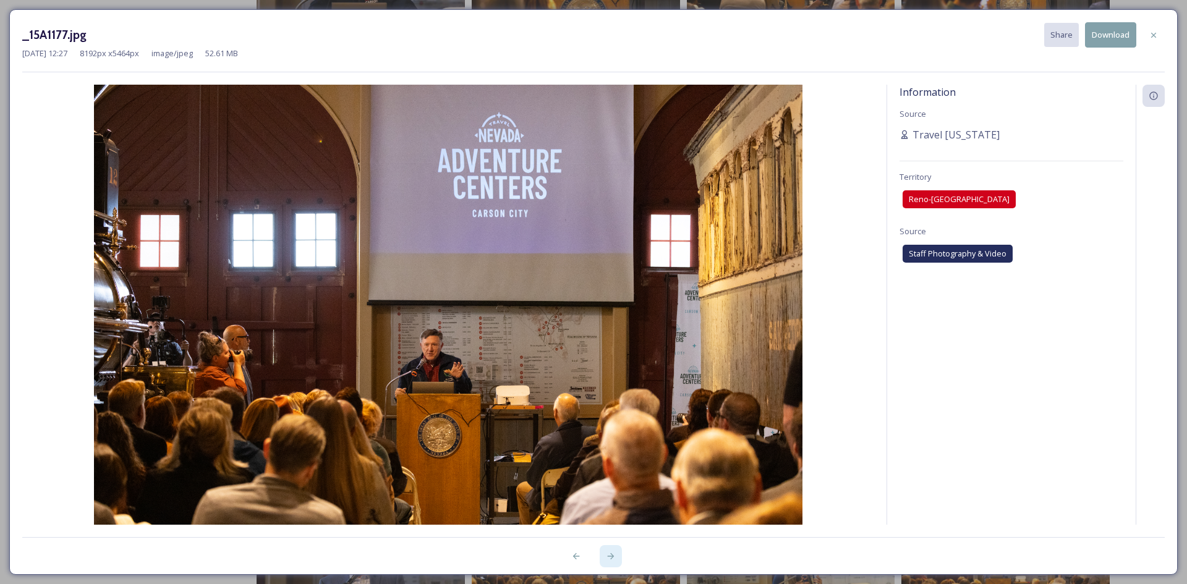
click at [610, 557] on icon at bounding box center [611, 557] width 10 height 10
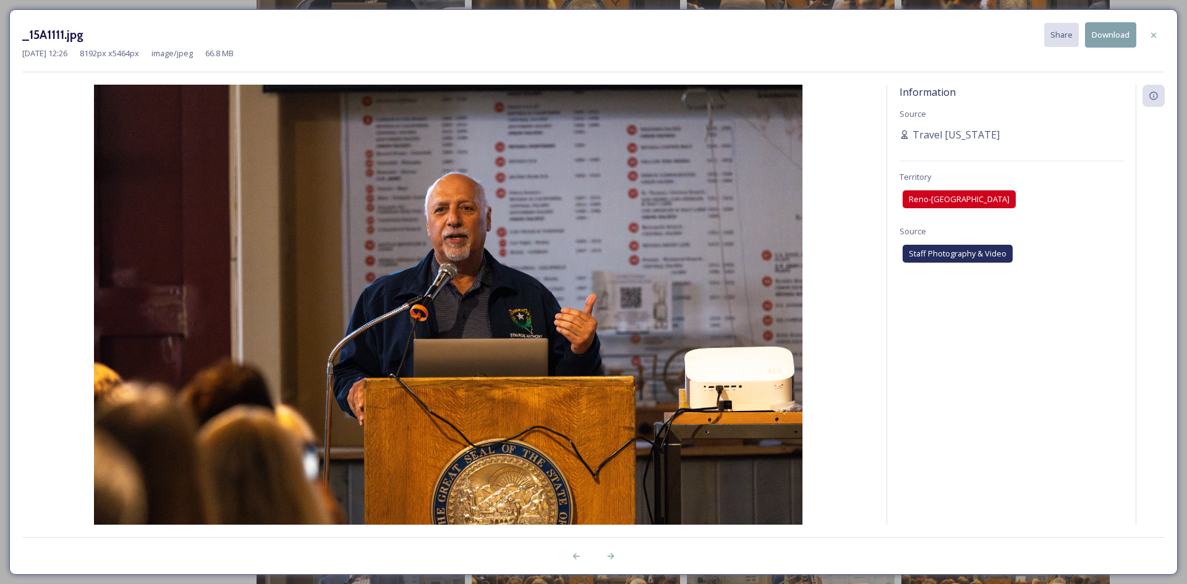
click at [1107, 41] on button "Download" at bounding box center [1110, 34] width 51 height 25
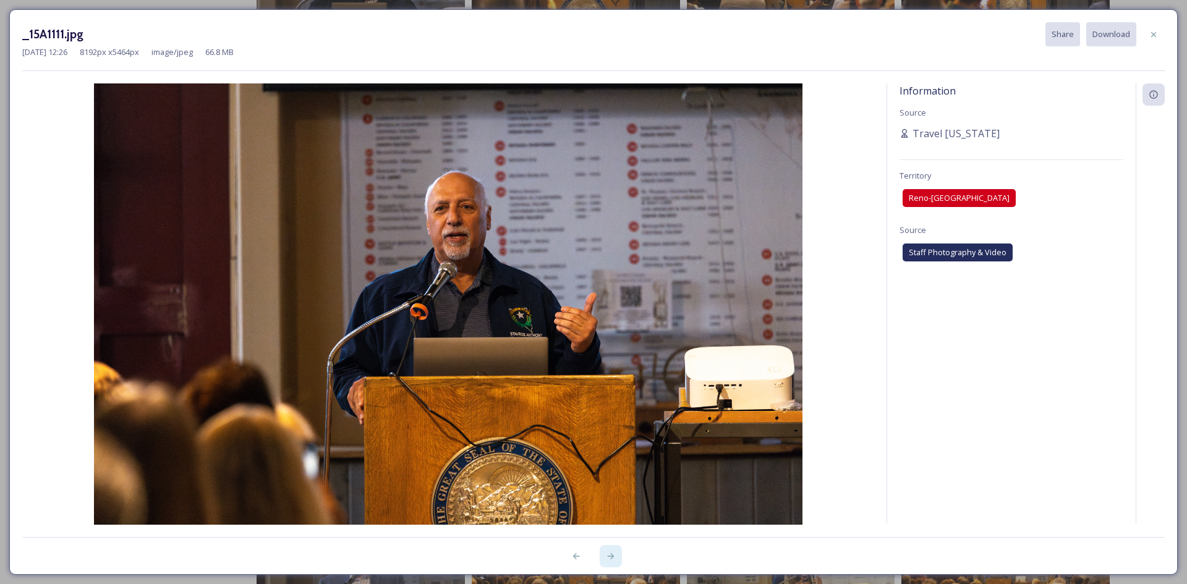
click at [613, 556] on icon at bounding box center [611, 556] width 7 height 6
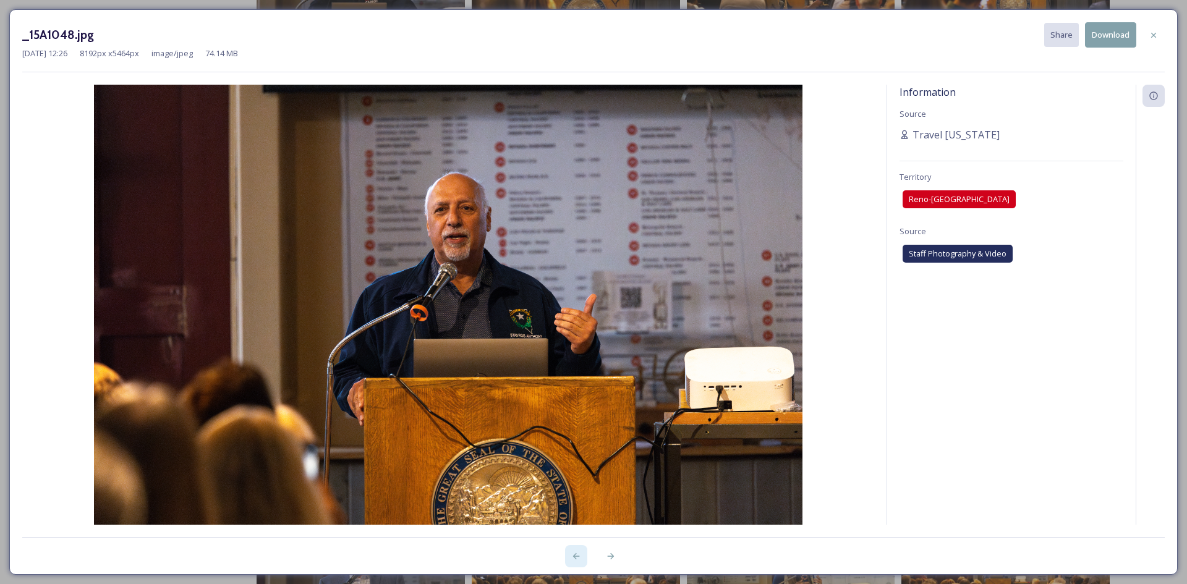
click at [570, 563] on div at bounding box center [576, 556] width 22 height 22
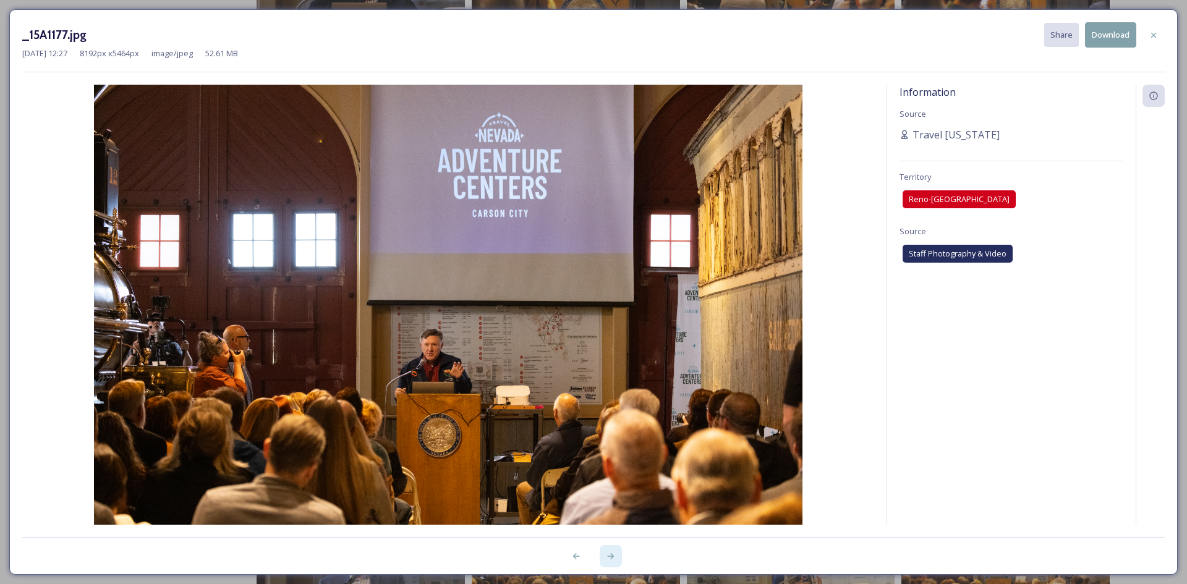
click at [615, 562] on div at bounding box center [611, 556] width 22 height 22
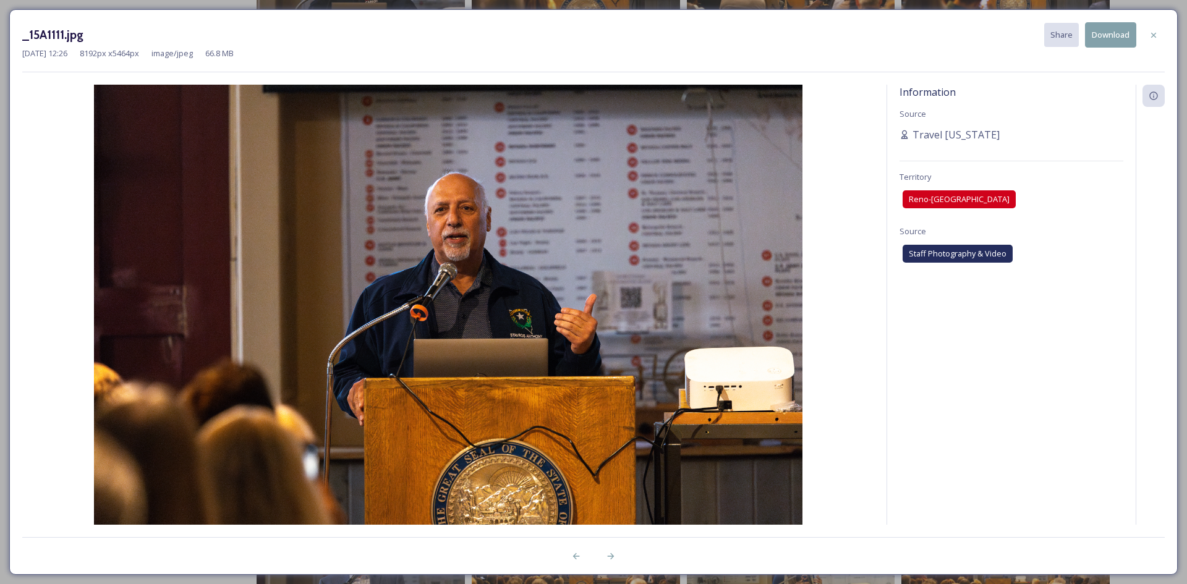
click at [1115, 41] on button "Download" at bounding box center [1110, 34] width 51 height 25
click at [612, 552] on icon at bounding box center [611, 557] width 10 height 10
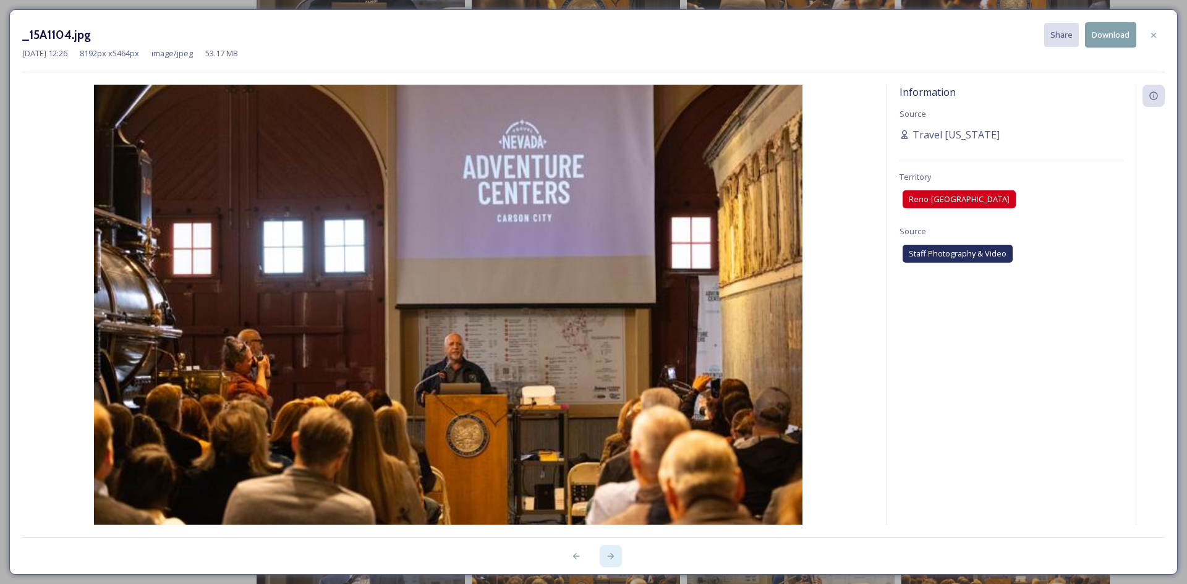
click at [612, 552] on icon at bounding box center [611, 557] width 10 height 10
click at [603, 561] on div at bounding box center [611, 556] width 22 height 22
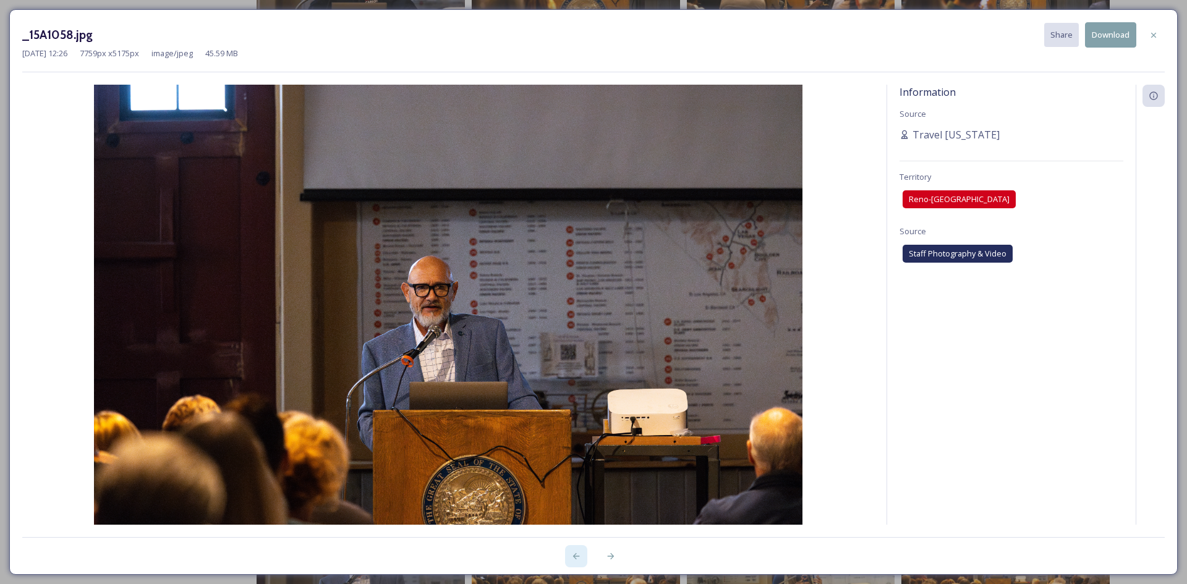
click at [575, 562] on div at bounding box center [576, 556] width 22 height 22
click at [1121, 40] on button "Download" at bounding box center [1110, 34] width 51 height 25
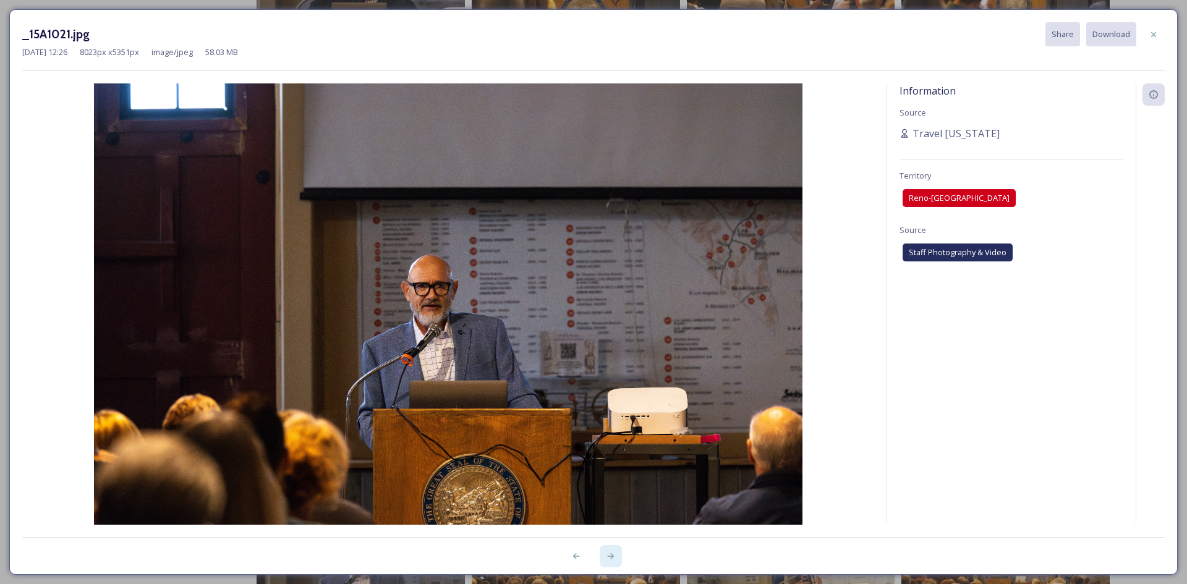
click at [619, 564] on div at bounding box center [611, 556] width 22 height 22
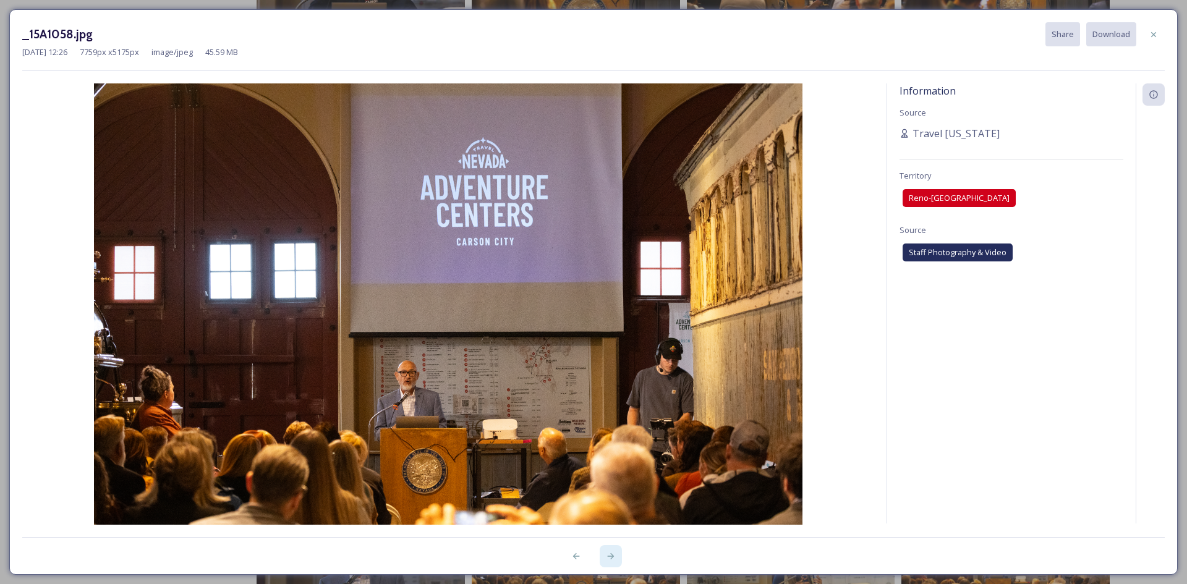
click at [608, 560] on icon at bounding box center [611, 557] width 10 height 10
click at [578, 555] on icon at bounding box center [576, 557] width 10 height 10
click at [1156, 39] on icon at bounding box center [1154, 35] width 10 height 10
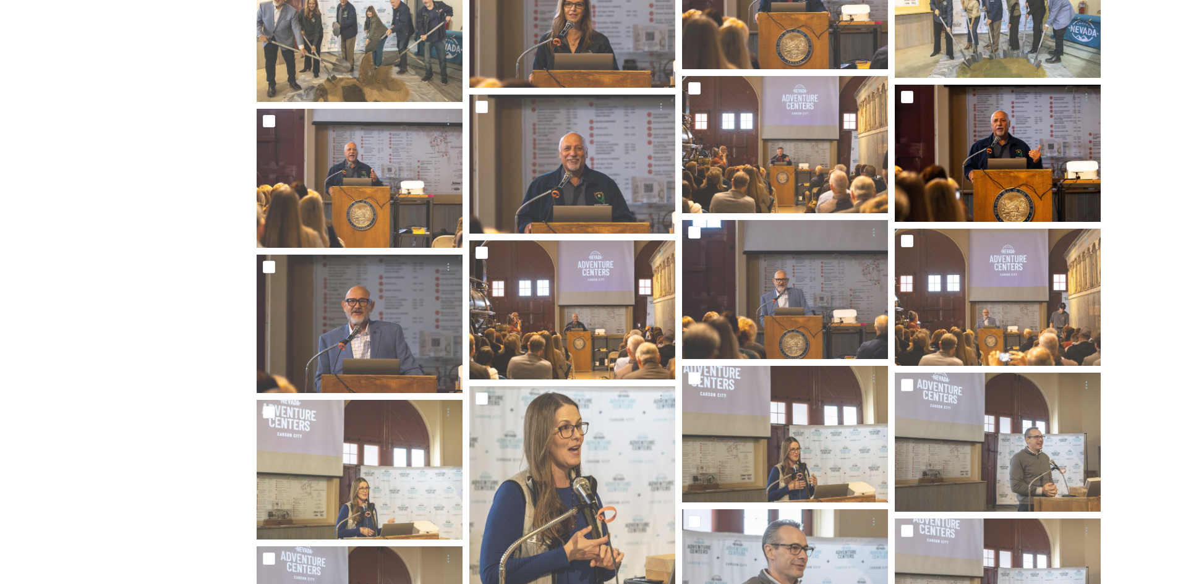
scroll to position [1837, 0]
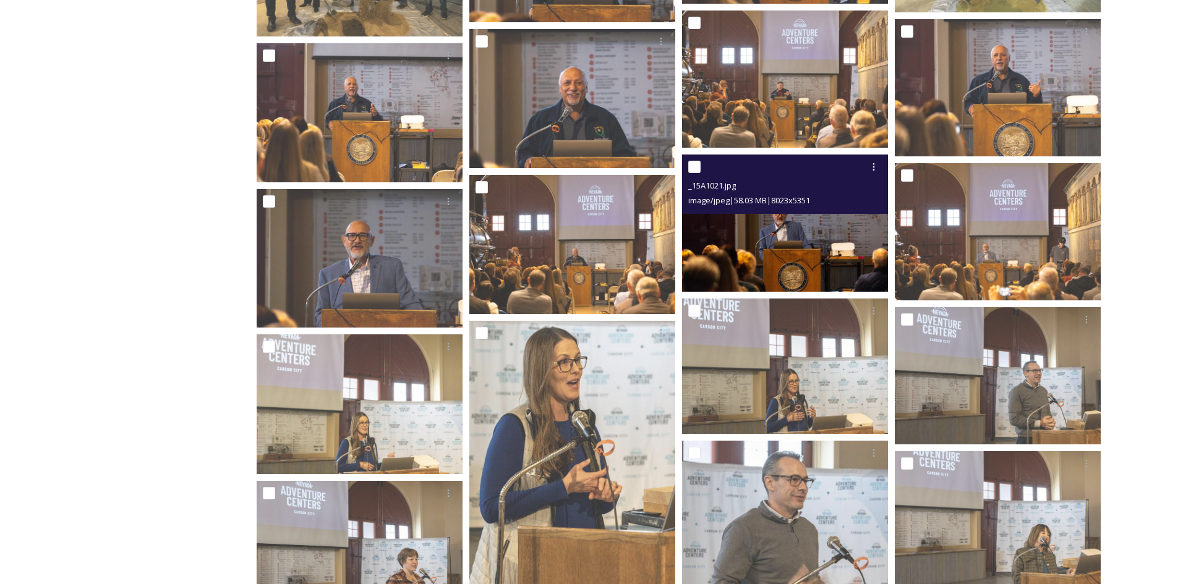
click at [820, 259] on img at bounding box center [785, 223] width 206 height 137
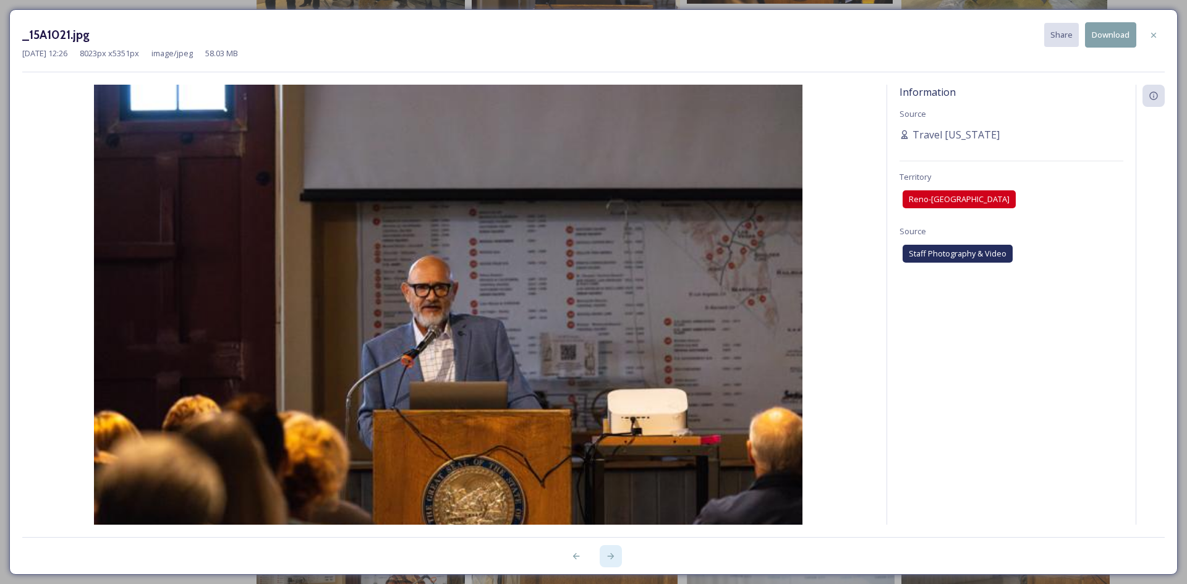
click at [610, 558] on icon at bounding box center [611, 557] width 10 height 10
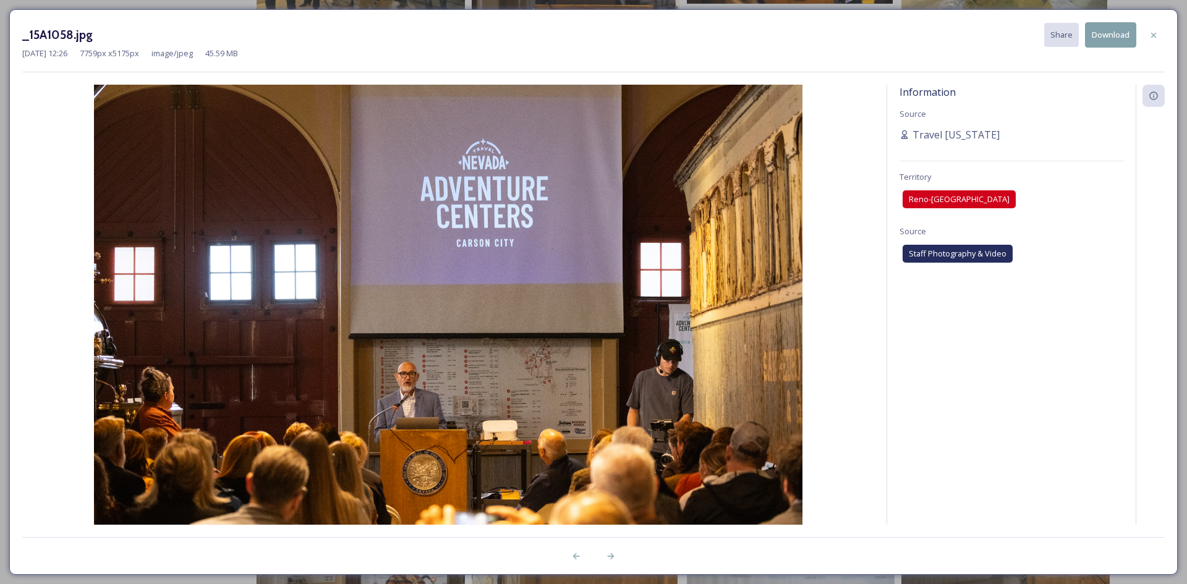
click at [1106, 32] on button "Download" at bounding box center [1110, 34] width 51 height 25
click at [609, 556] on icon at bounding box center [611, 557] width 10 height 10
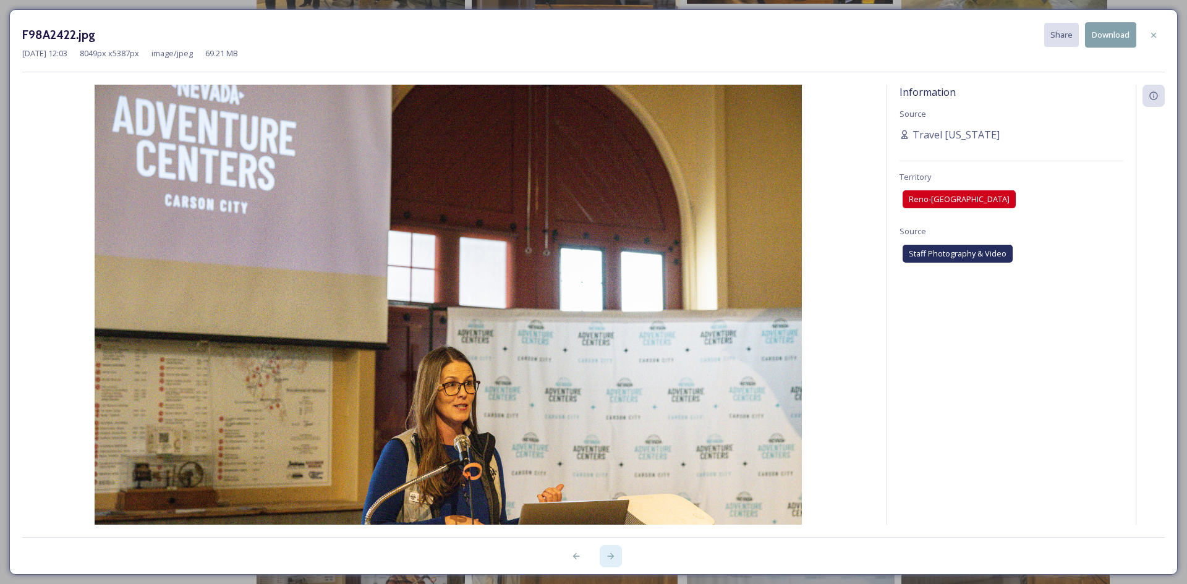
click at [616, 555] on div at bounding box center [611, 556] width 22 height 22
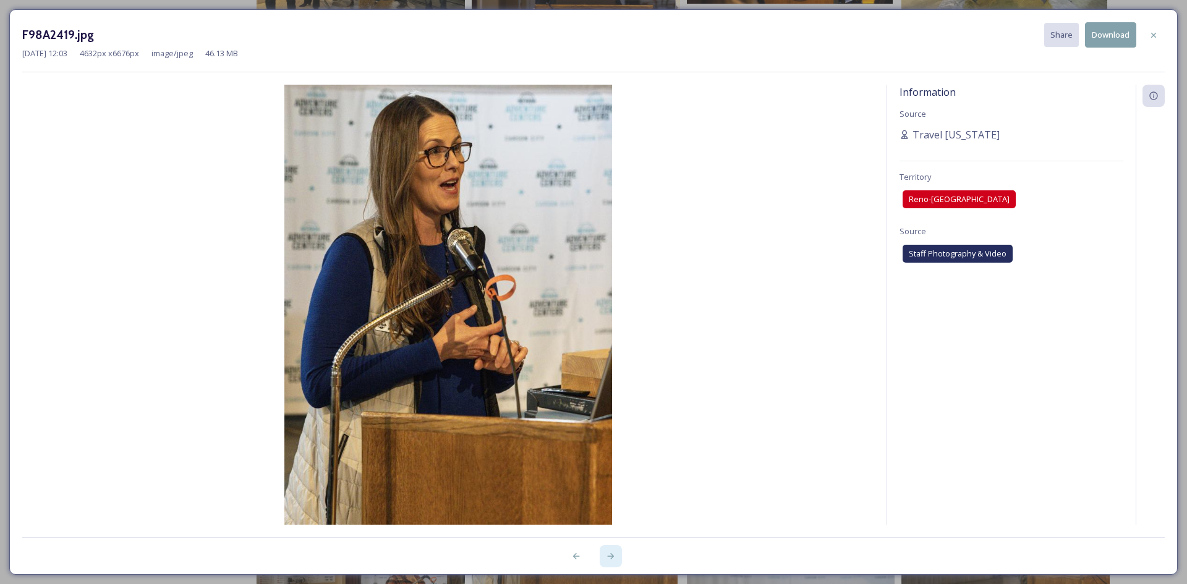
click at [616, 555] on div at bounding box center [611, 556] width 22 height 22
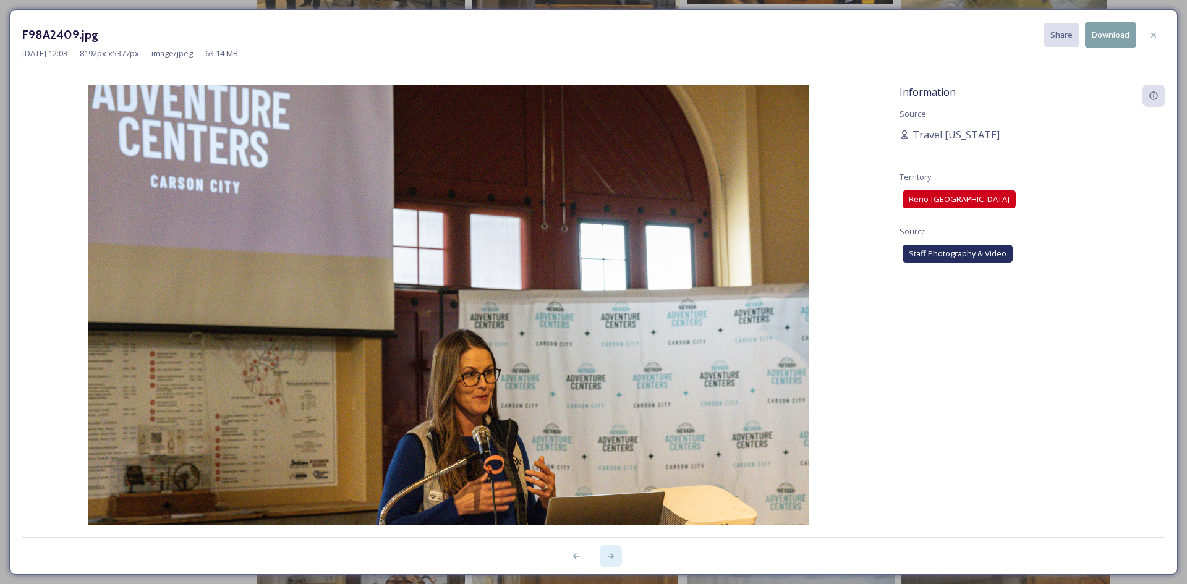
click at [616, 555] on div at bounding box center [611, 556] width 22 height 22
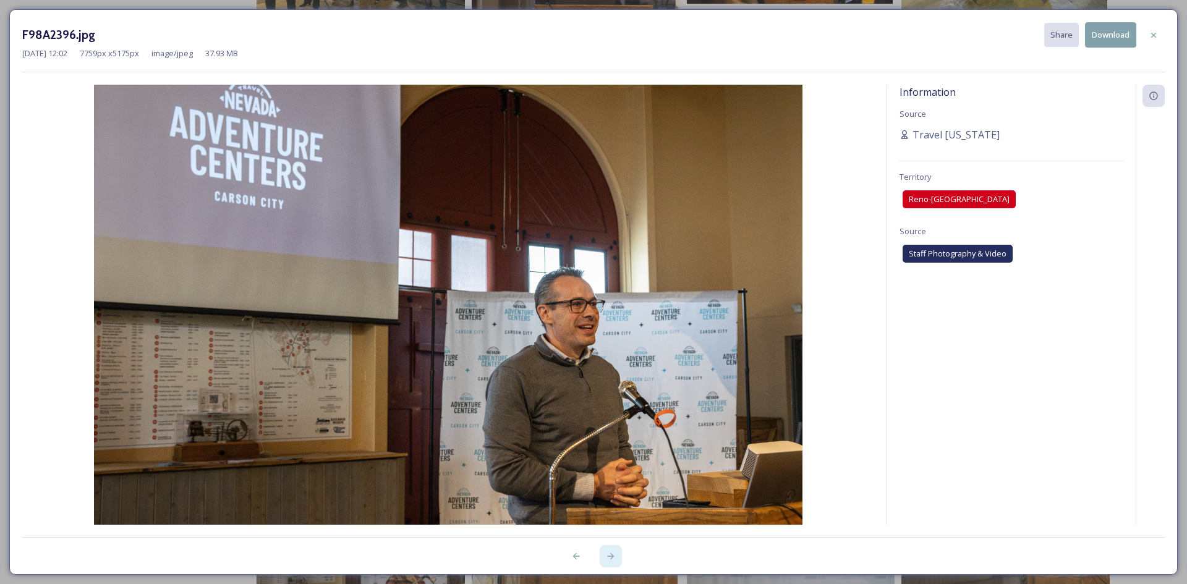
click at [616, 555] on div at bounding box center [611, 556] width 22 height 22
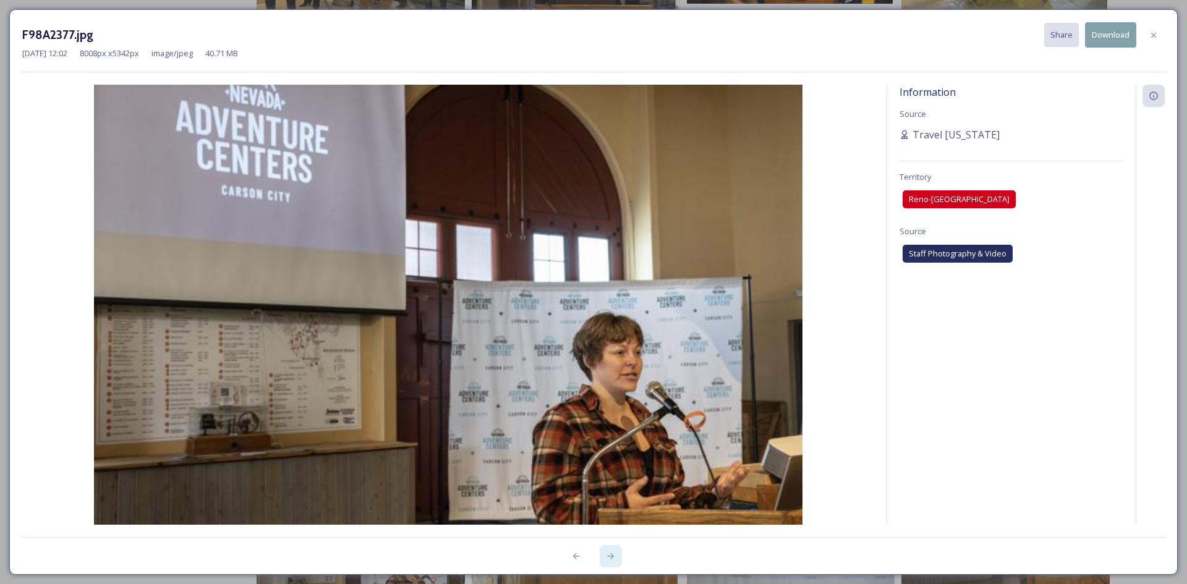
click at [616, 555] on div at bounding box center [611, 556] width 22 height 22
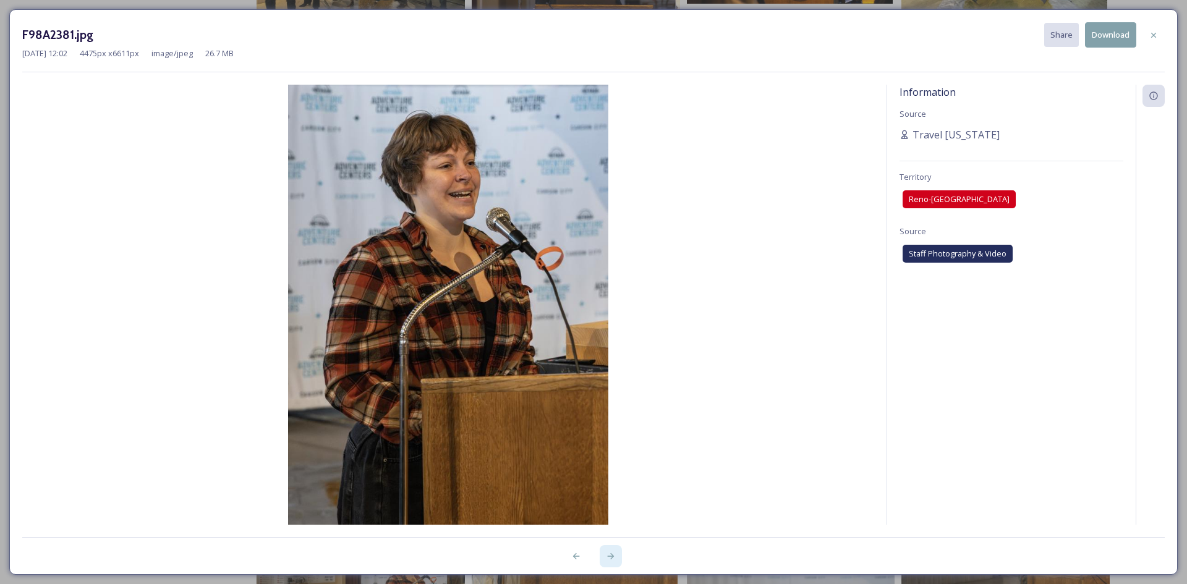
click at [616, 555] on div at bounding box center [611, 556] width 22 height 22
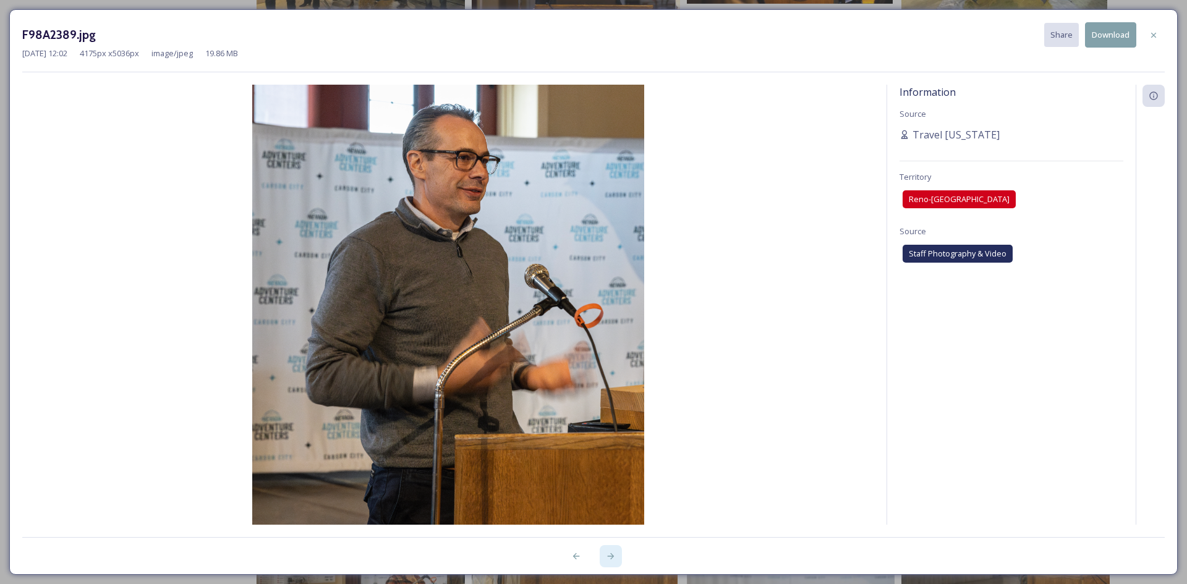
click at [616, 555] on div at bounding box center [611, 556] width 22 height 22
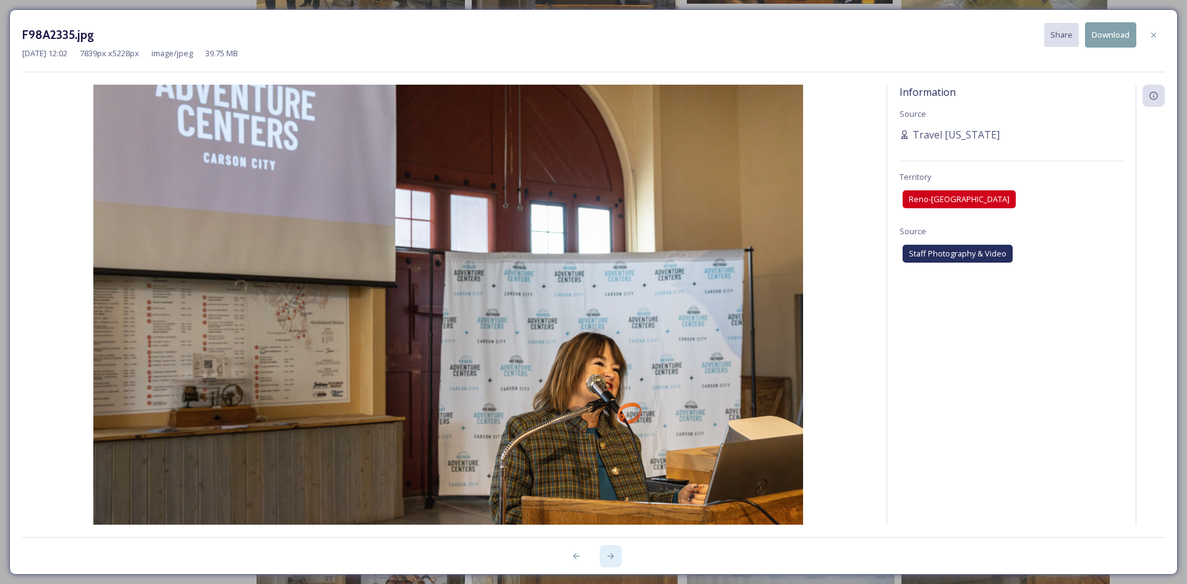
click at [616, 555] on div at bounding box center [611, 556] width 22 height 22
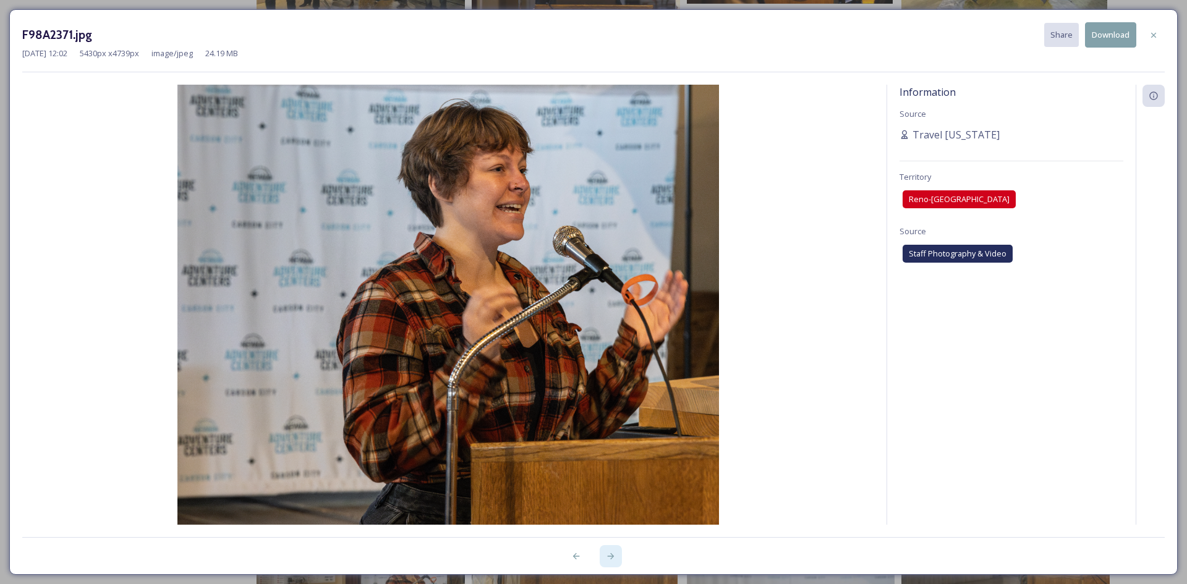
click at [616, 555] on div at bounding box center [611, 556] width 22 height 22
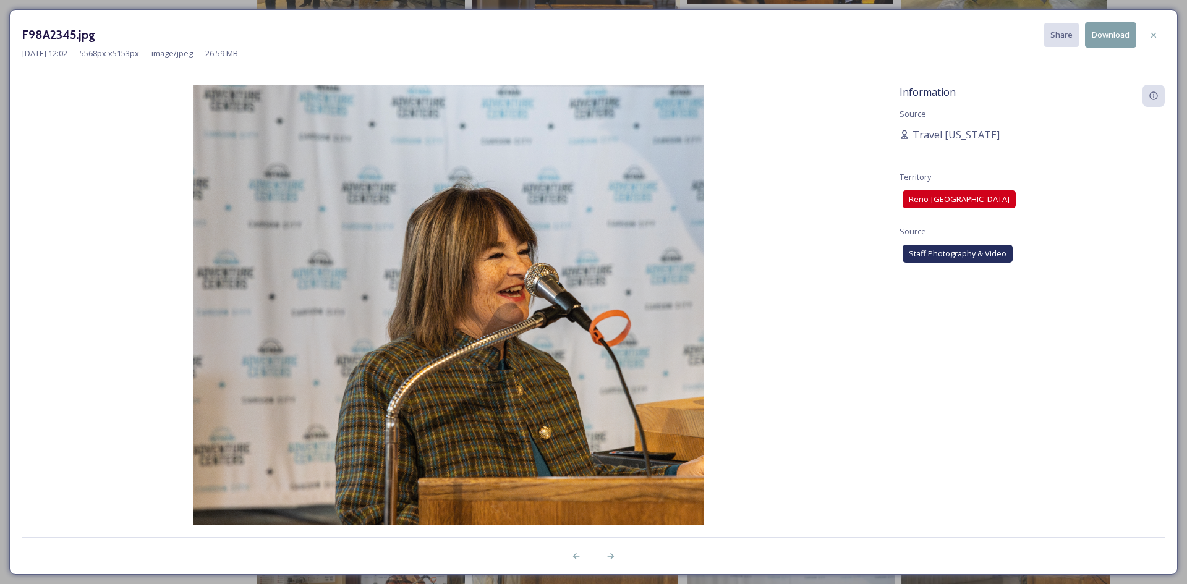
click at [1107, 39] on button "Download" at bounding box center [1110, 34] width 51 height 25
click at [611, 559] on icon at bounding box center [611, 556] width 7 height 6
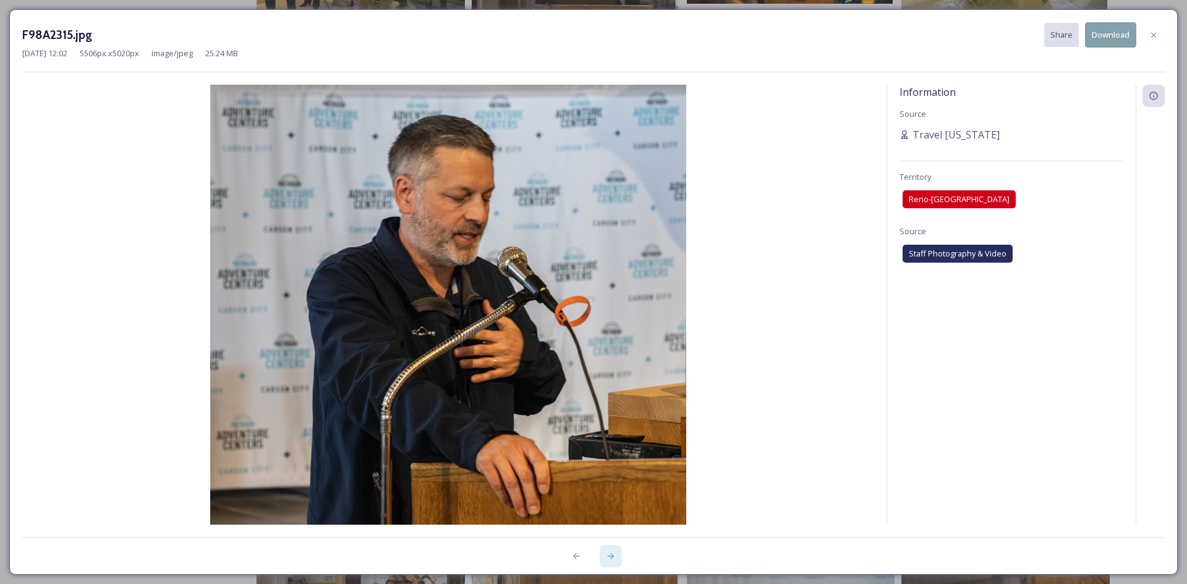
click at [611, 559] on icon at bounding box center [611, 556] width 7 height 6
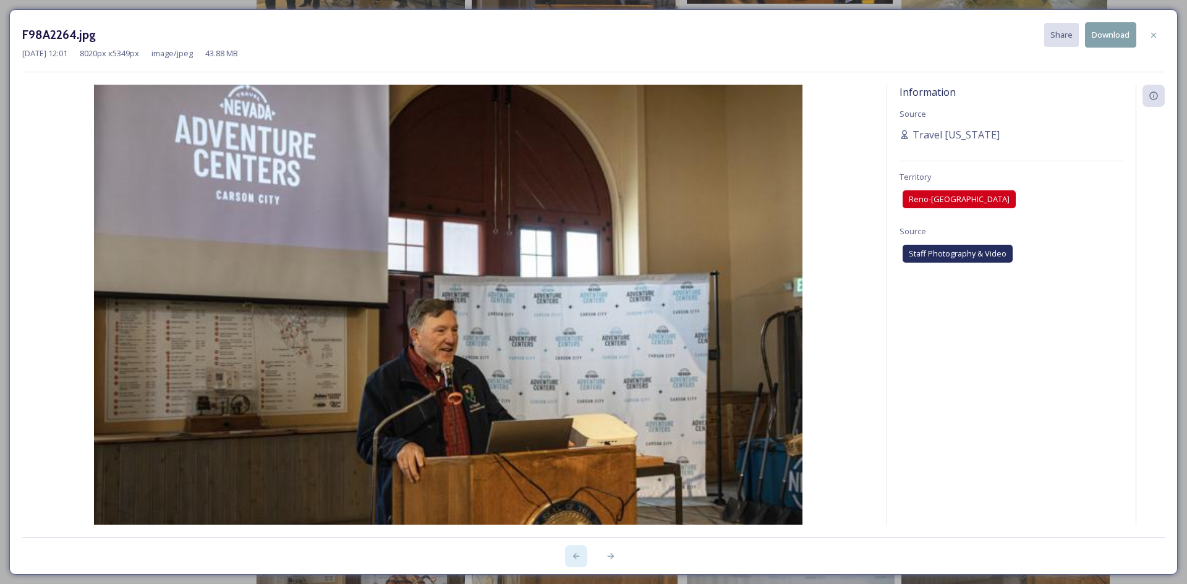
click at [581, 555] on icon at bounding box center [576, 557] width 10 height 10
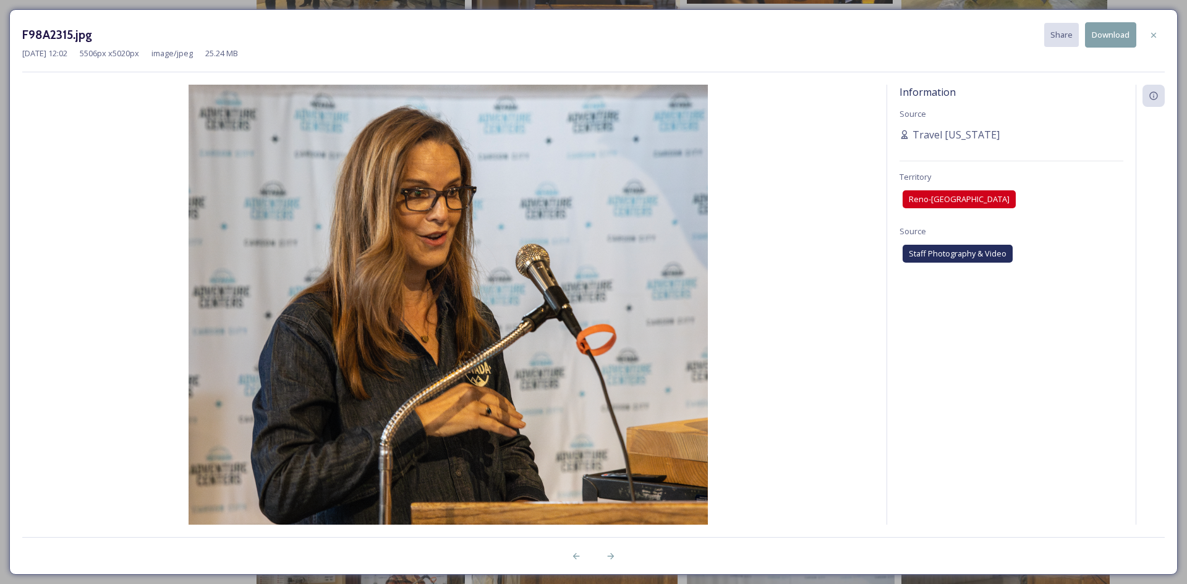
click at [1096, 34] on button "Download" at bounding box center [1110, 34] width 51 height 25
click at [615, 555] on icon at bounding box center [611, 557] width 10 height 10
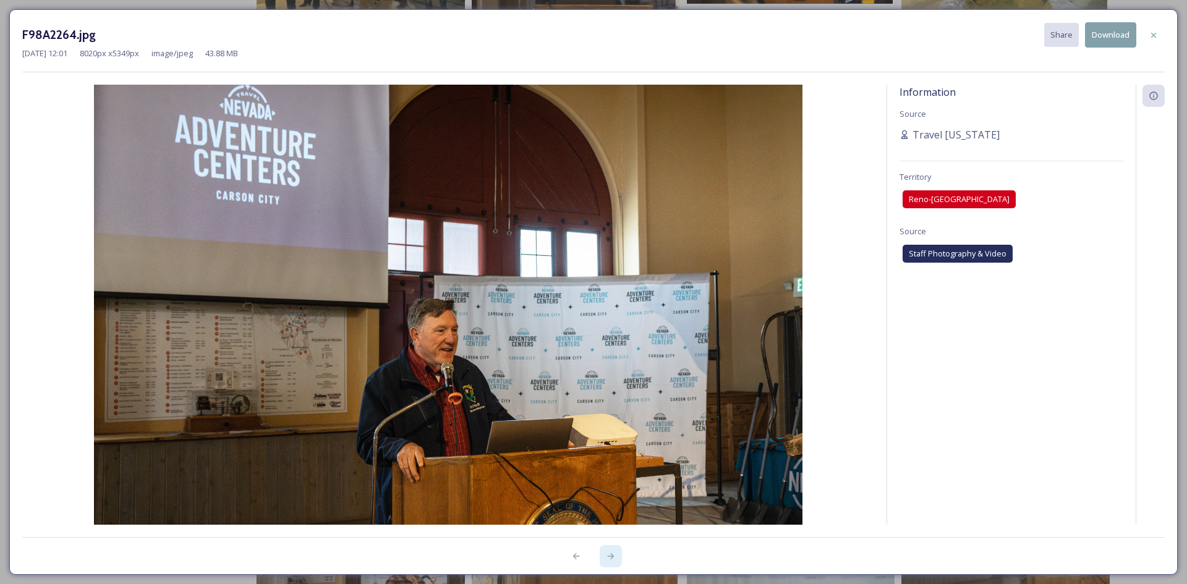
click at [608, 560] on icon at bounding box center [611, 557] width 10 height 10
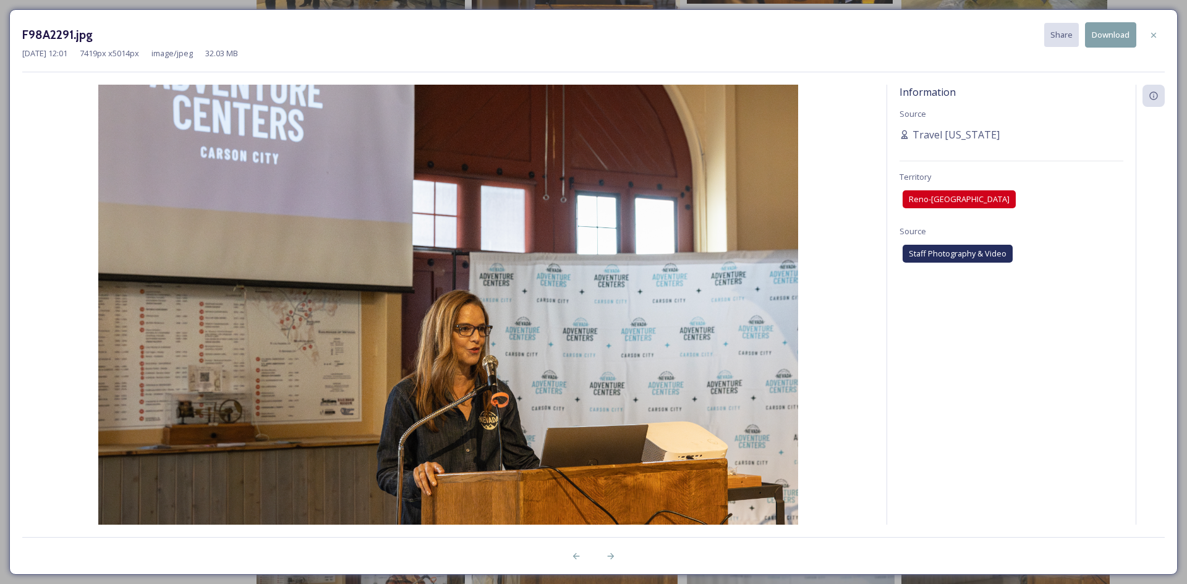
click at [1118, 36] on button "Download" at bounding box center [1110, 34] width 51 height 25
click at [611, 558] on icon at bounding box center [611, 557] width 10 height 10
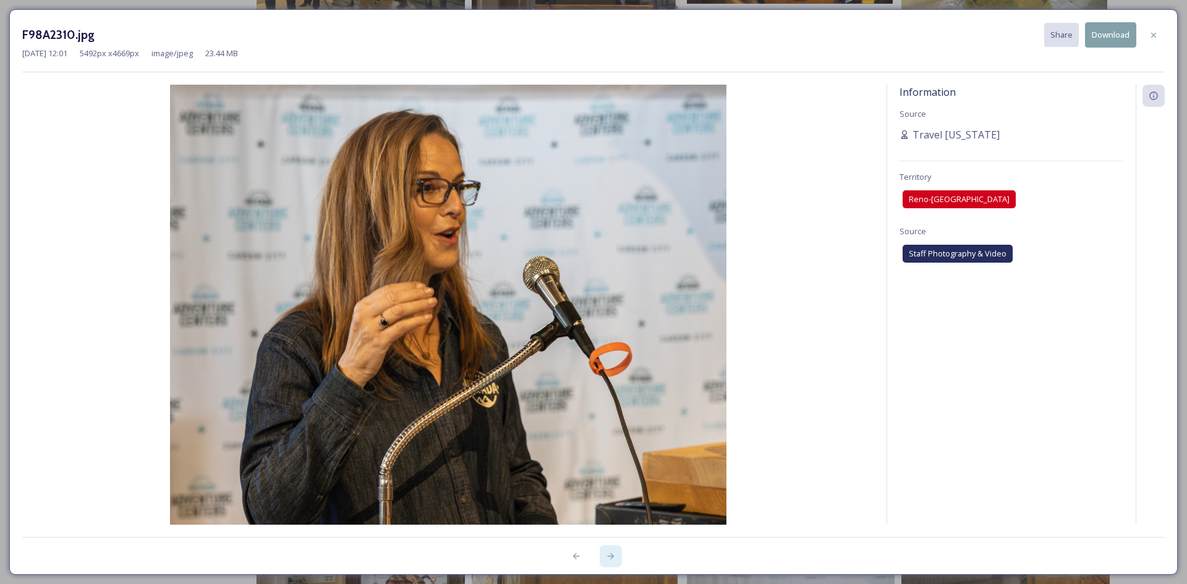
click at [611, 558] on icon at bounding box center [611, 557] width 10 height 10
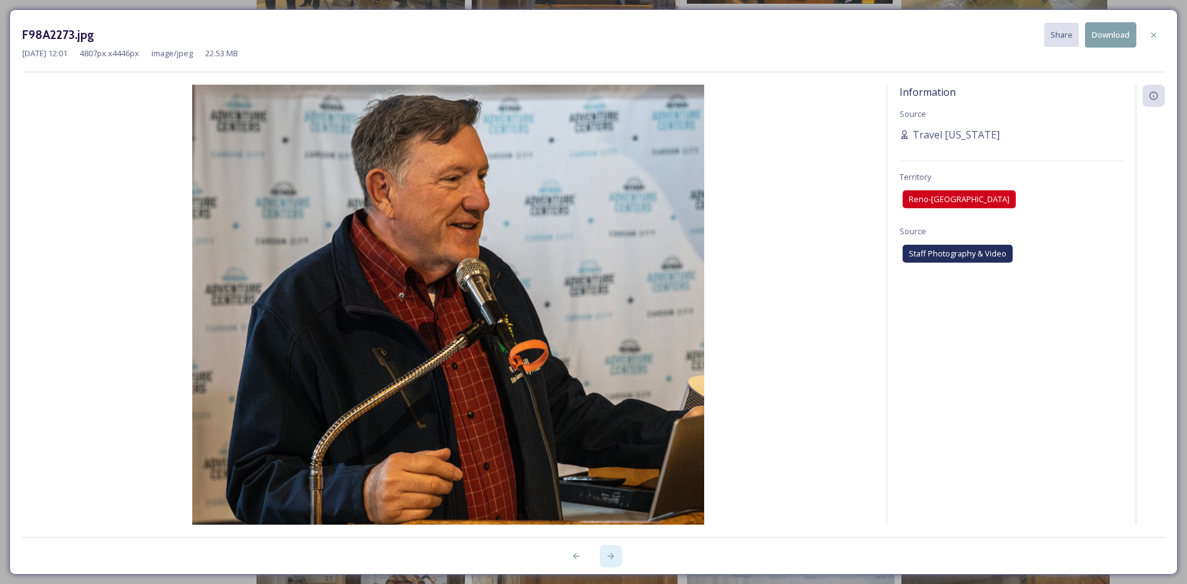
click at [611, 558] on icon at bounding box center [611, 557] width 10 height 10
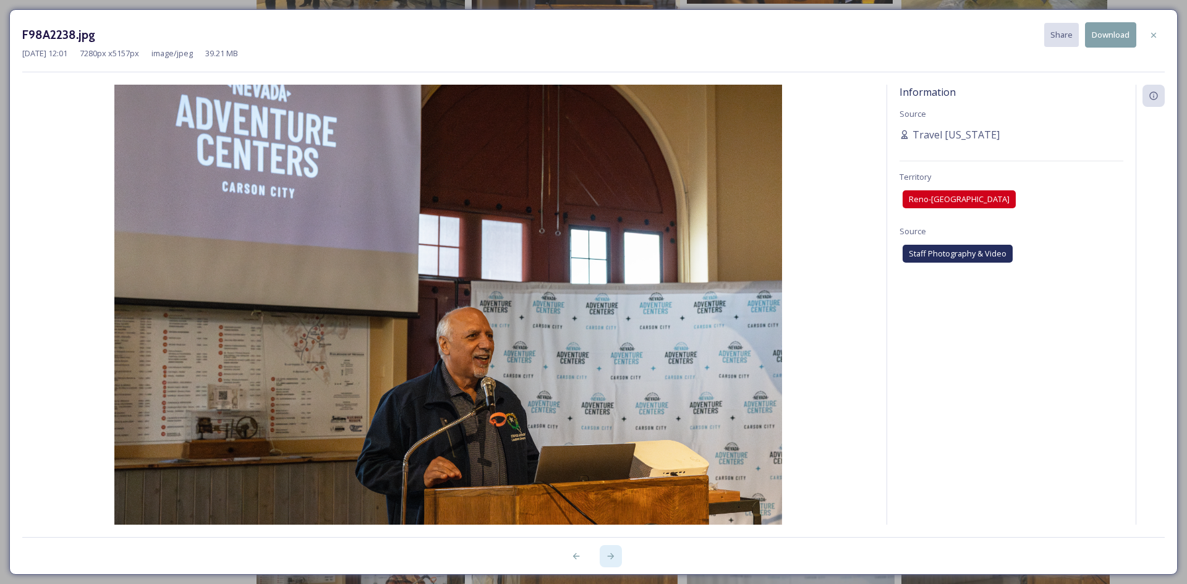
click at [603, 557] on div at bounding box center [611, 556] width 22 height 22
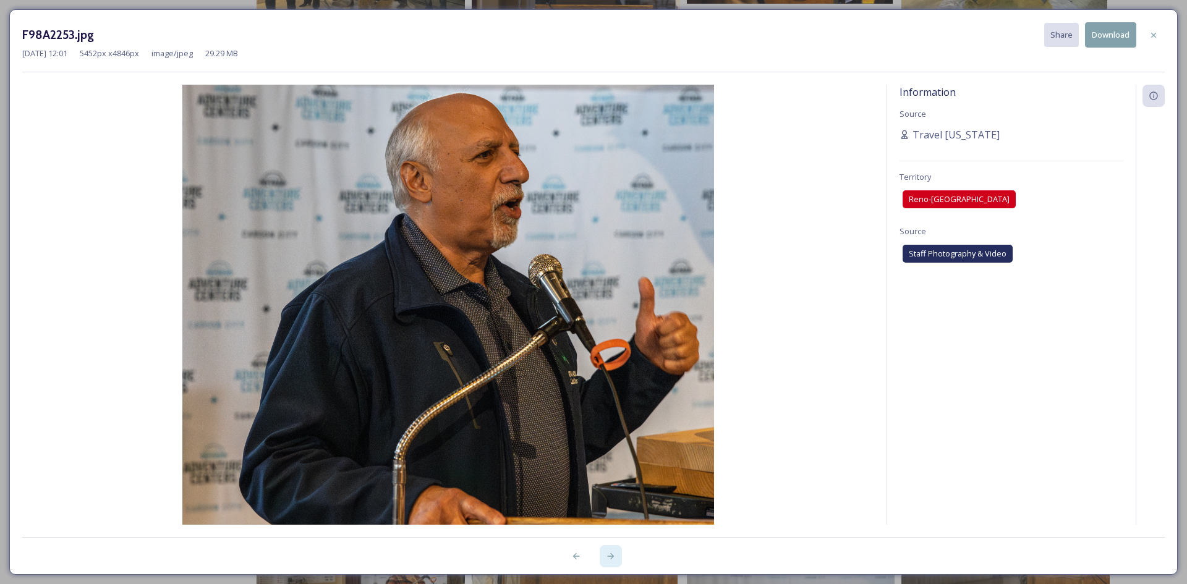
click at [603, 557] on div at bounding box center [611, 556] width 22 height 22
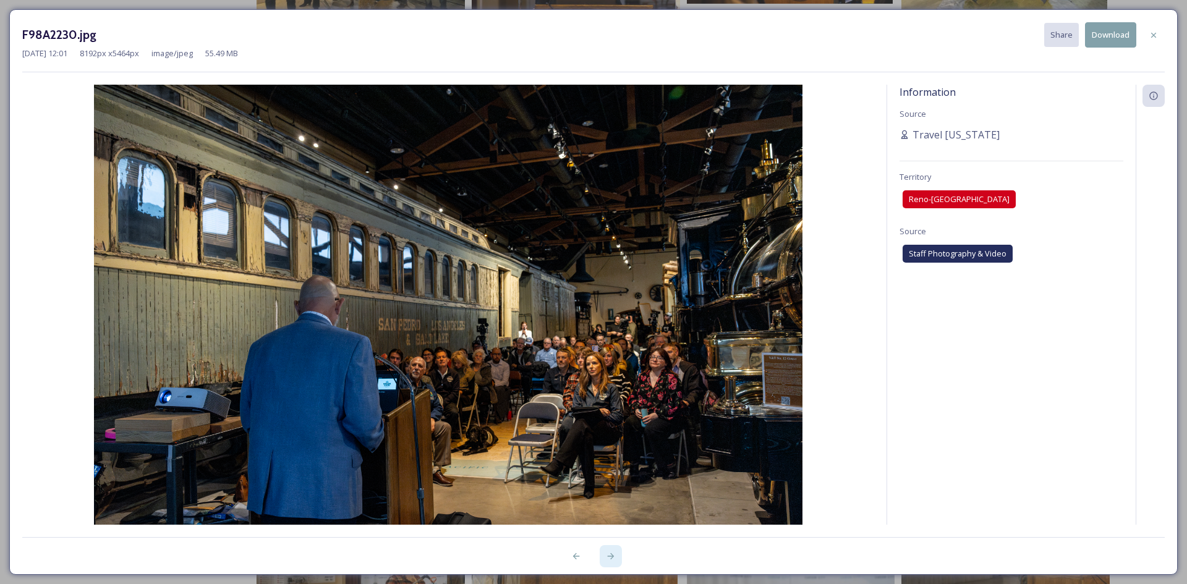
click at [603, 557] on div at bounding box center [611, 556] width 22 height 22
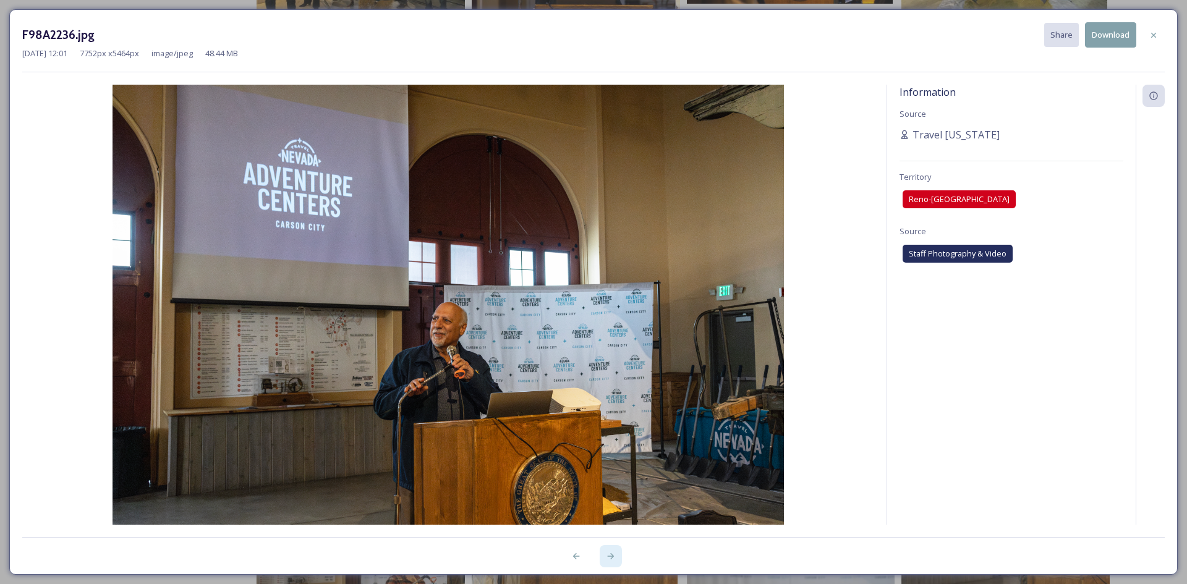
click at [610, 561] on div at bounding box center [611, 556] width 22 height 22
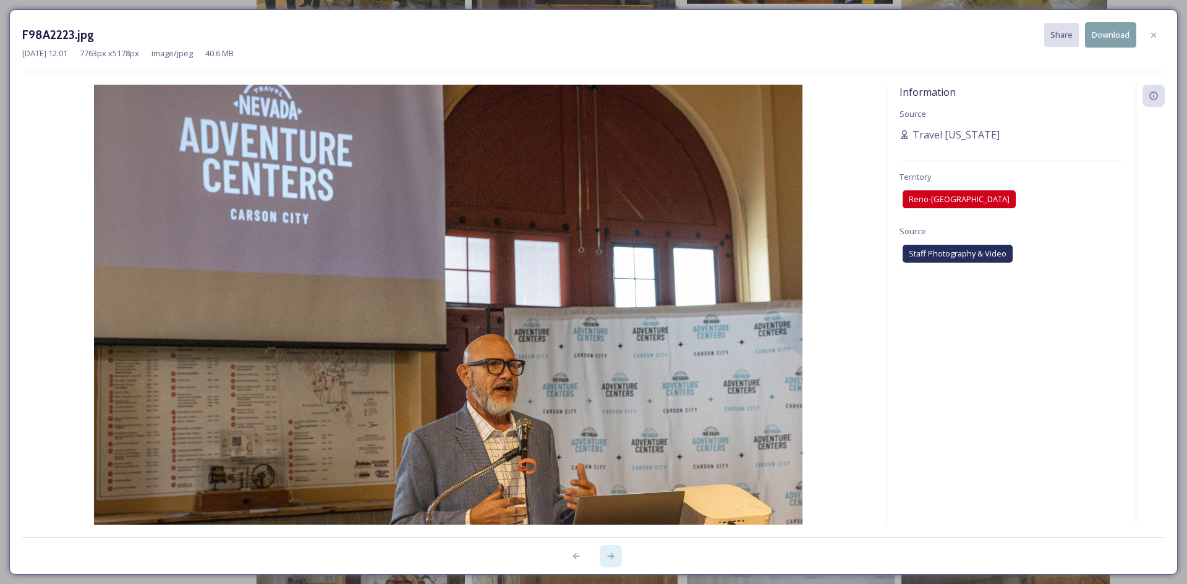
click at [607, 552] on icon at bounding box center [611, 557] width 10 height 10
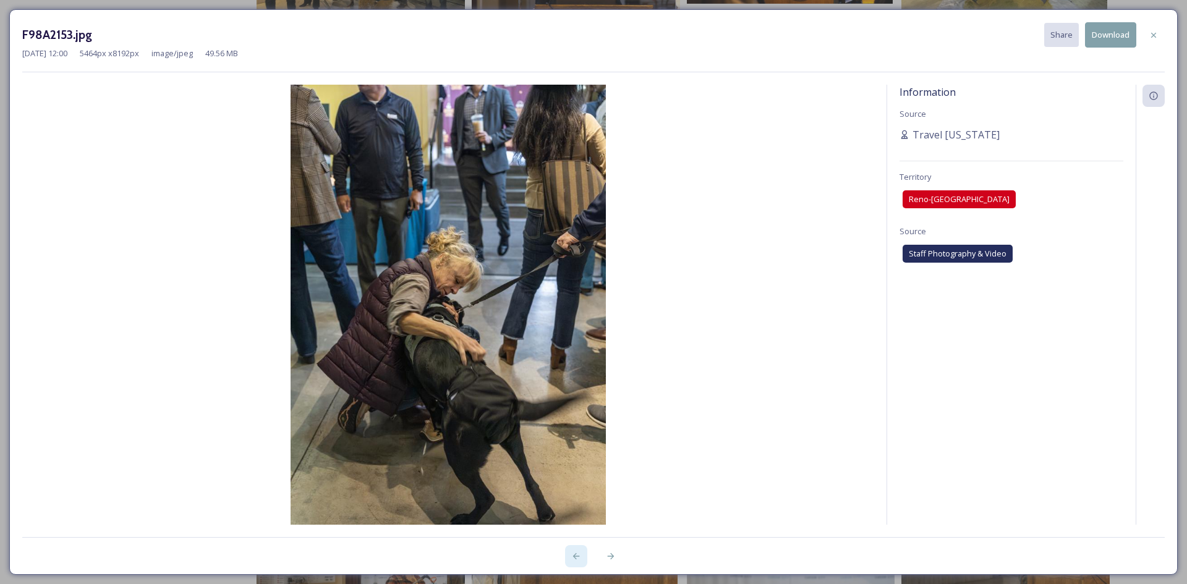
click at [567, 549] on div at bounding box center [576, 556] width 22 height 22
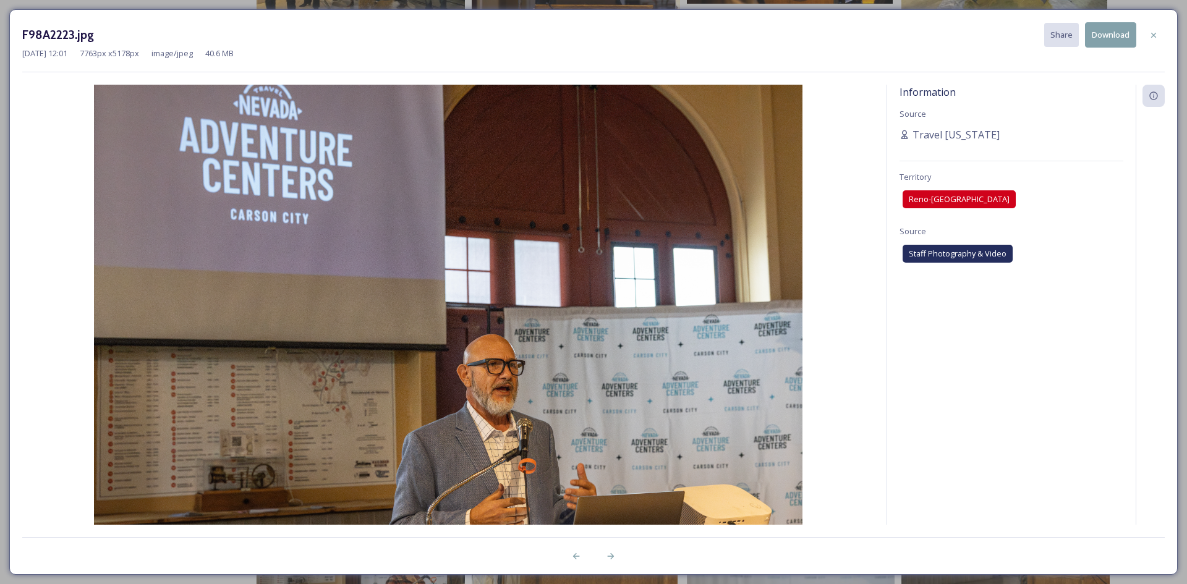
click at [1102, 33] on button "Download" at bounding box center [1110, 34] width 51 height 25
click at [609, 561] on icon at bounding box center [611, 557] width 10 height 10
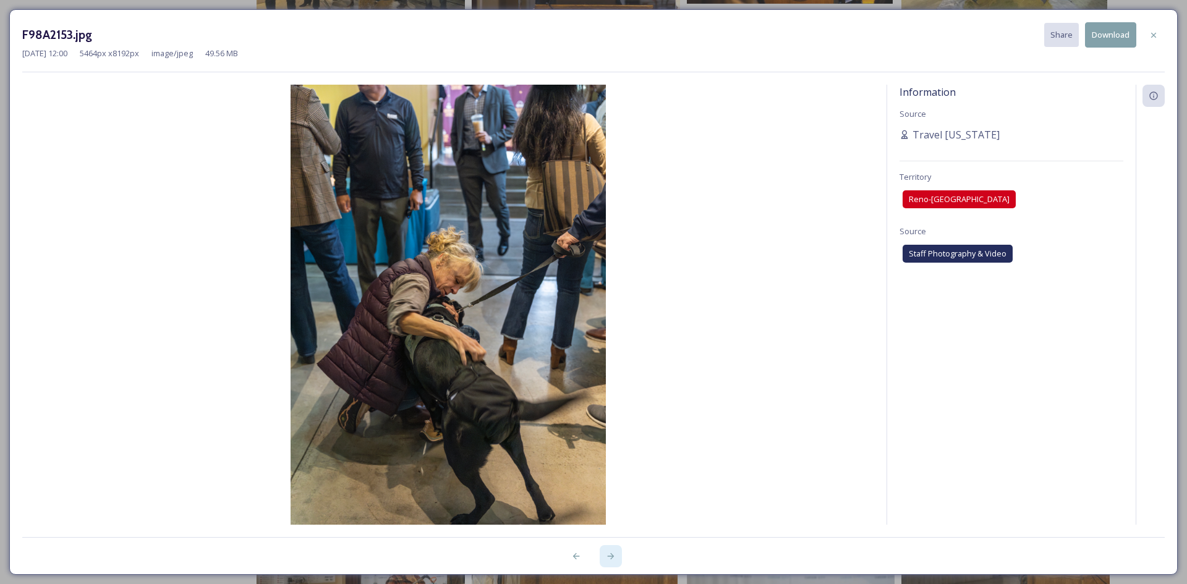
click at [609, 561] on icon at bounding box center [611, 557] width 10 height 10
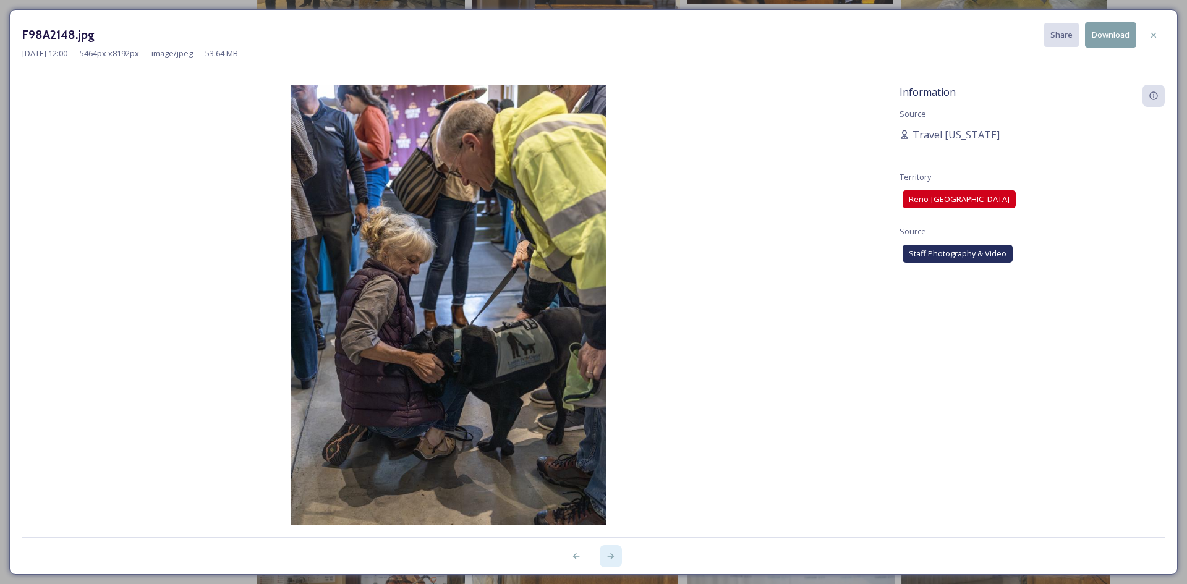
click at [609, 561] on icon at bounding box center [611, 557] width 10 height 10
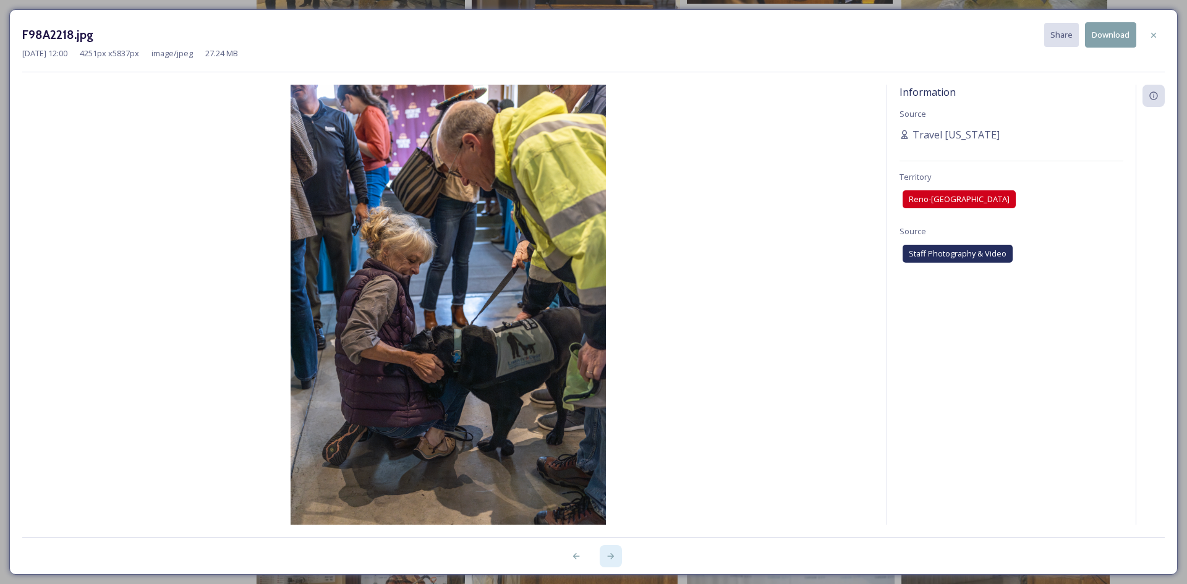
click at [609, 561] on icon at bounding box center [611, 557] width 10 height 10
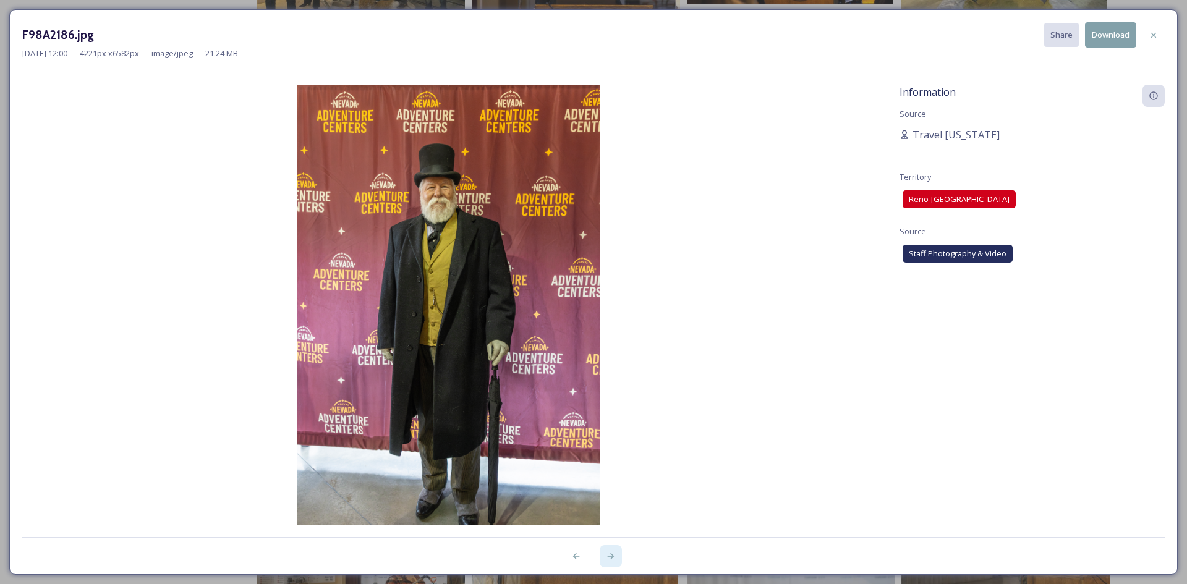
click at [609, 550] on div at bounding box center [611, 556] width 22 height 22
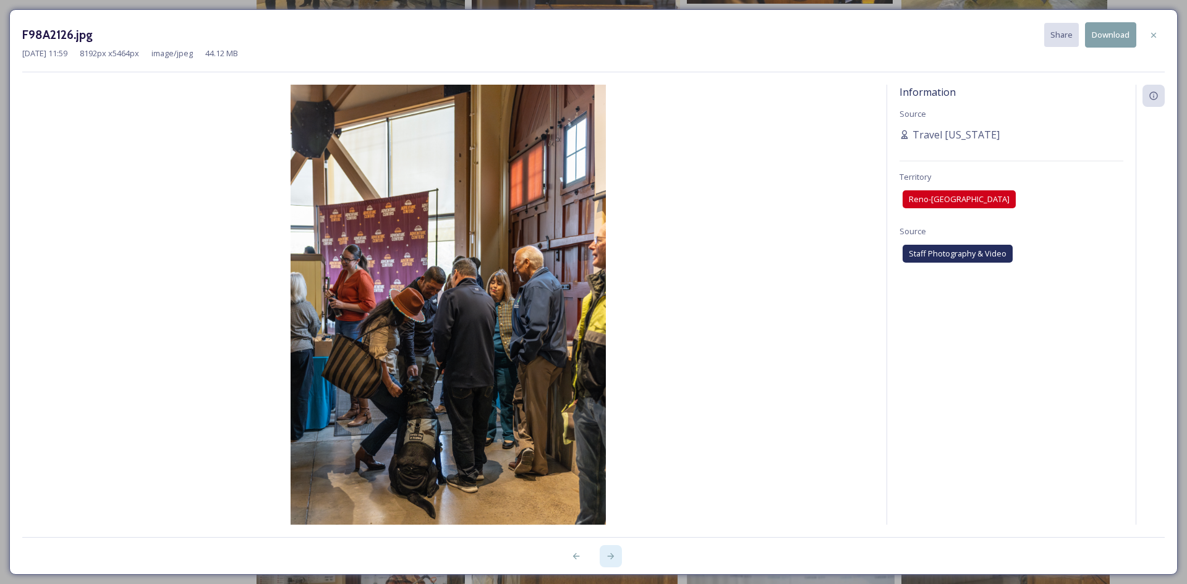
click at [609, 550] on div at bounding box center [611, 556] width 22 height 22
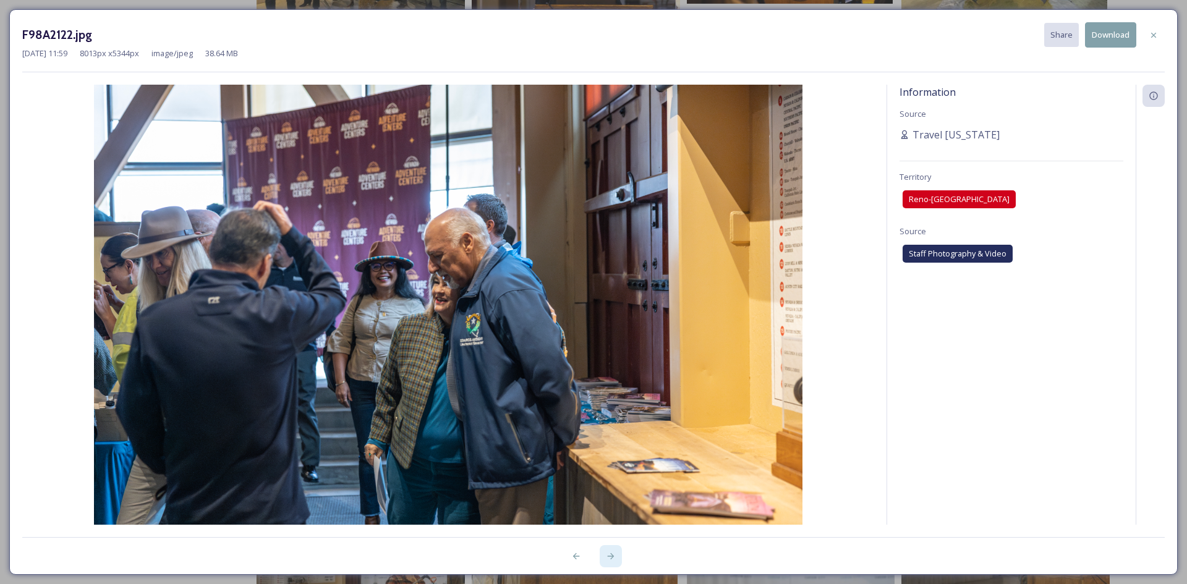
click at [609, 550] on div at bounding box center [611, 556] width 22 height 22
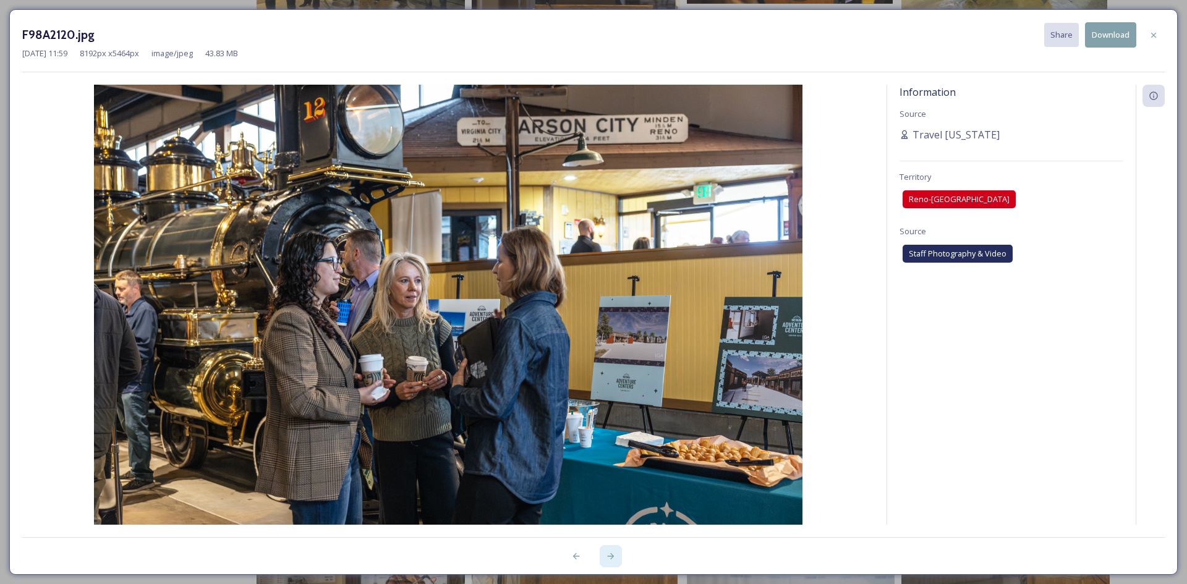
click at [609, 550] on div at bounding box center [611, 556] width 22 height 22
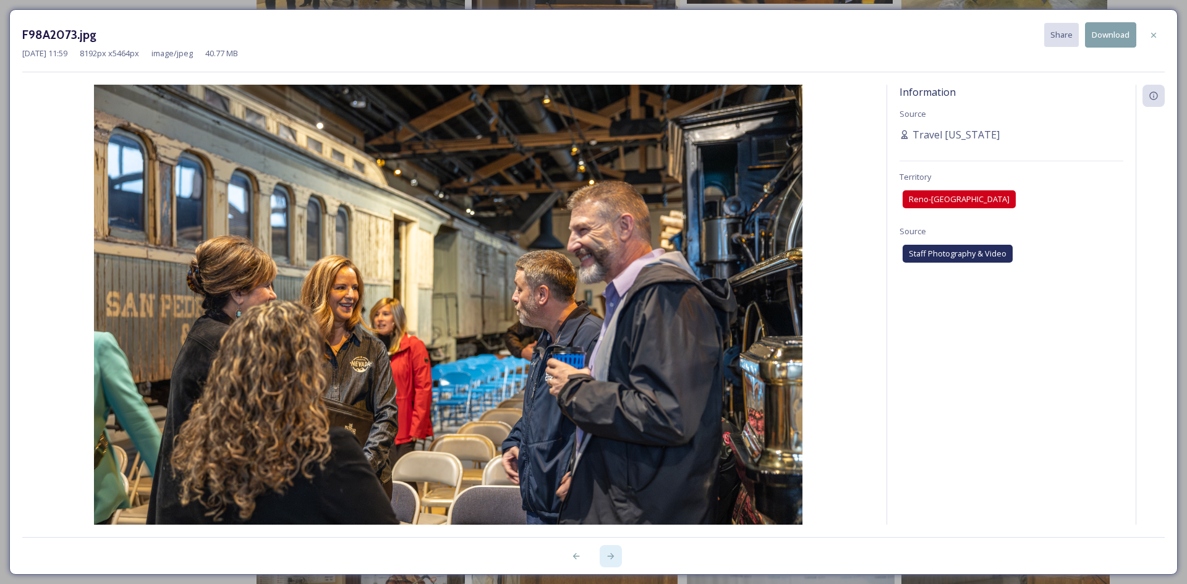
click at [609, 550] on div at bounding box center [611, 556] width 22 height 22
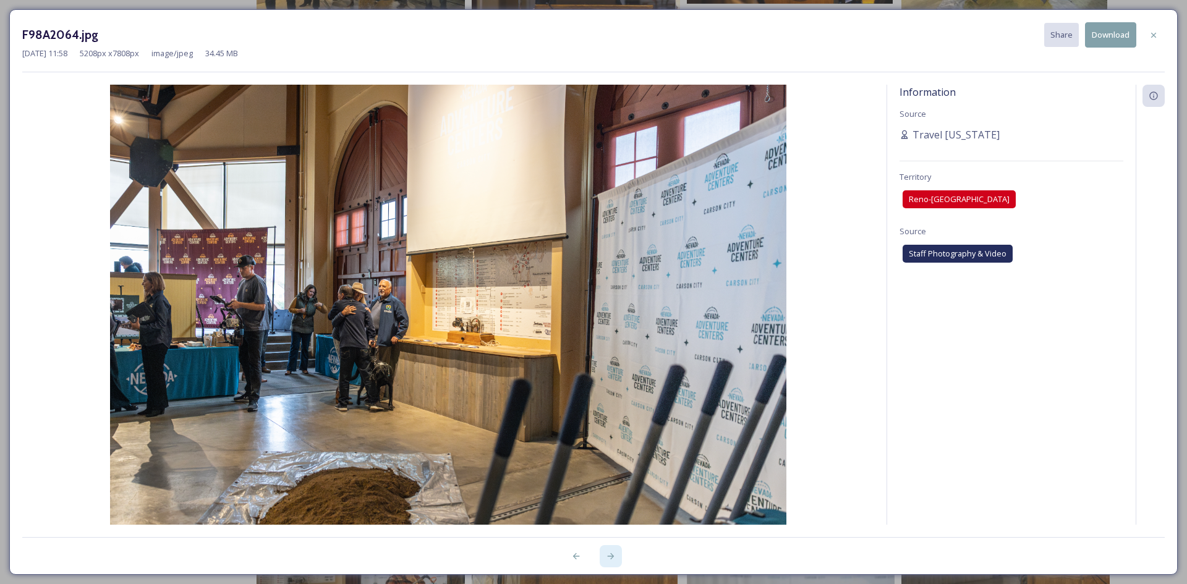
click at [609, 550] on div at bounding box center [611, 556] width 22 height 22
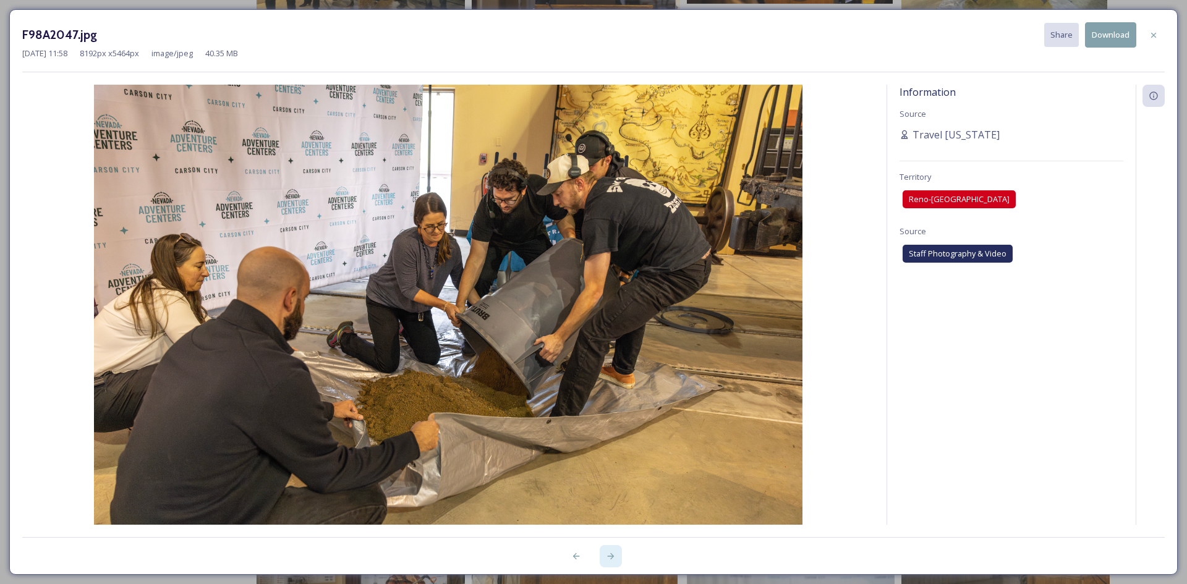
click at [609, 550] on div at bounding box center [611, 556] width 22 height 22
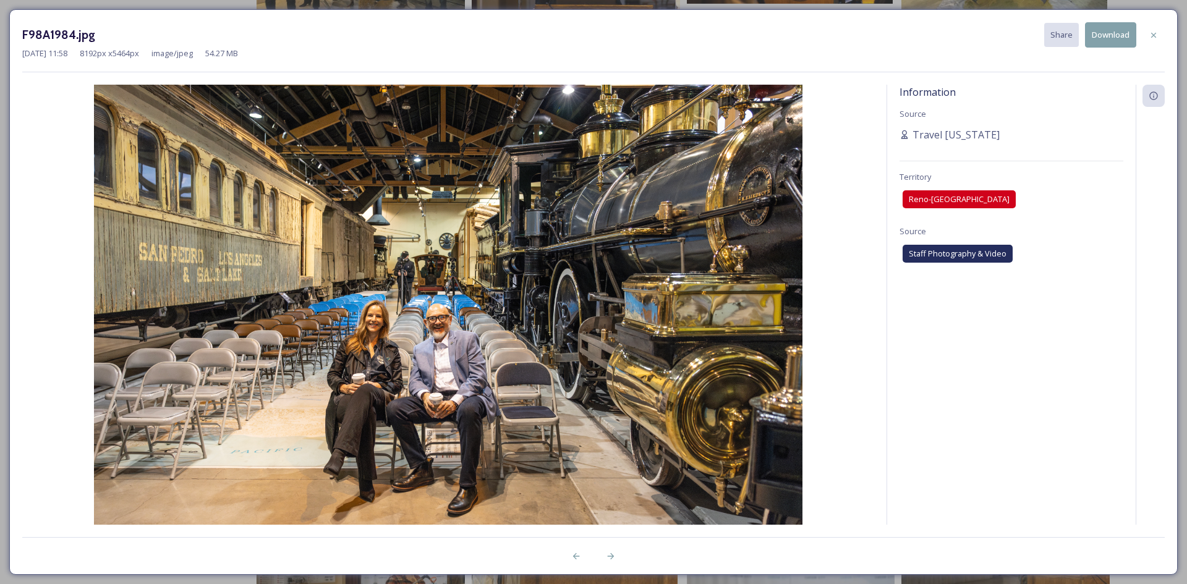
click at [1102, 40] on button "Download" at bounding box center [1110, 34] width 51 height 25
click at [614, 558] on icon at bounding box center [611, 557] width 10 height 10
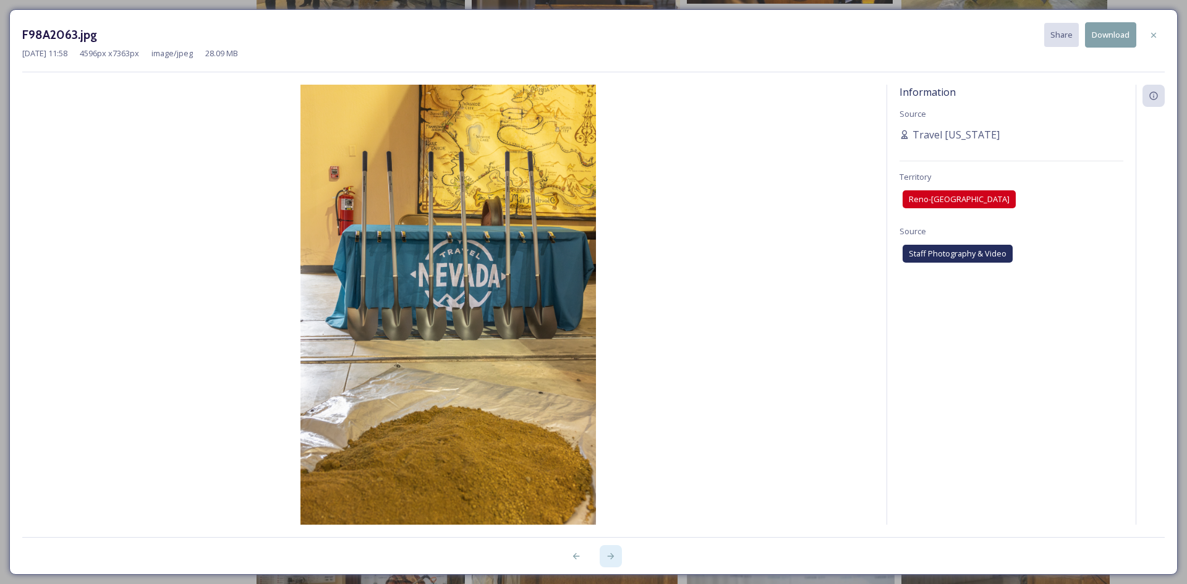
click at [614, 558] on icon at bounding box center [611, 557] width 10 height 10
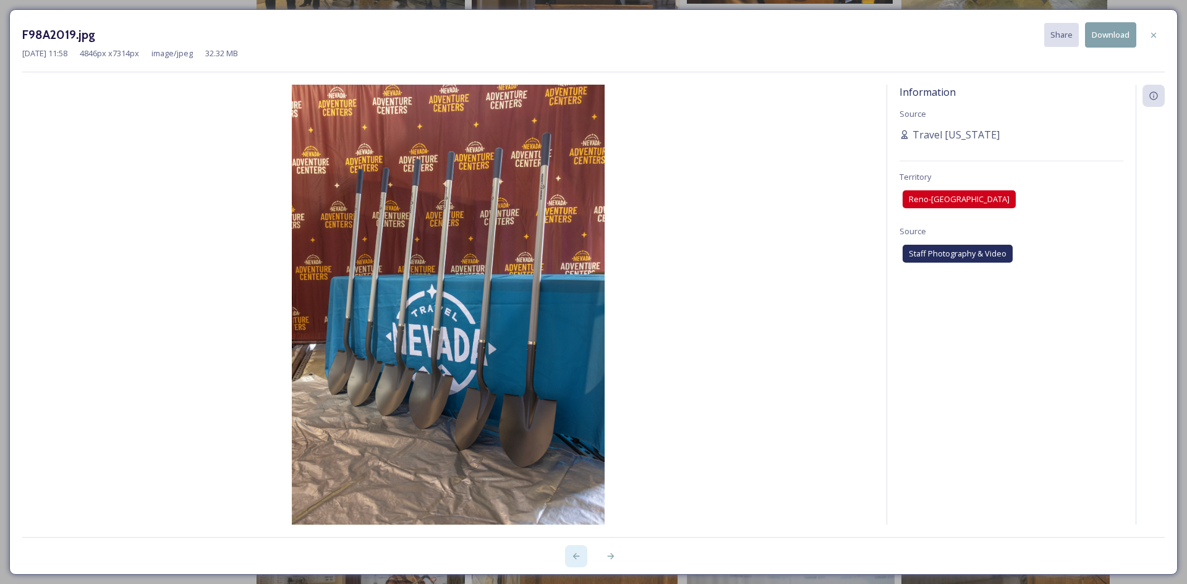
click at [577, 554] on icon at bounding box center [576, 557] width 10 height 10
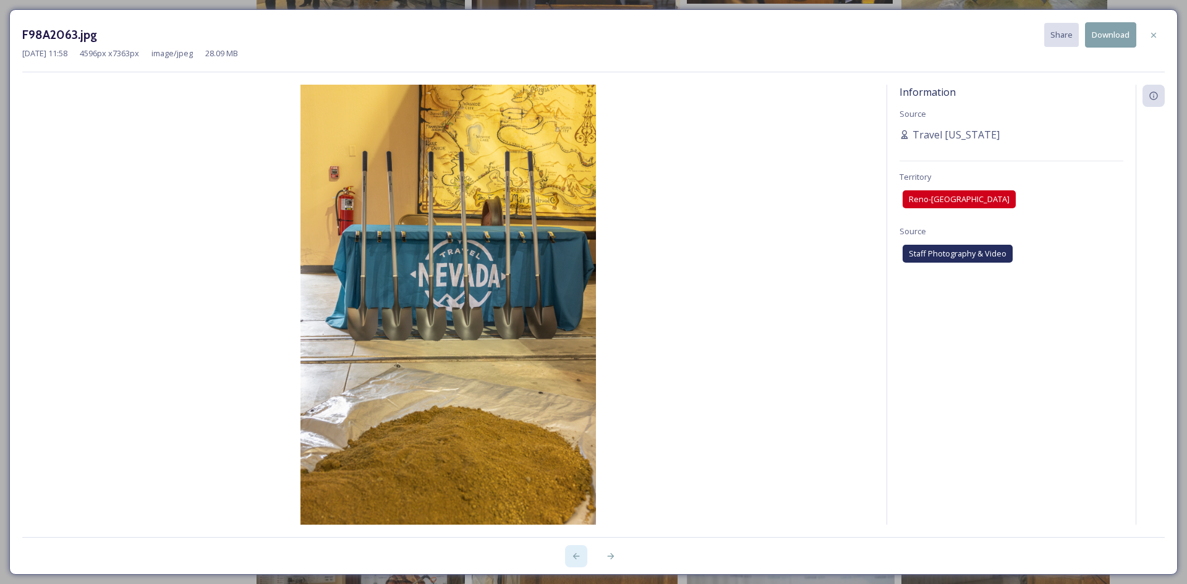
click at [577, 554] on icon at bounding box center [576, 557] width 10 height 10
click at [609, 564] on div at bounding box center [611, 556] width 22 height 22
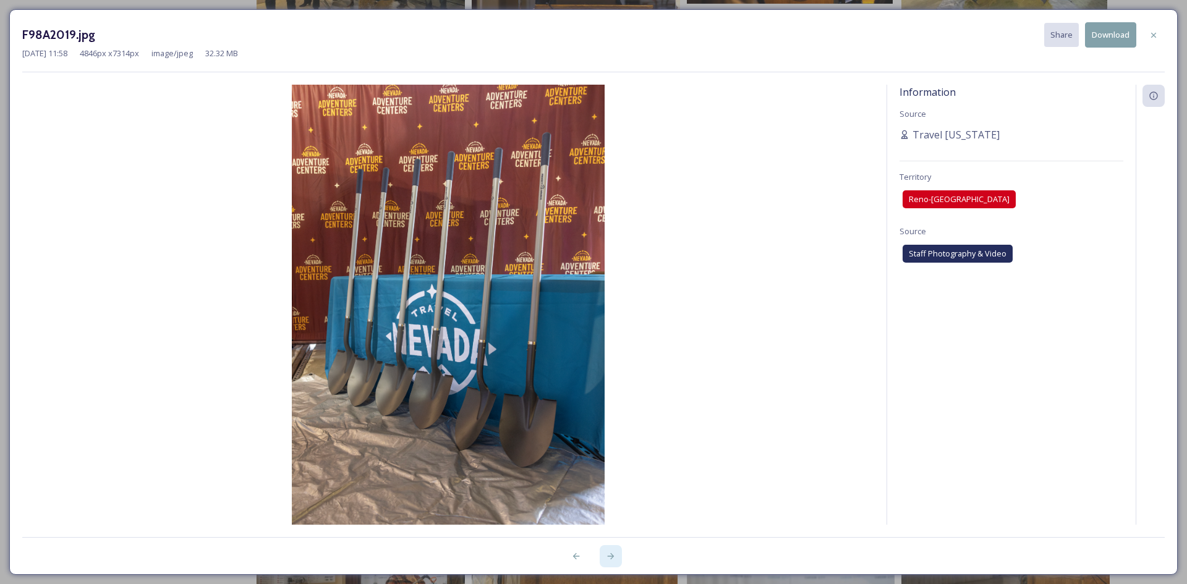
click at [609, 564] on div at bounding box center [611, 556] width 22 height 22
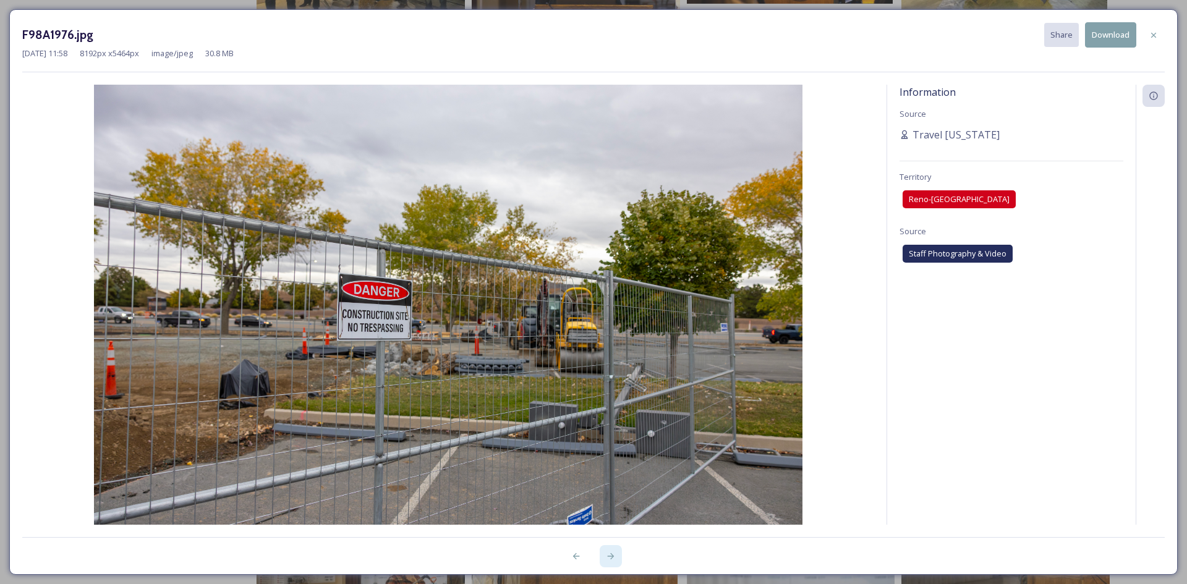
click at [609, 564] on div at bounding box center [611, 556] width 22 height 22
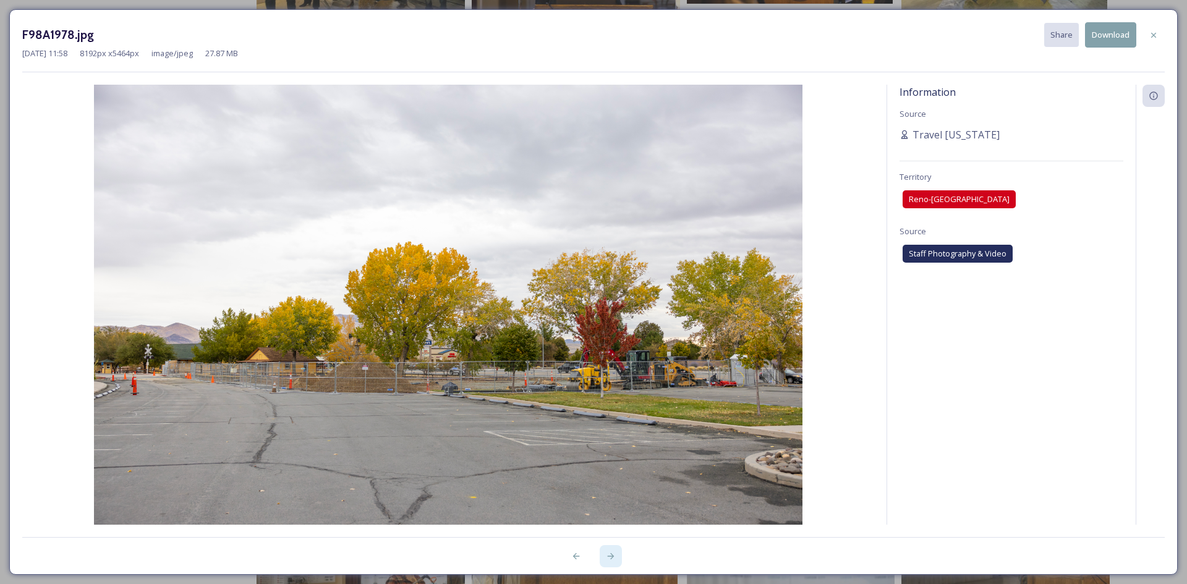
click at [609, 564] on div at bounding box center [611, 556] width 22 height 22
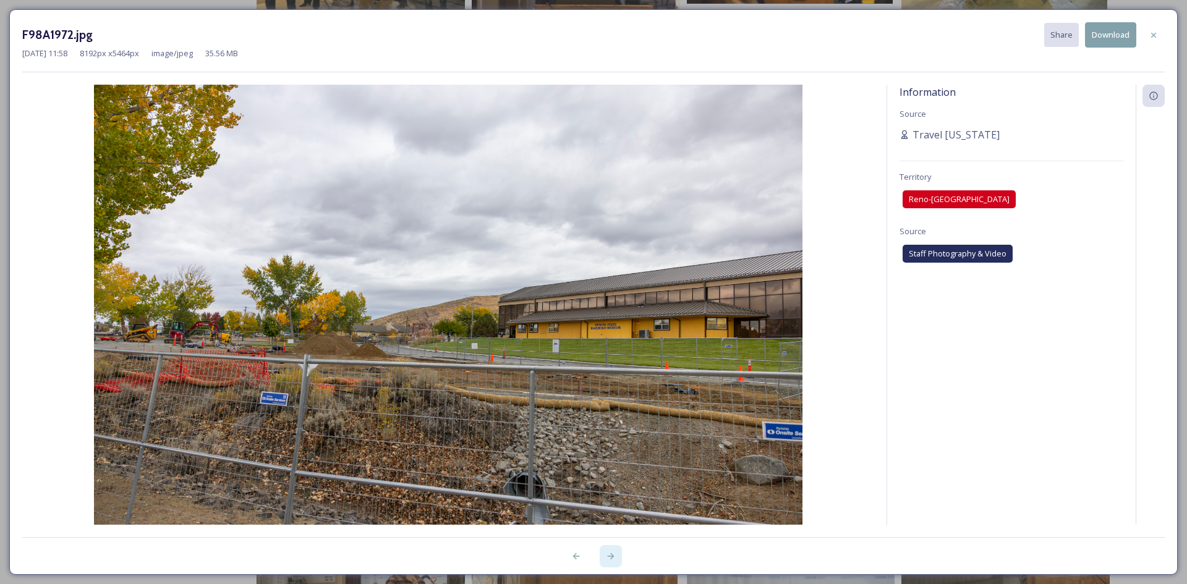
click at [609, 564] on div at bounding box center [611, 556] width 22 height 22
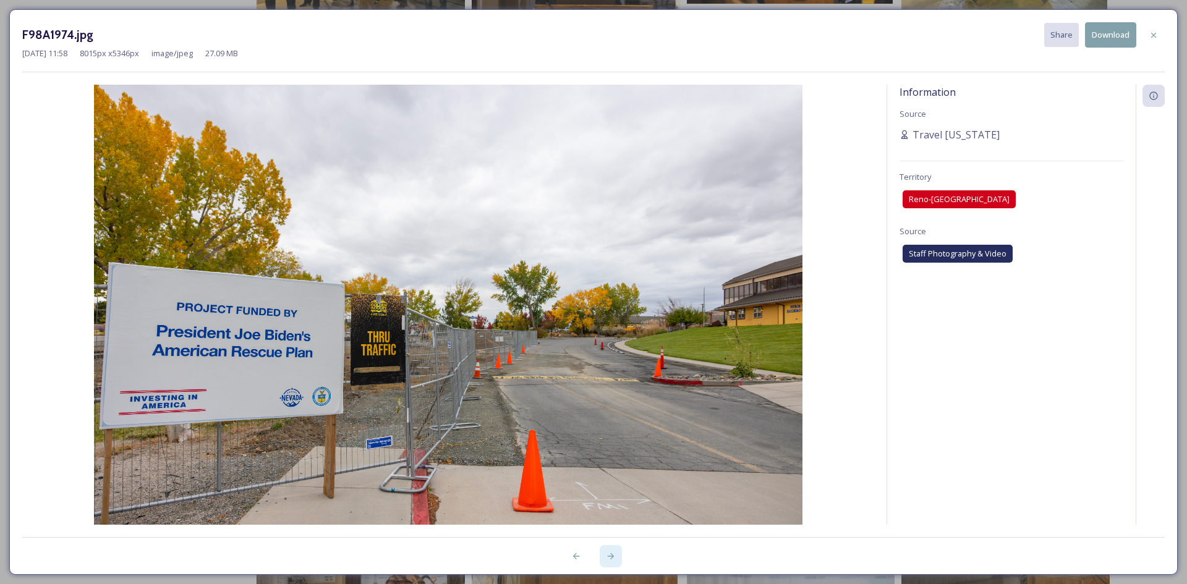
click at [609, 564] on div at bounding box center [611, 556] width 22 height 22
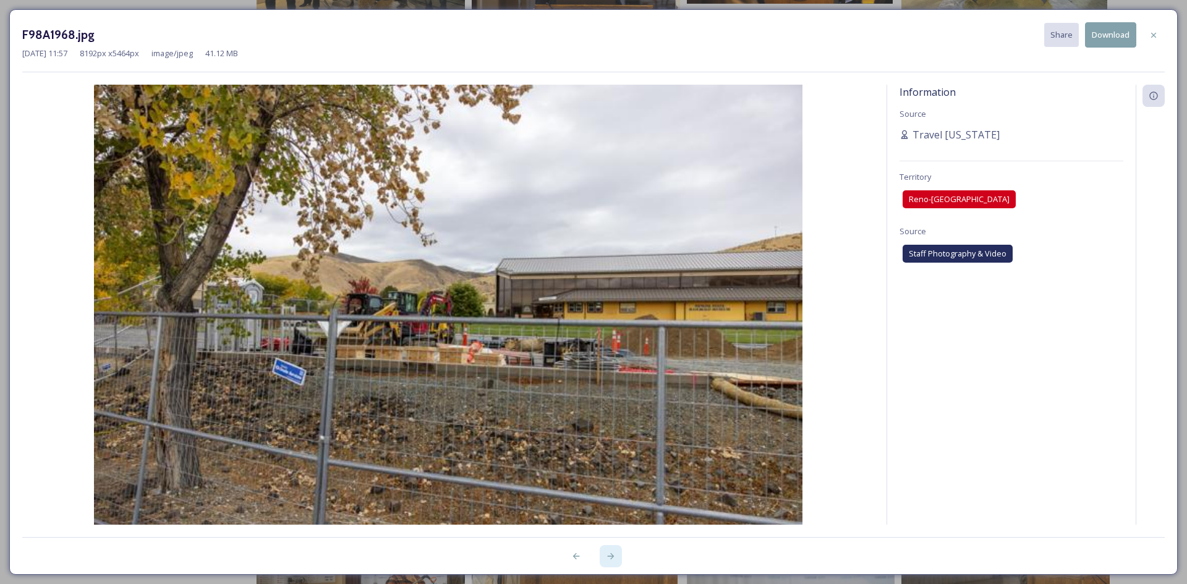
click at [609, 564] on div at bounding box center [611, 556] width 22 height 22
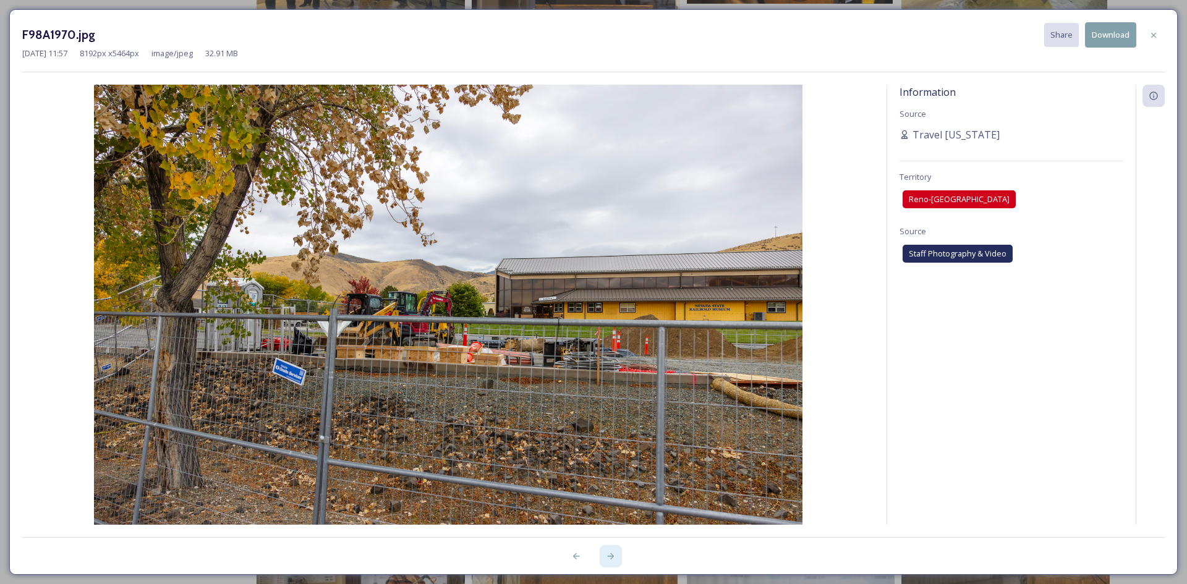
click at [609, 564] on div at bounding box center [611, 556] width 22 height 22
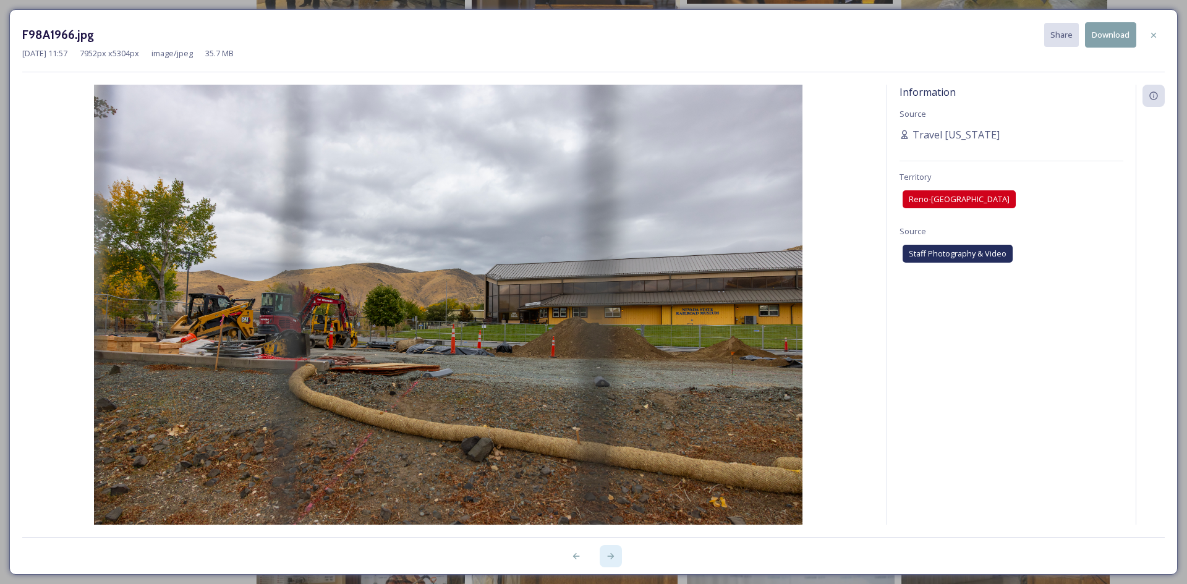
click at [615, 559] on icon at bounding box center [611, 557] width 10 height 10
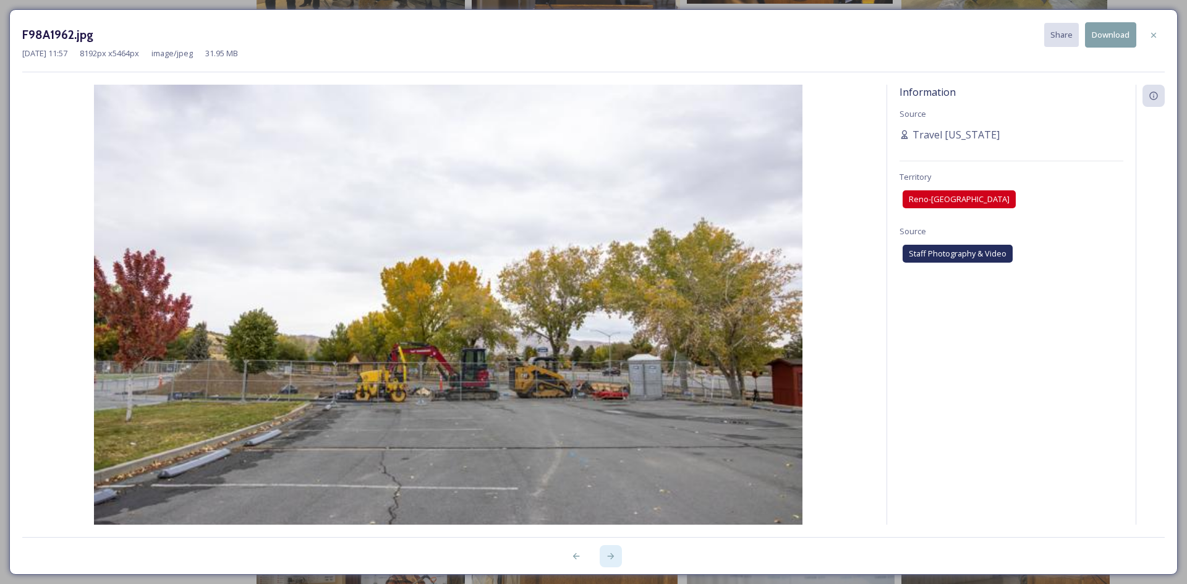
click at [615, 559] on icon at bounding box center [611, 557] width 10 height 10
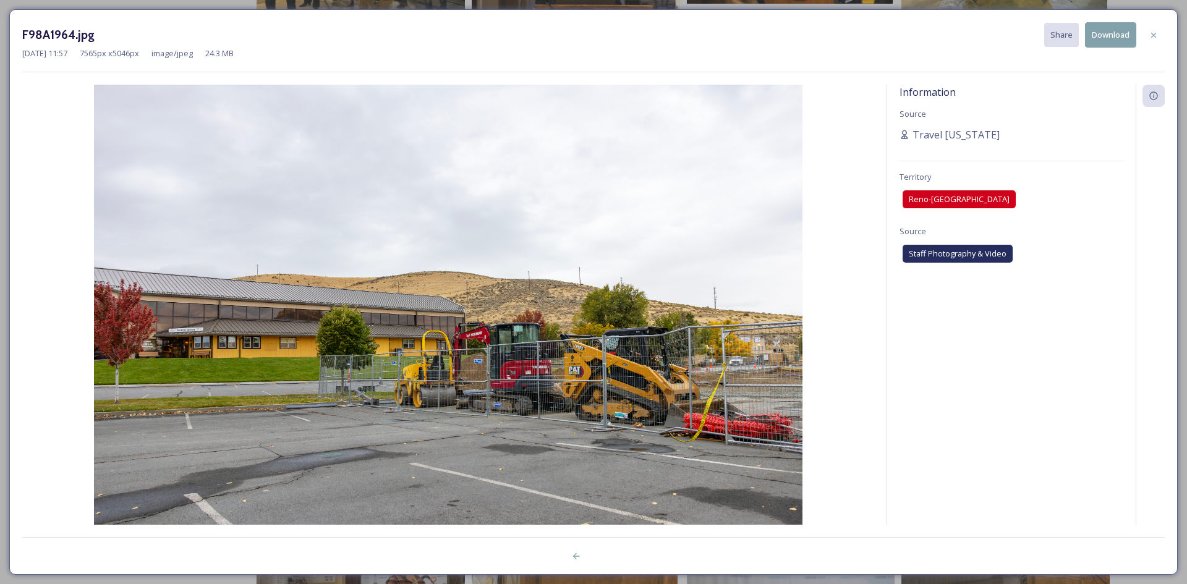
click at [615, 559] on div at bounding box center [593, 549] width 1143 height 25
click at [1156, 41] on div at bounding box center [1154, 35] width 22 height 22
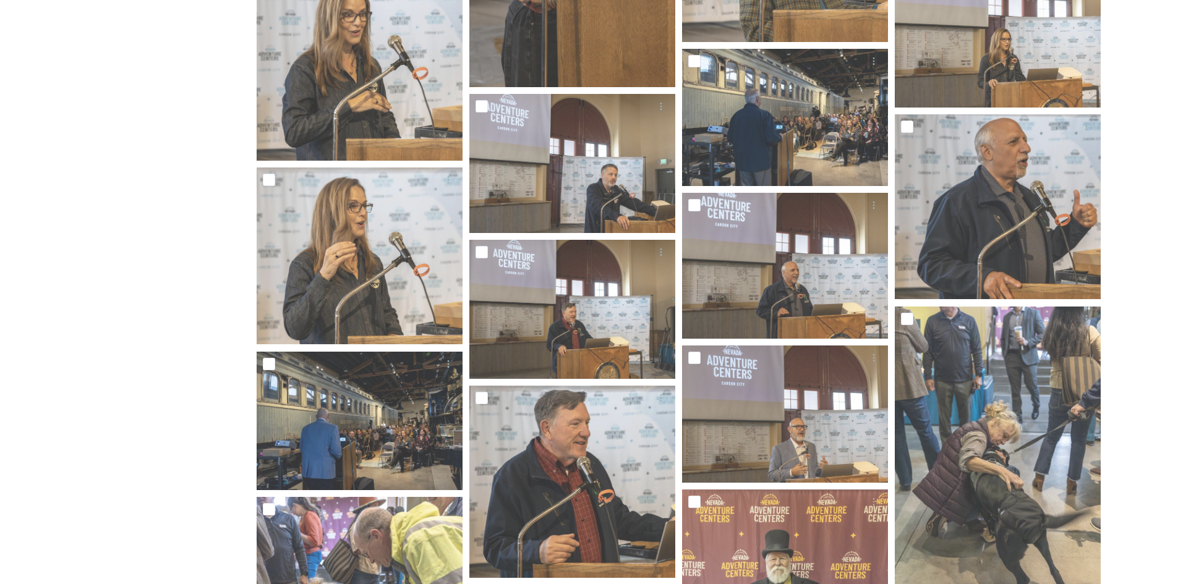
scroll to position [2496, 0]
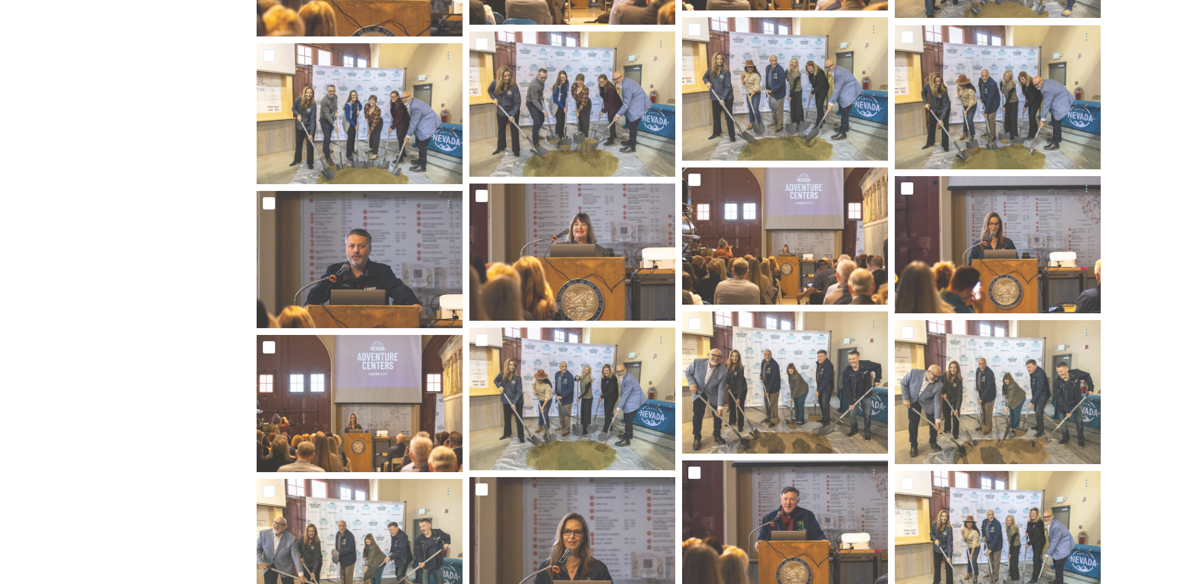
scroll to position [1272, 0]
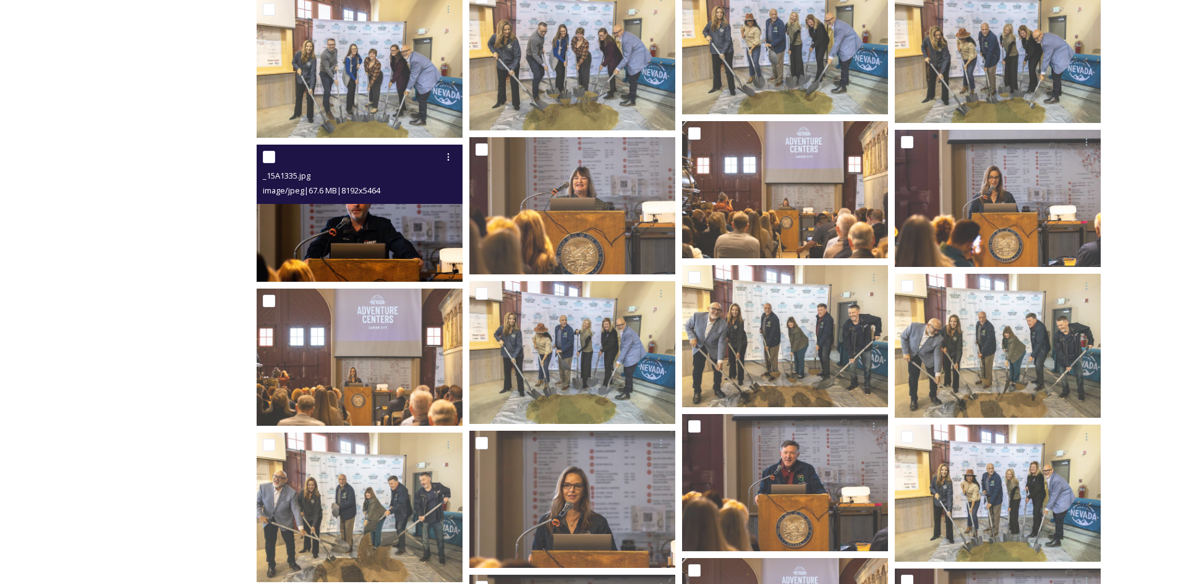
click at [385, 237] on img at bounding box center [360, 213] width 206 height 137
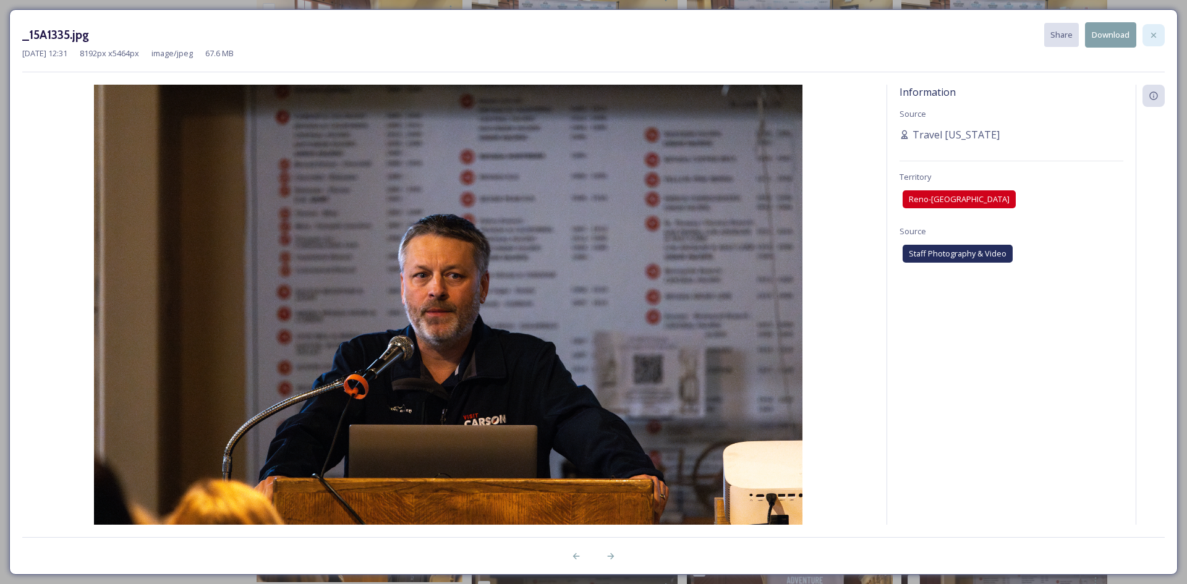
click at [1147, 40] on div at bounding box center [1154, 35] width 22 height 22
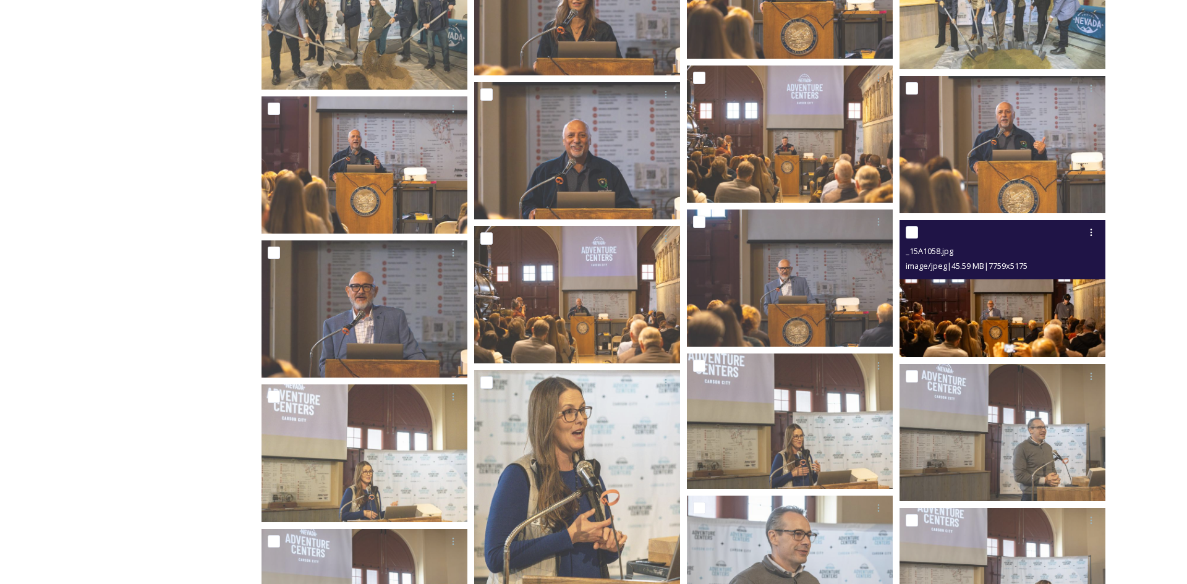
scroll to position [1767, 0]
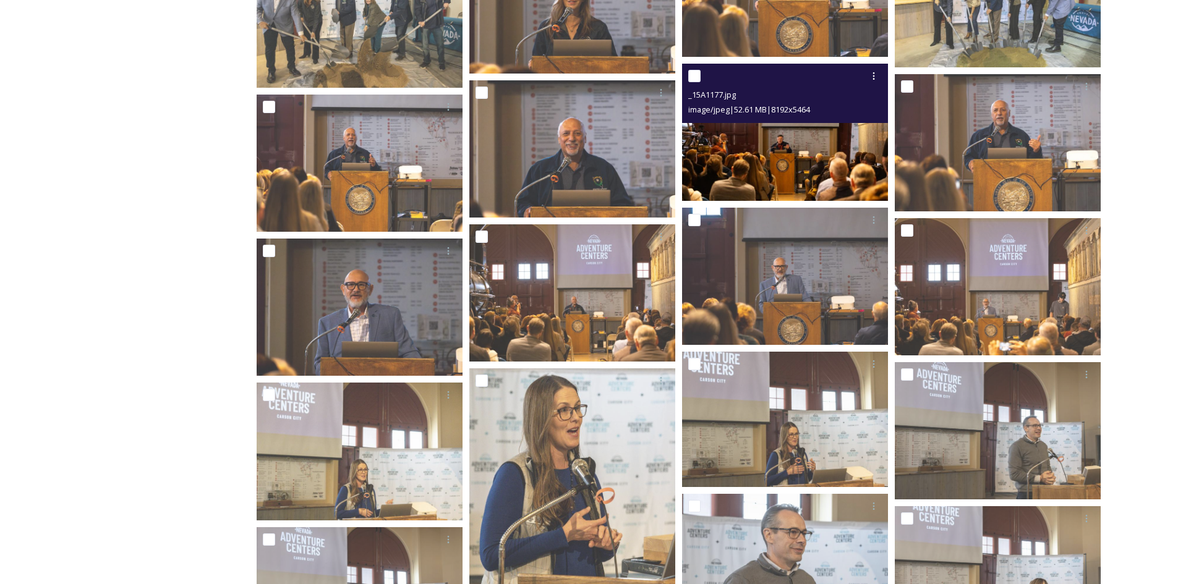
click at [796, 125] on img at bounding box center [785, 132] width 206 height 137
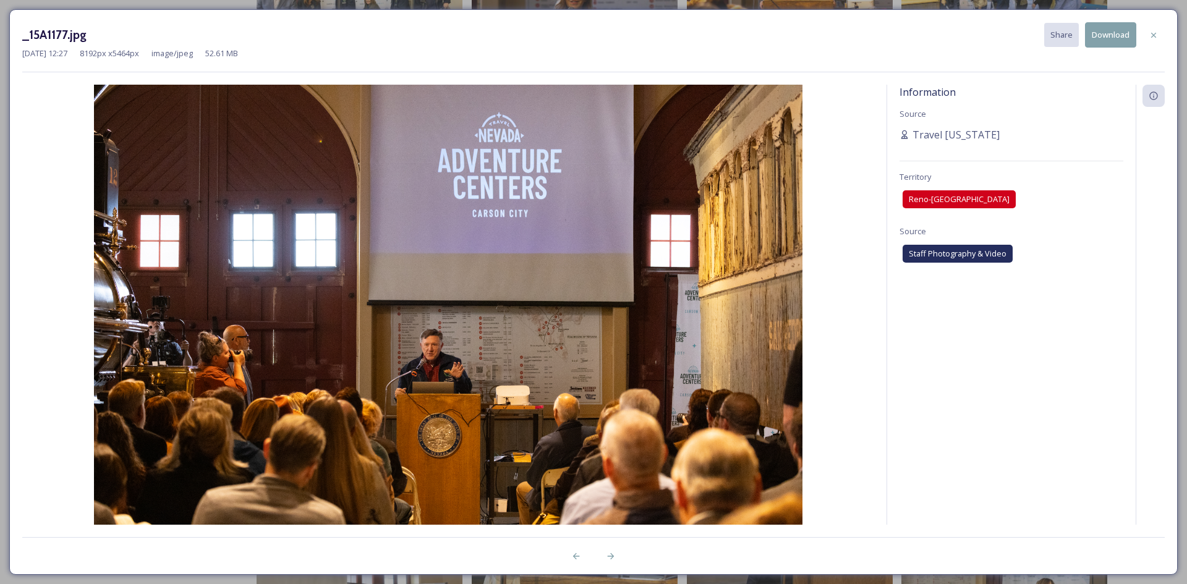
click at [1109, 30] on button "Download" at bounding box center [1110, 34] width 51 height 25
click at [1153, 36] on icon at bounding box center [1153, 34] width 5 height 5
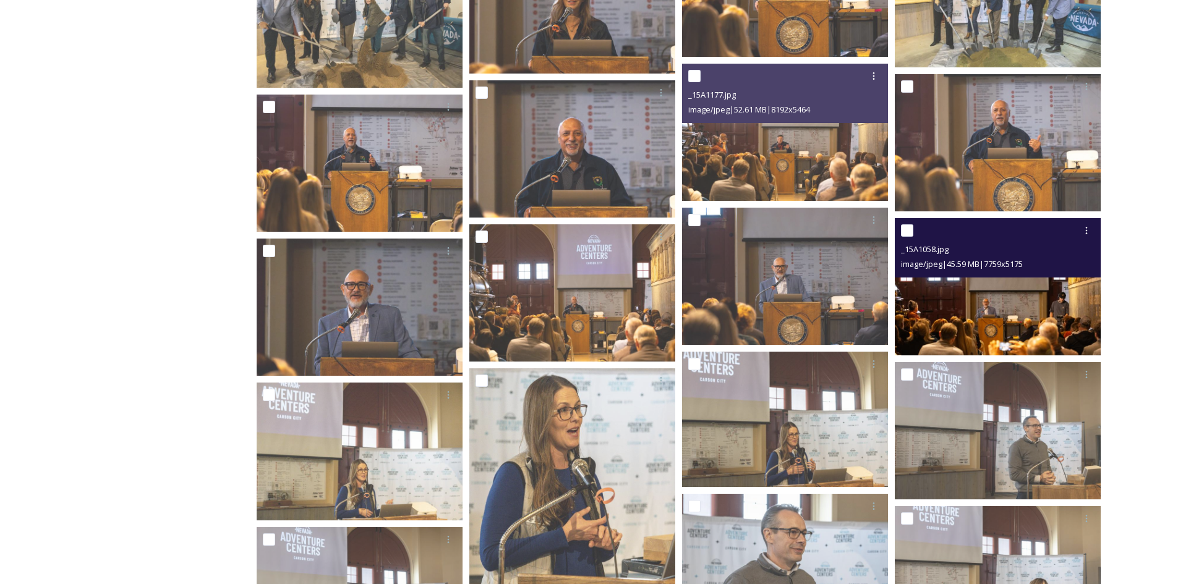
click at [978, 314] on img at bounding box center [998, 286] width 206 height 137
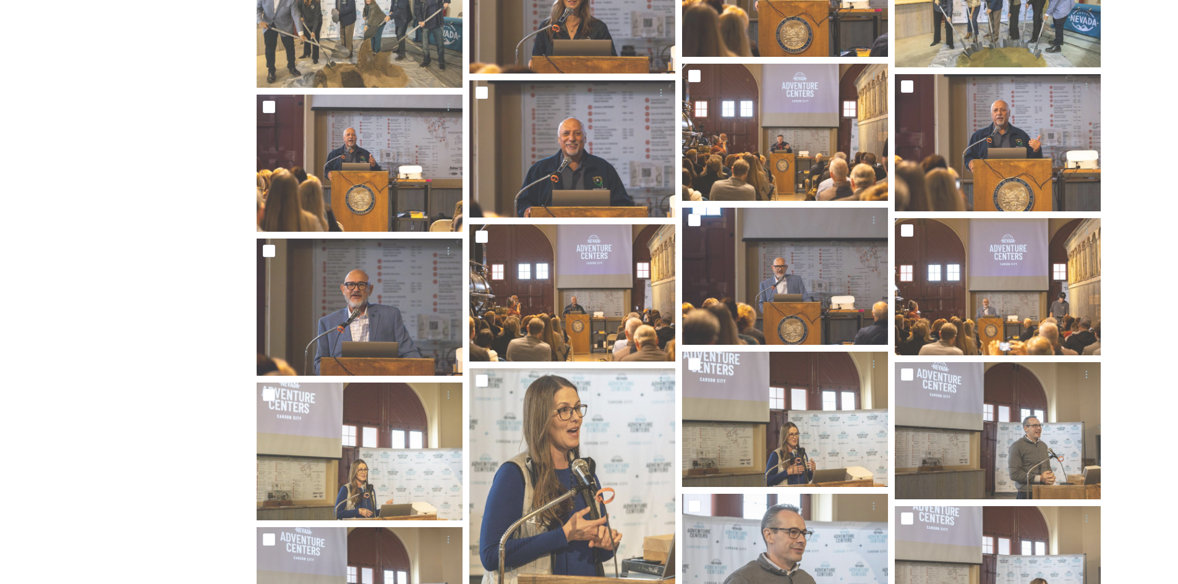
drag, startPoint x: 1117, startPoint y: 22, endPoint x: 1135, endPoint y: 498, distance: 476.4
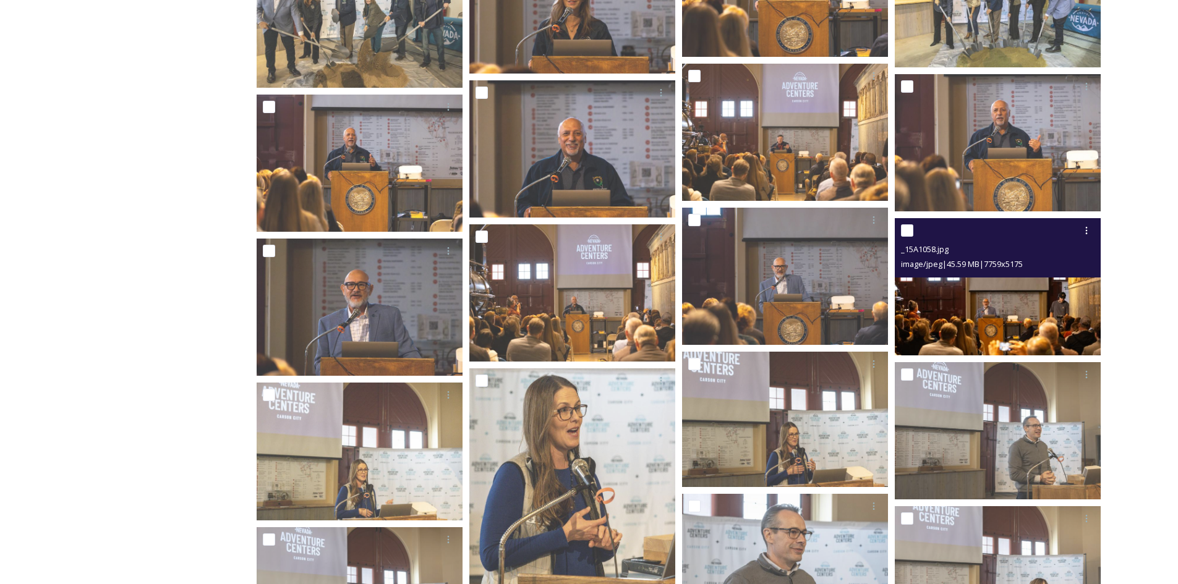
click at [976, 324] on img at bounding box center [998, 286] width 206 height 137
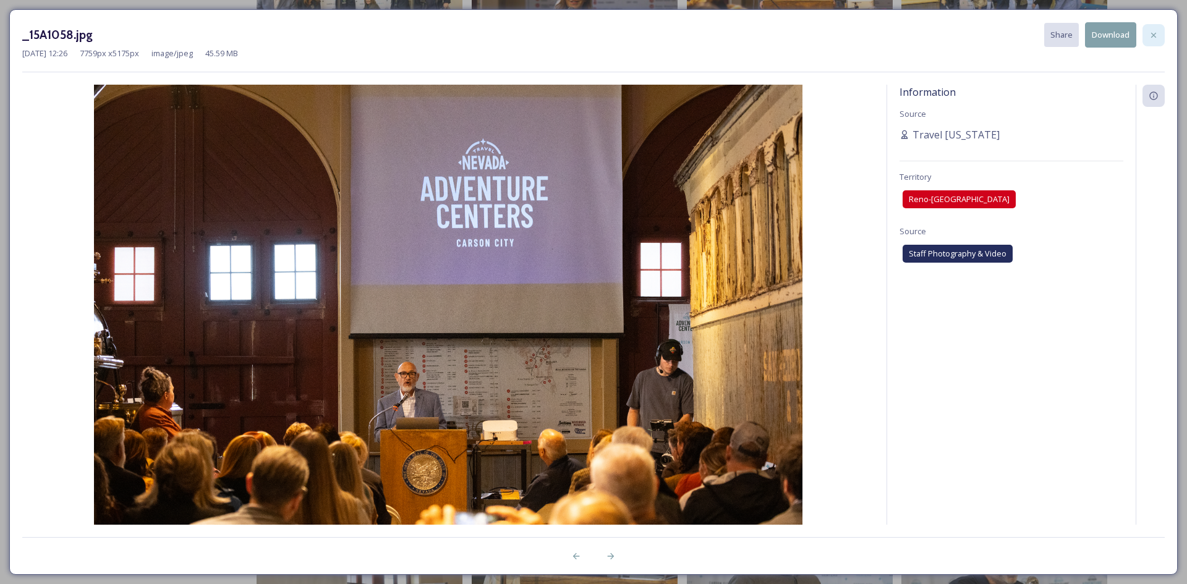
click at [1153, 35] on icon at bounding box center [1154, 35] width 10 height 10
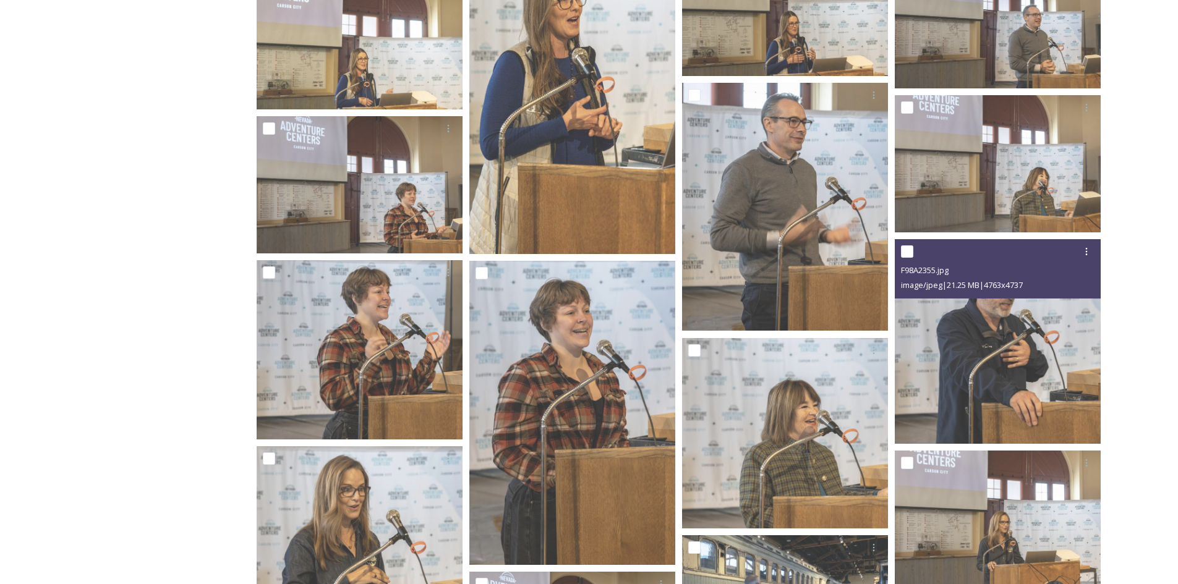
scroll to position [2200, 0]
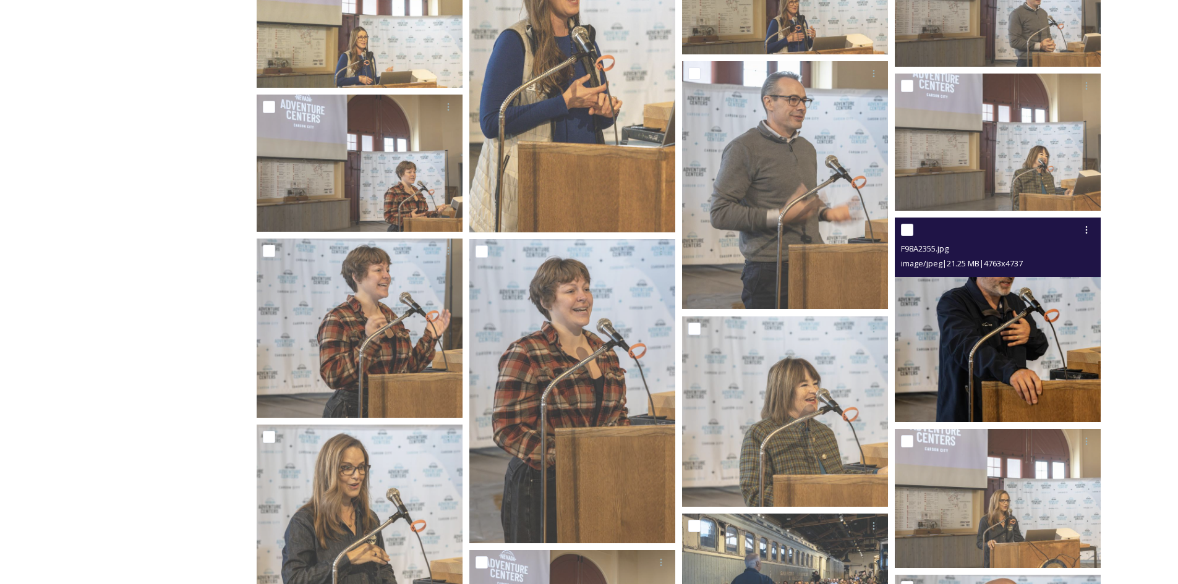
click at [1016, 368] on img at bounding box center [998, 320] width 206 height 205
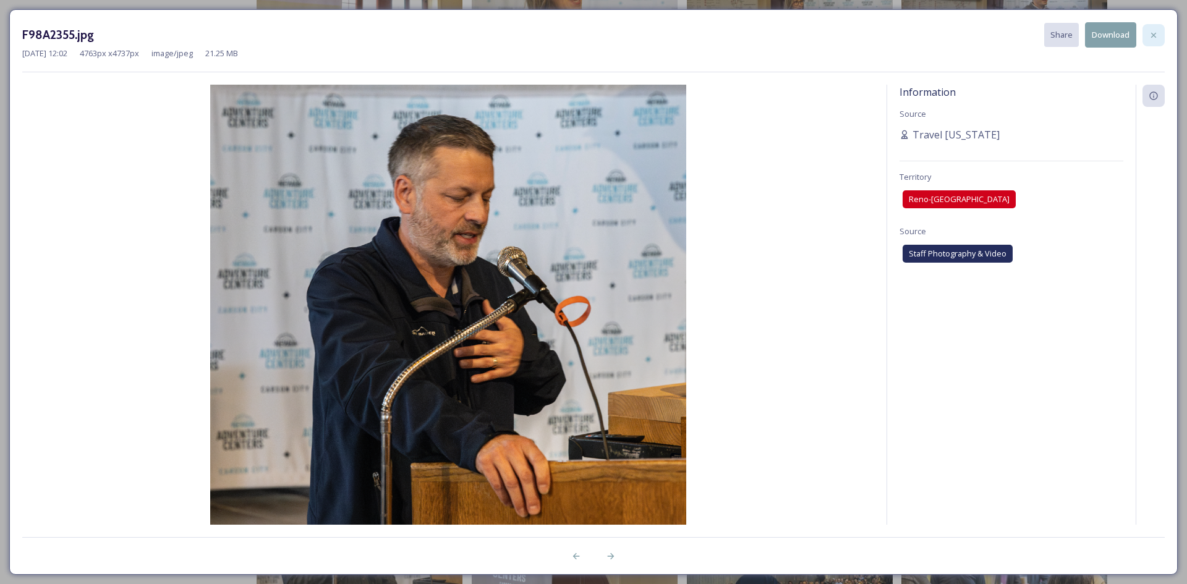
click at [1148, 35] on div at bounding box center [1154, 35] width 22 height 22
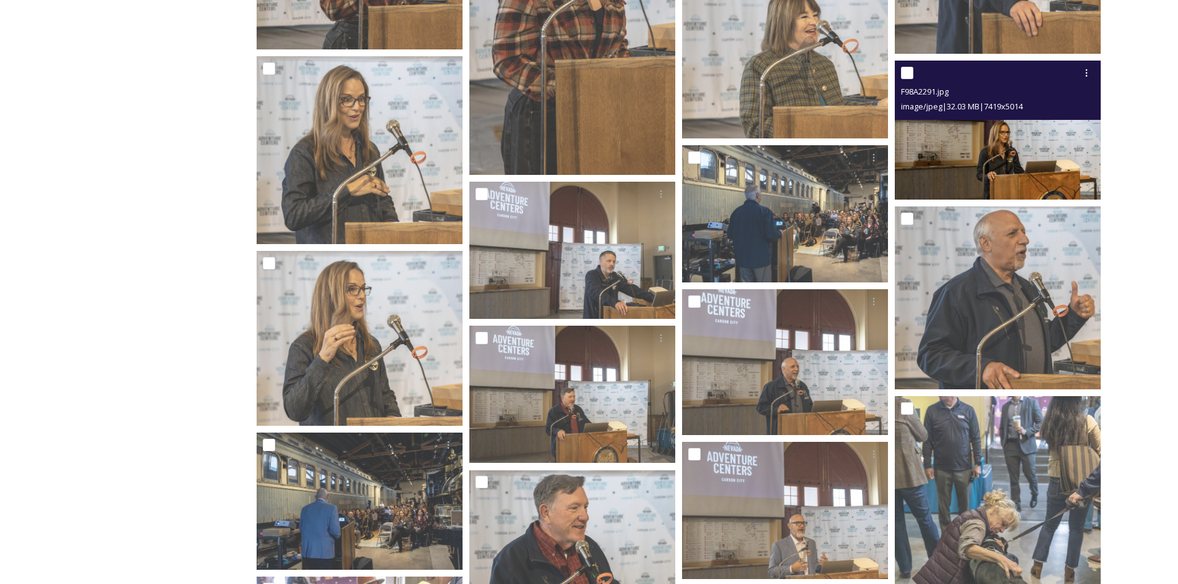
scroll to position [2571, 0]
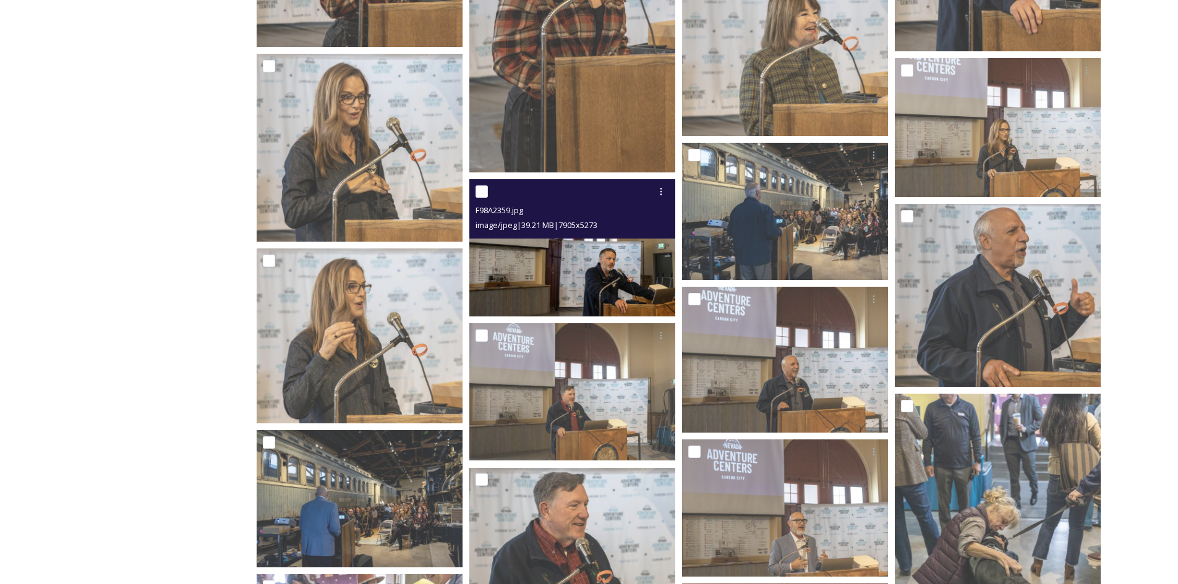
click at [568, 255] on img at bounding box center [572, 247] width 206 height 137
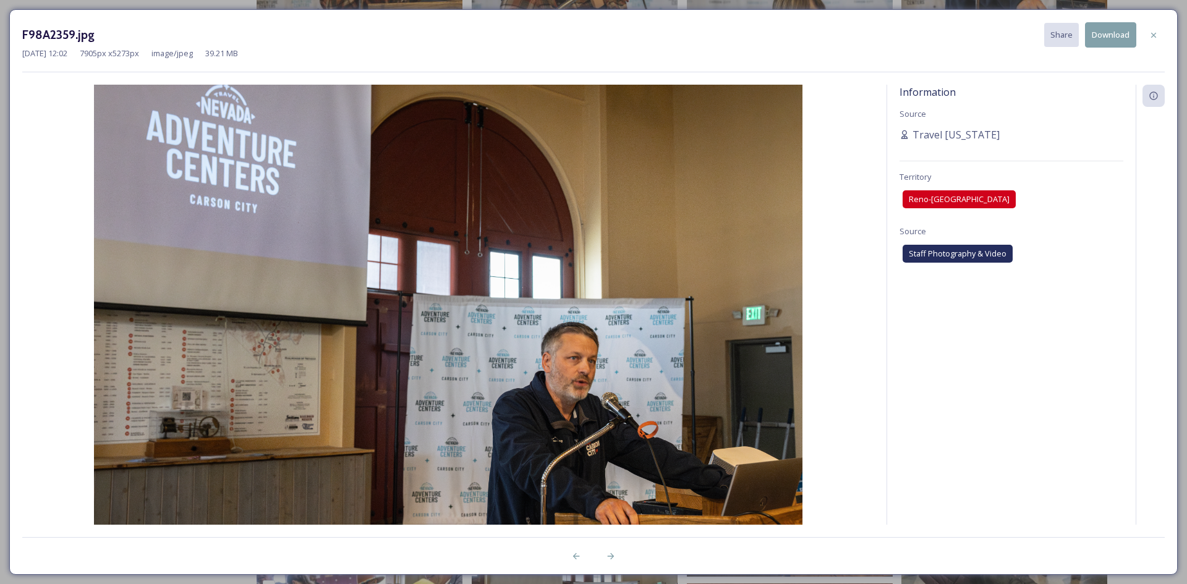
click at [1098, 44] on button "Download" at bounding box center [1110, 34] width 51 height 25
click at [1159, 38] on div at bounding box center [1154, 35] width 22 height 22
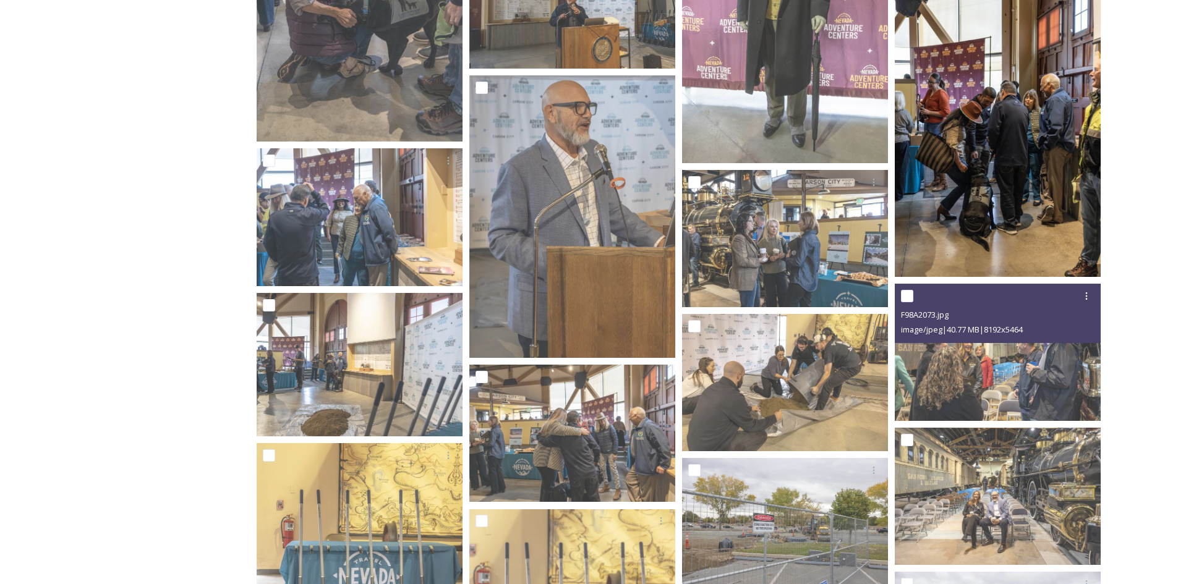
scroll to position [3313, 0]
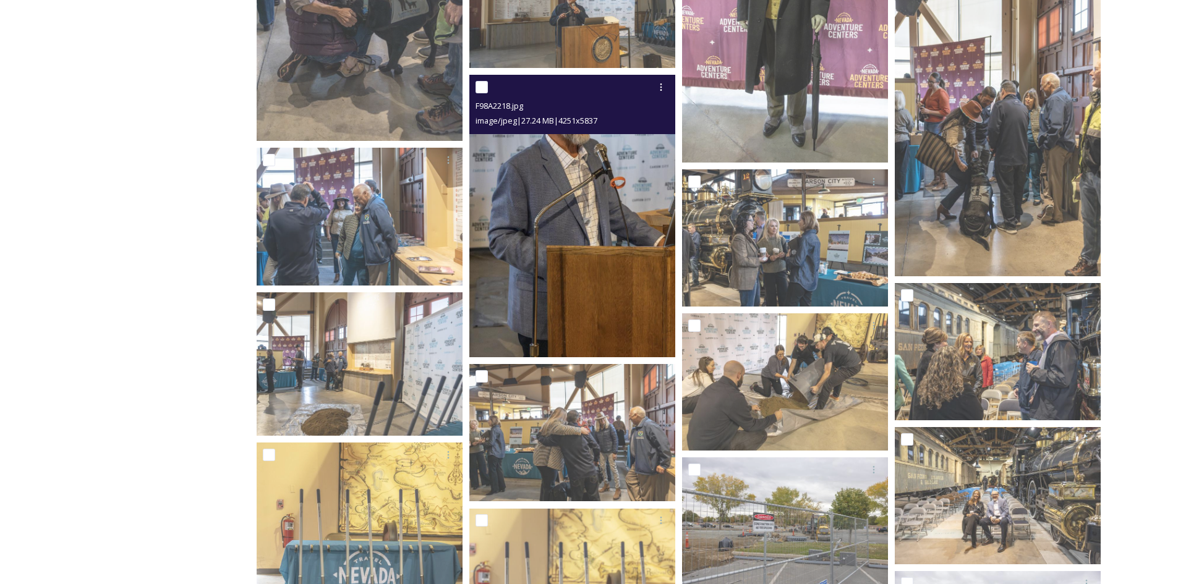
click at [549, 265] on img at bounding box center [572, 216] width 206 height 283
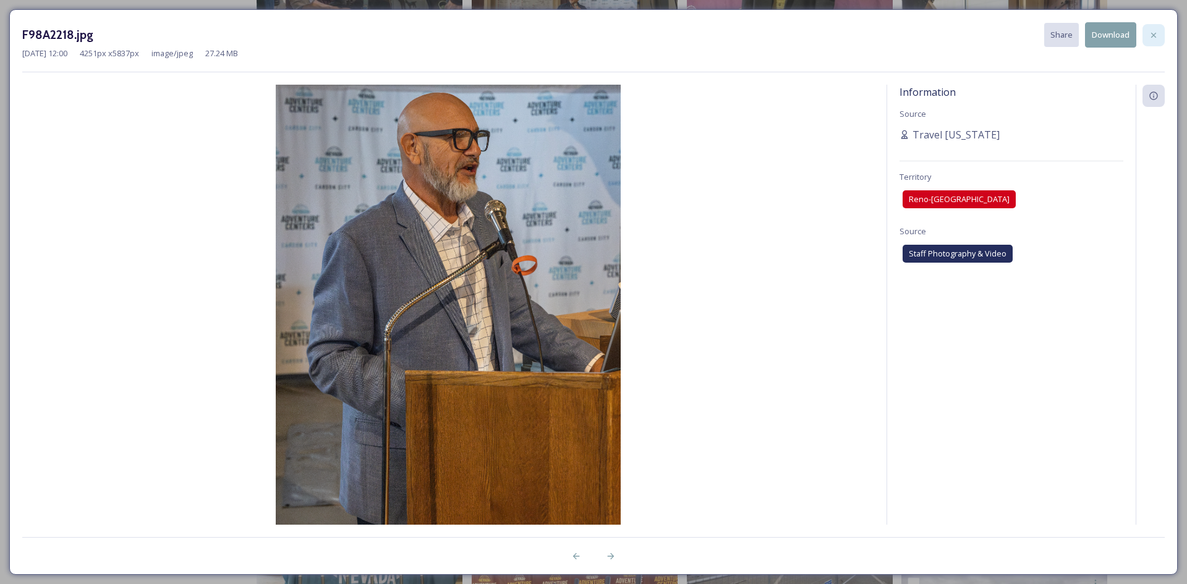
click at [1157, 36] on icon at bounding box center [1154, 35] width 10 height 10
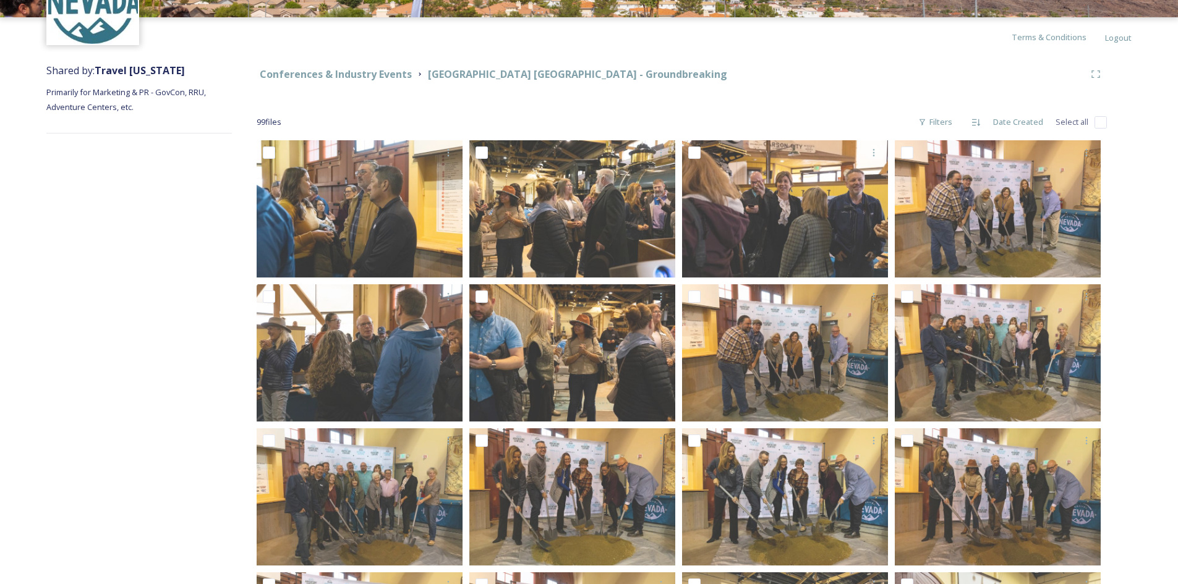
scroll to position [0, 0]
